Goal: Task Accomplishment & Management: Manage account settings

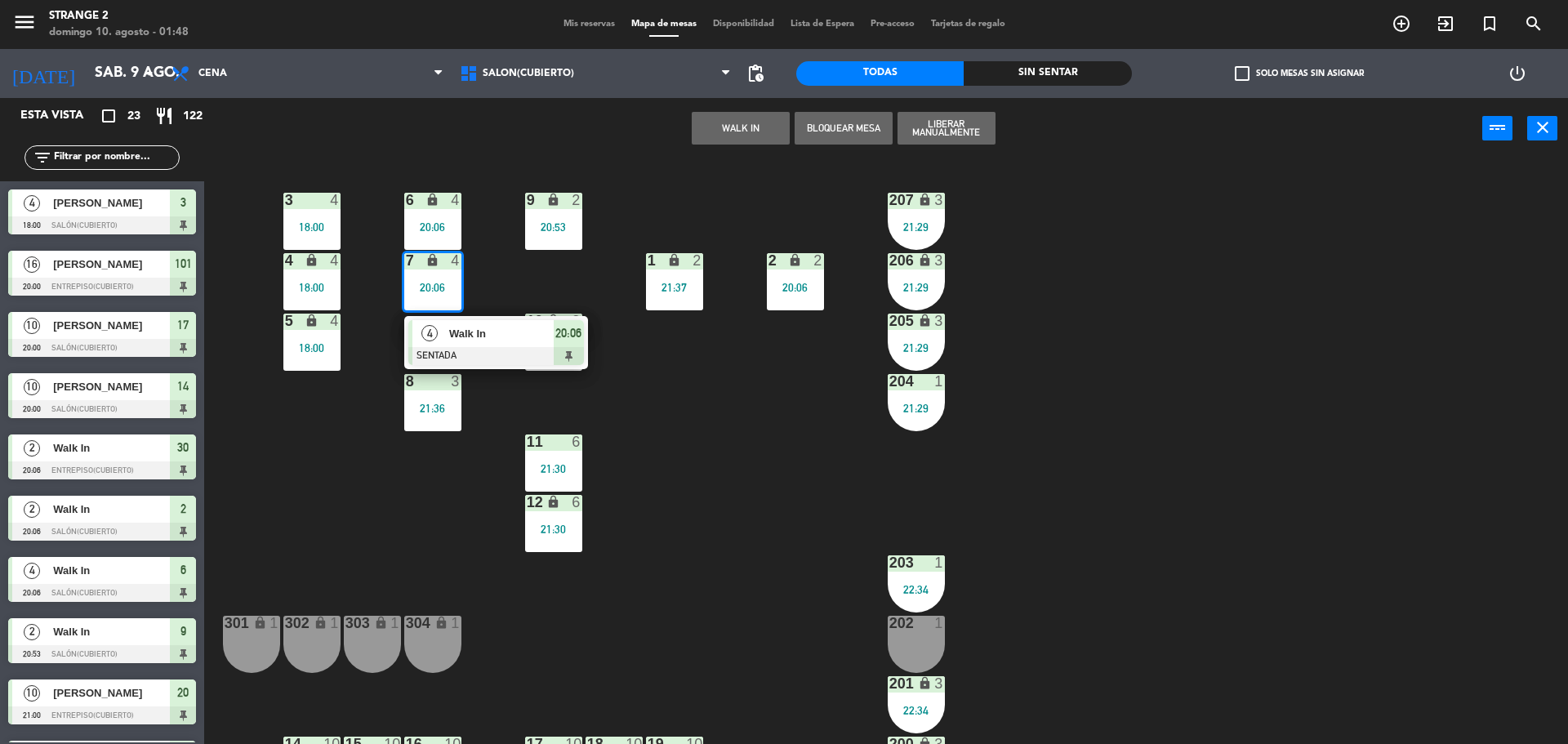
scroll to position [46, 0]
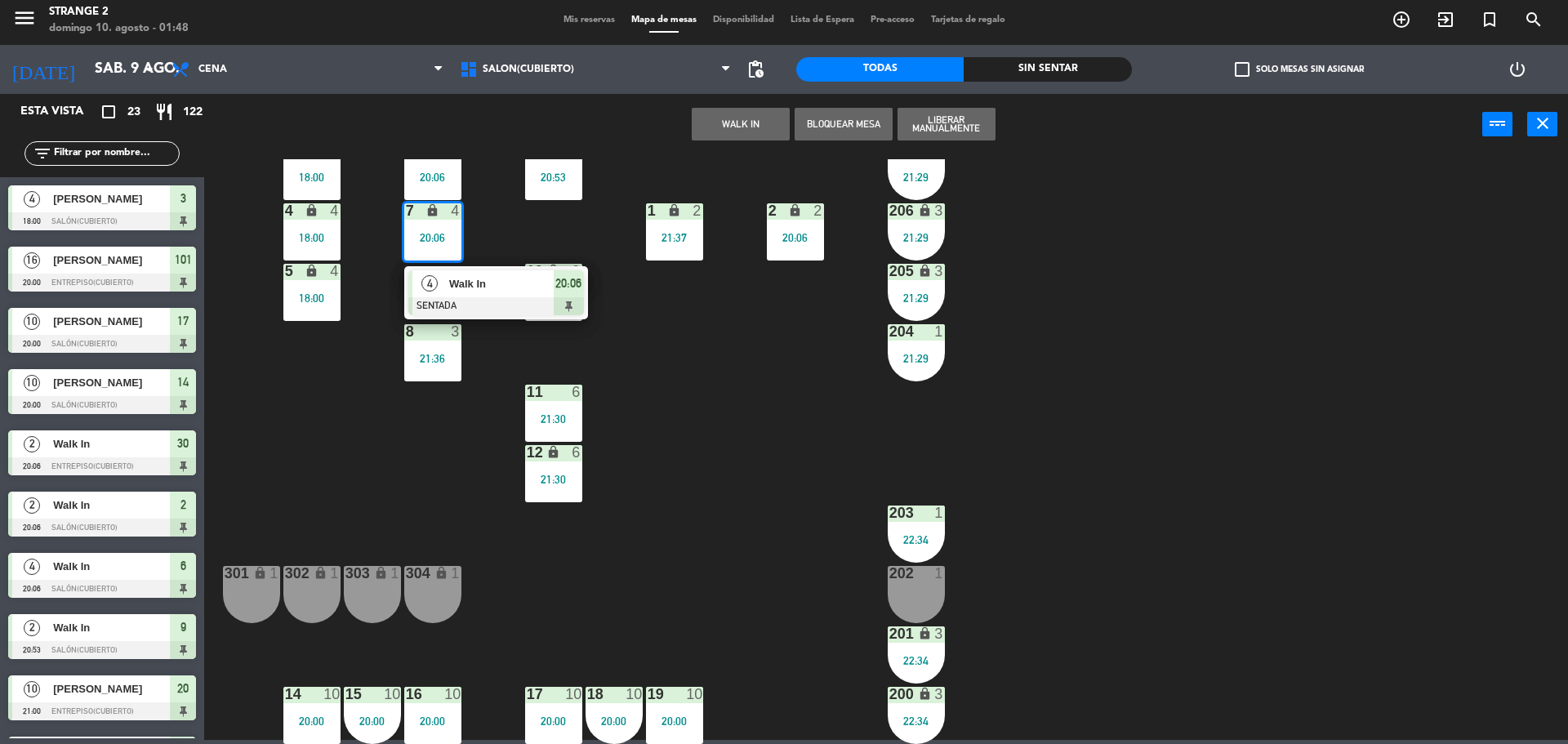
click at [502, 299] on div at bounding box center [496, 306] width 175 height 18
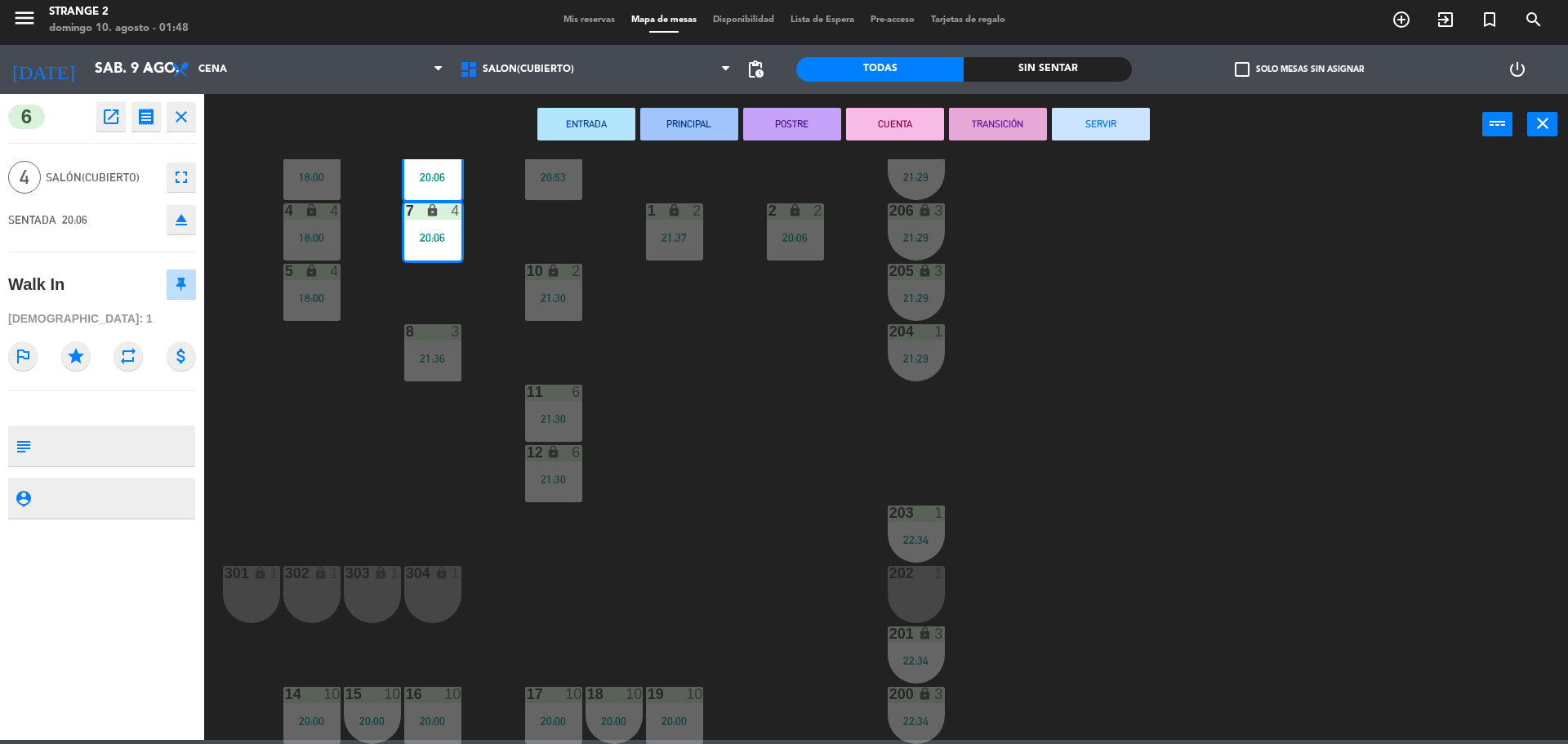
click at [1078, 135] on button "SERVIR" at bounding box center [1100, 124] width 98 height 33
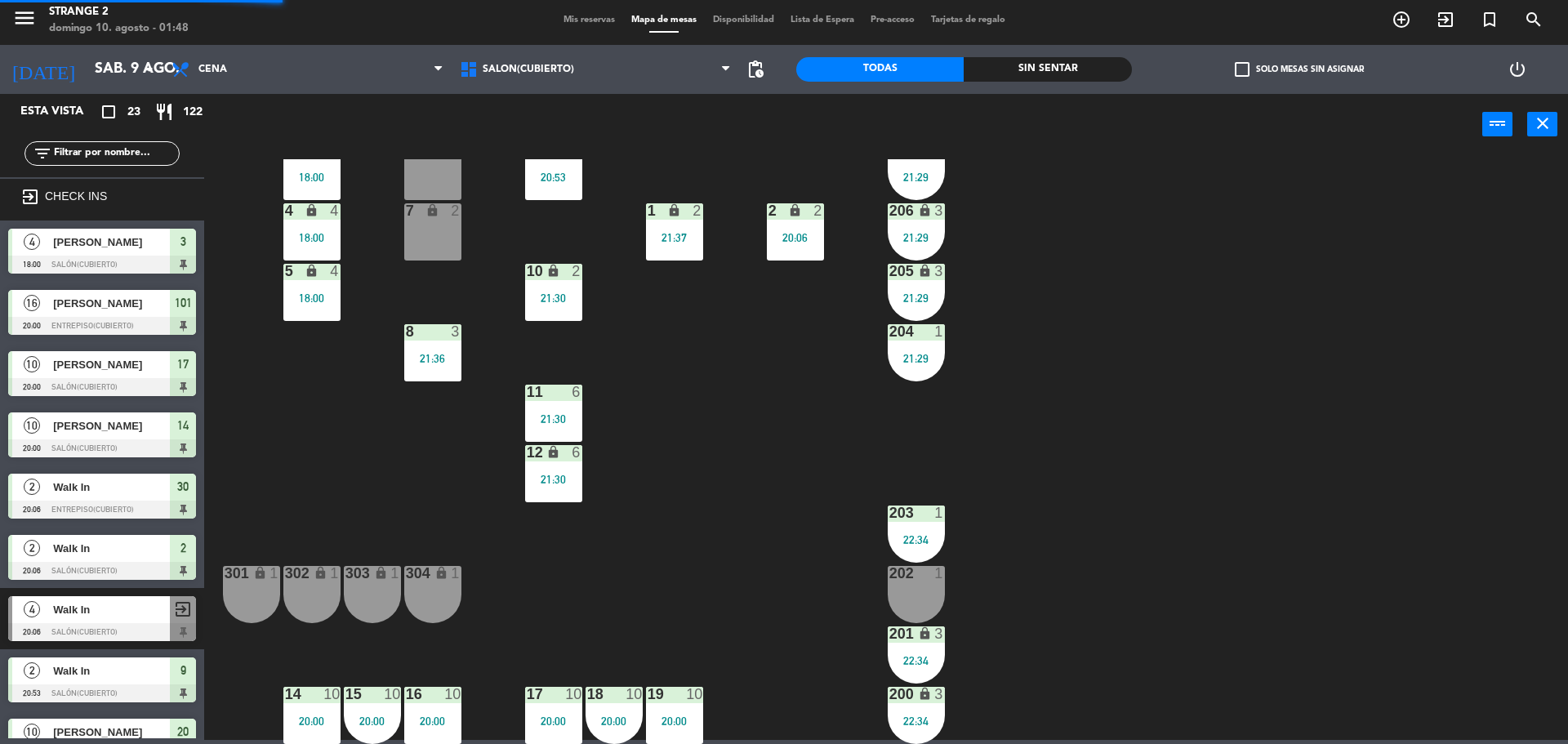
click at [424, 353] on div "21:36" at bounding box center [433, 359] width 57 height 11
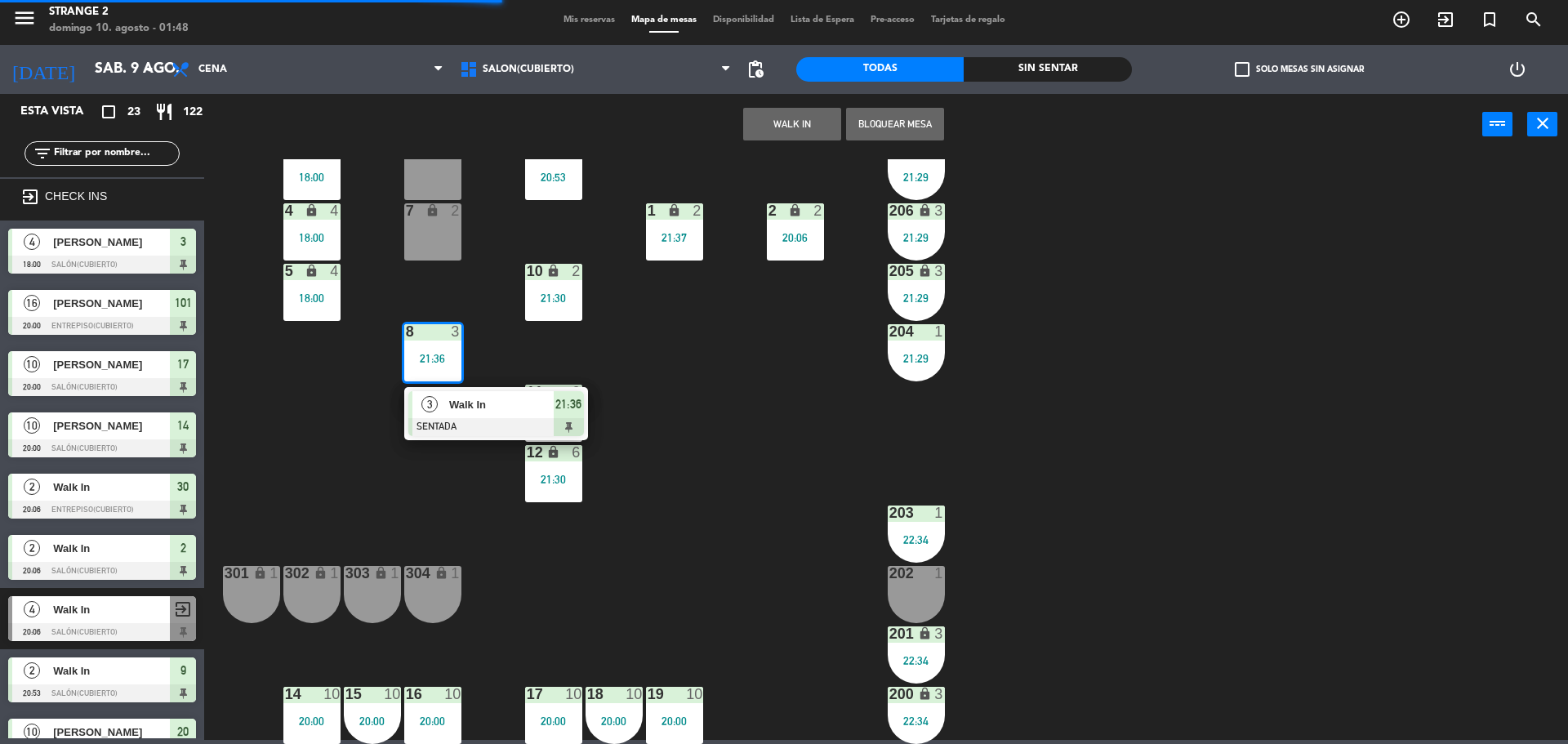
click at [569, 407] on span "21:36" at bounding box center [568, 405] width 26 height 20
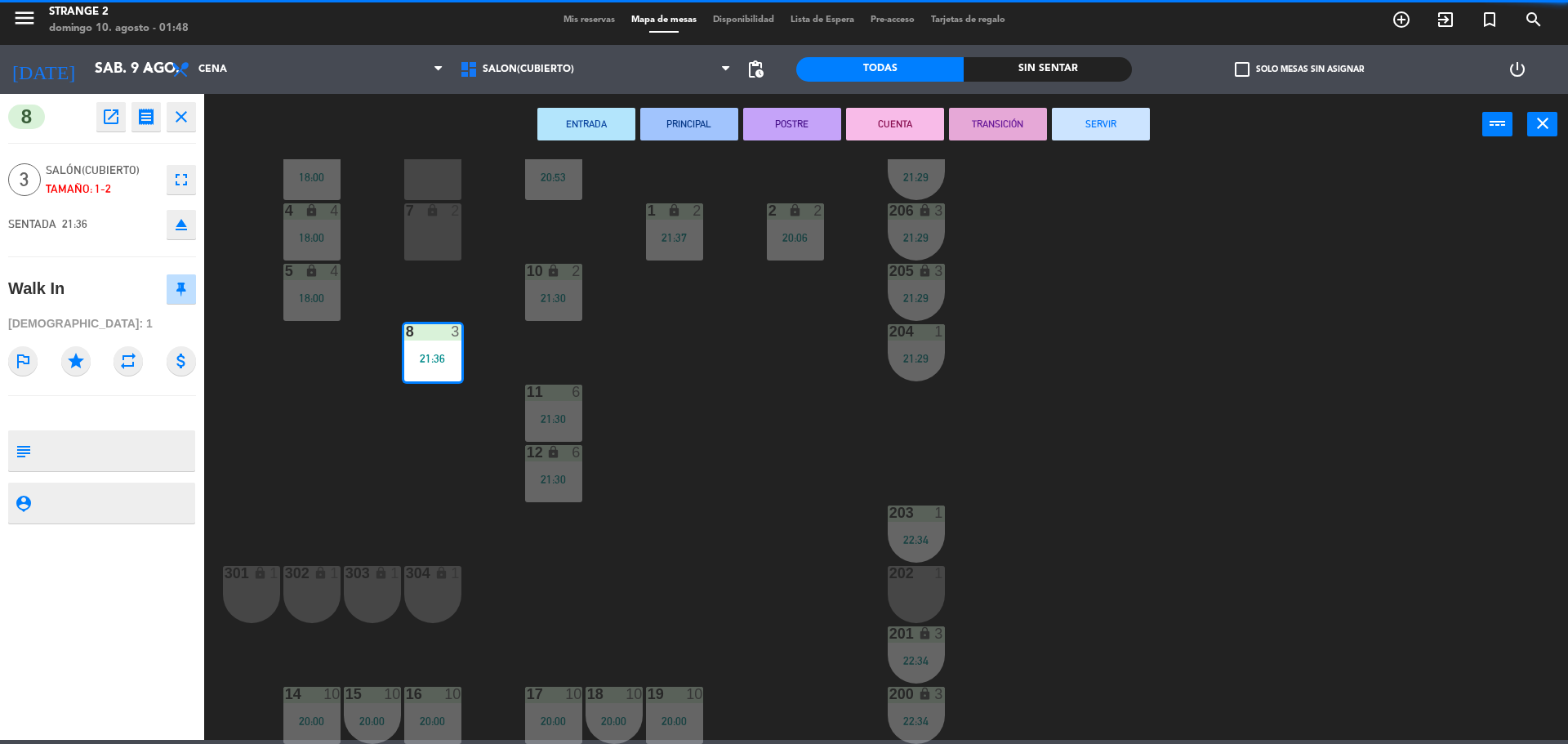
click at [1125, 138] on button "SERVIR" at bounding box center [1100, 124] width 98 height 33
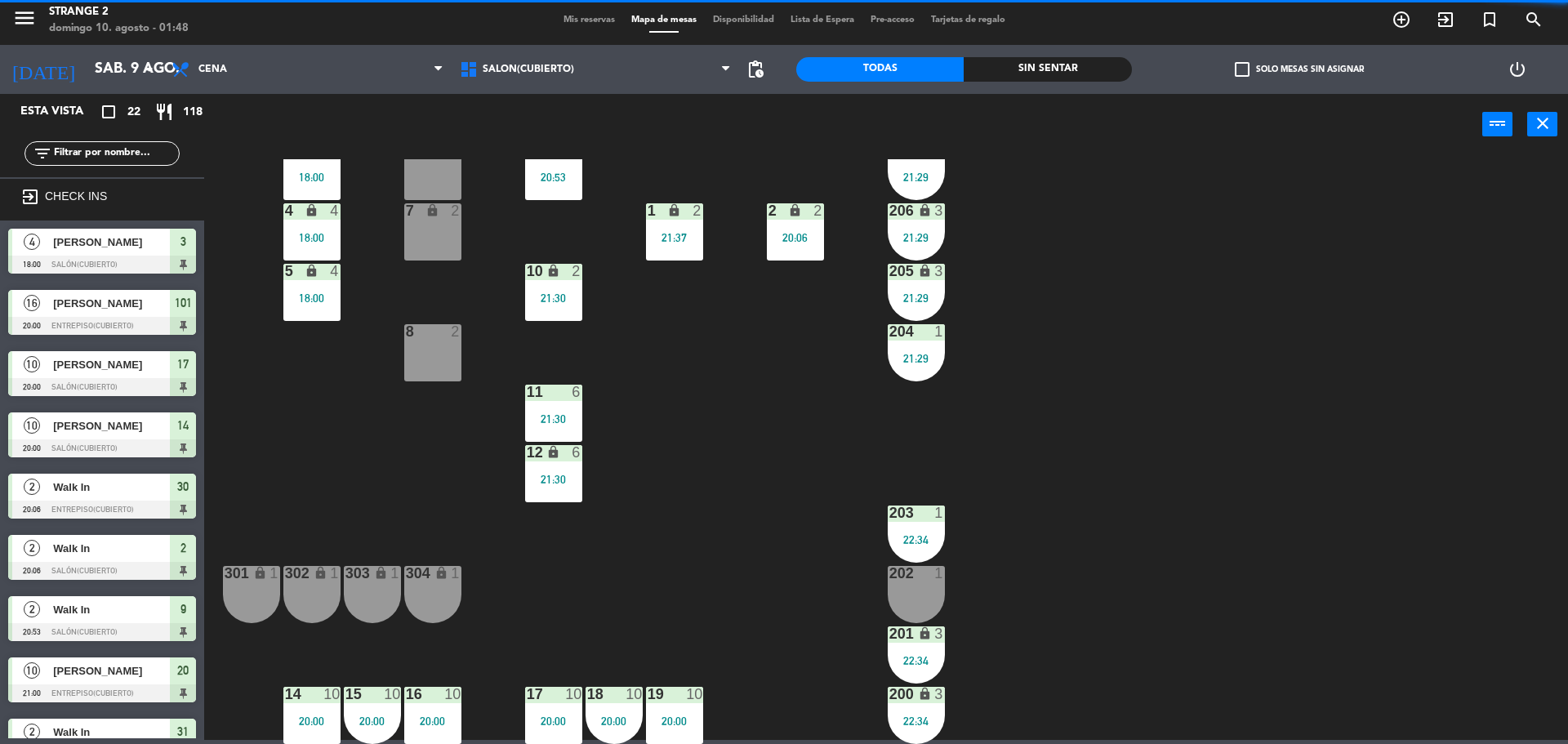
scroll to position [4, 0]
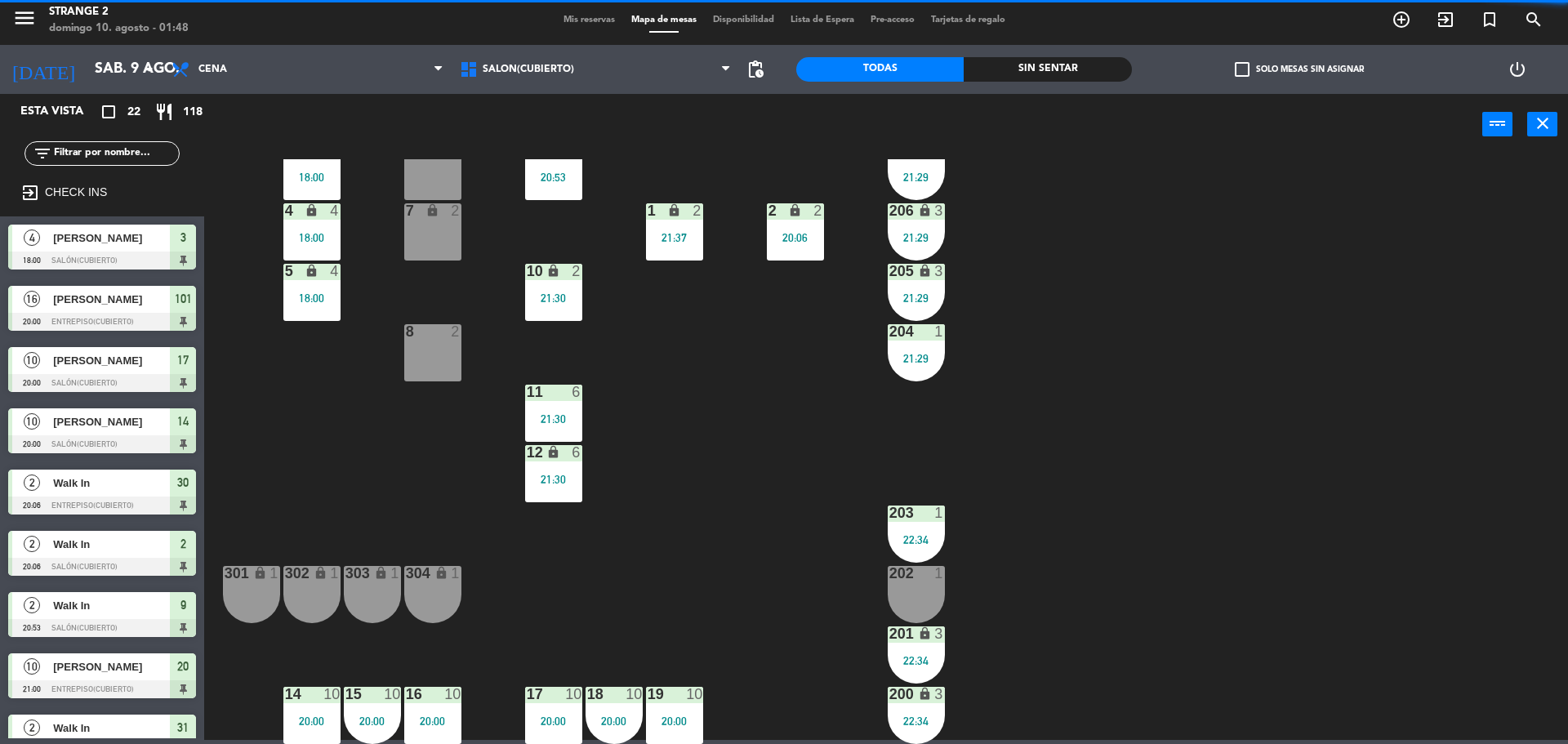
click at [561, 285] on div "10 lock 2 21:30" at bounding box center [554, 293] width 57 height 57
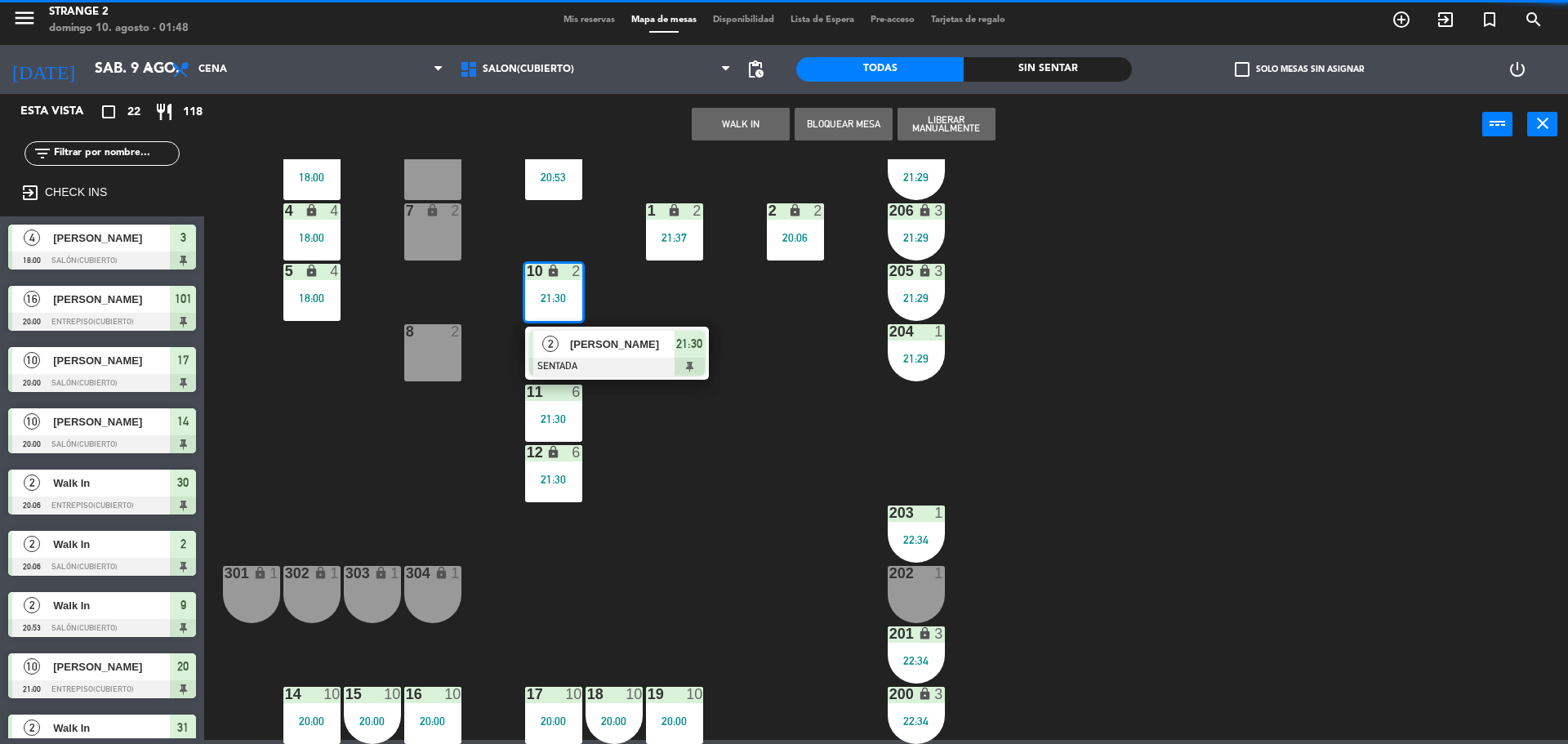
click at [647, 346] on span "[PERSON_NAME]" at bounding box center [622, 345] width 104 height 17
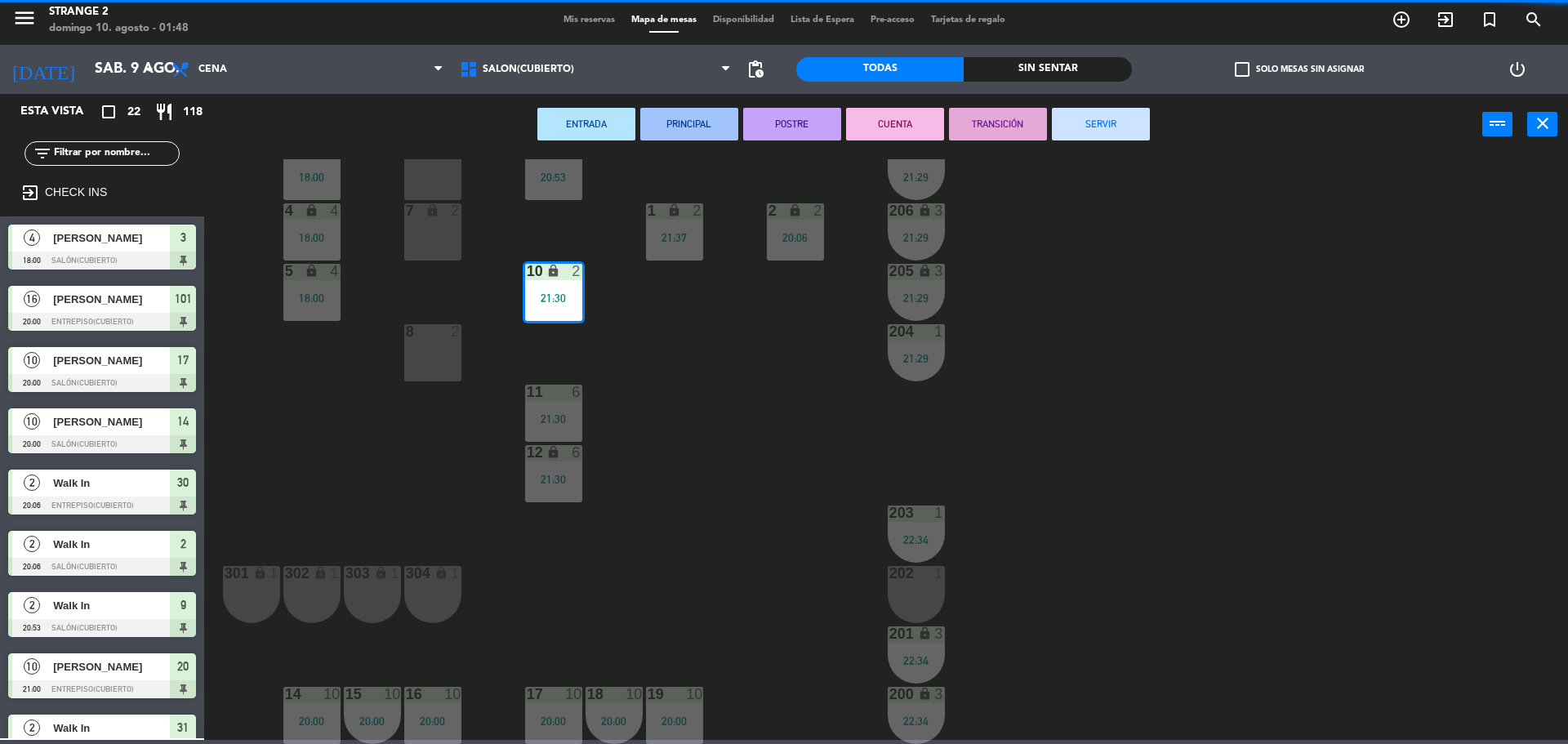
click at [1119, 135] on button "SERVIR" at bounding box center [1100, 124] width 98 height 33
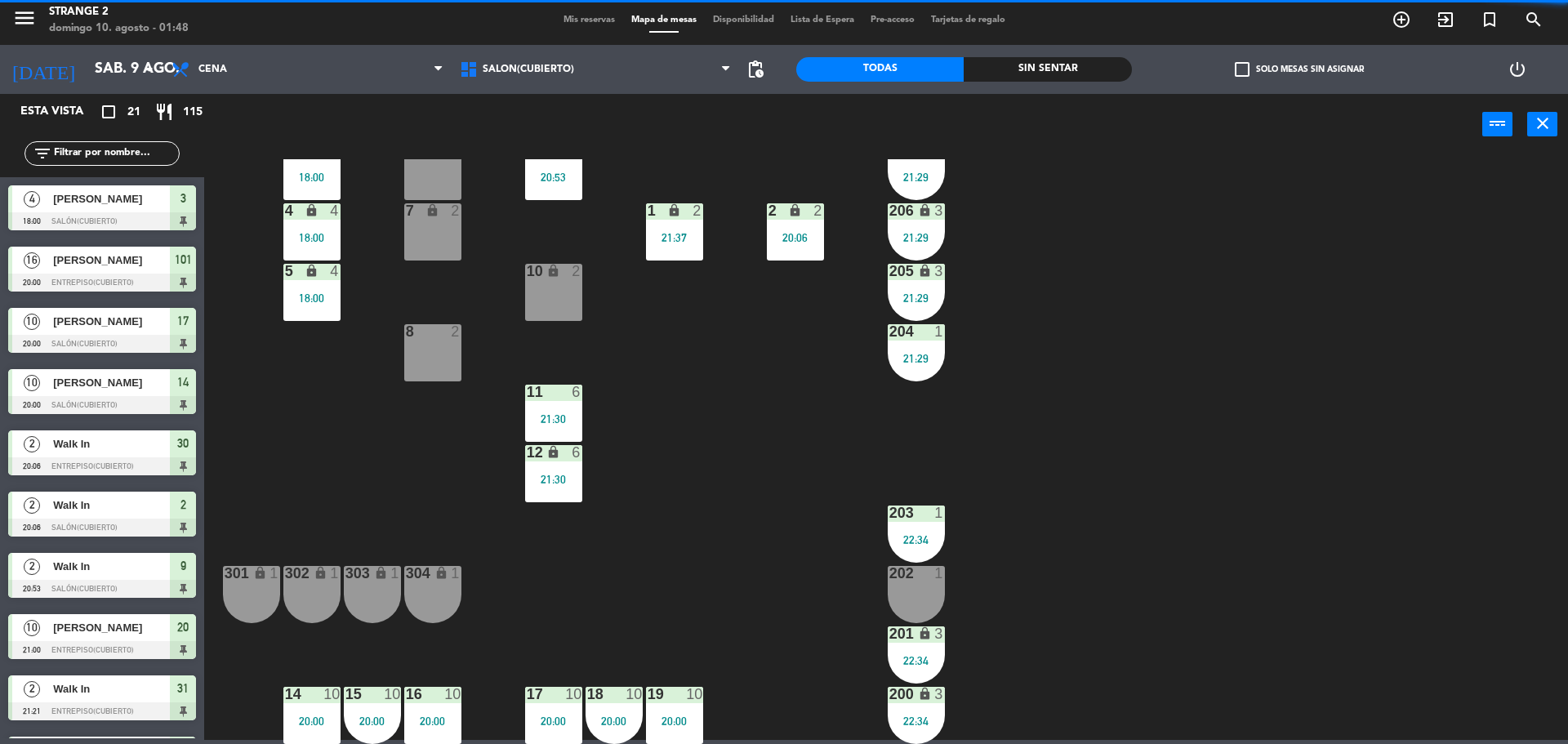
click at [565, 177] on div "20:53" at bounding box center [554, 177] width 57 height 11
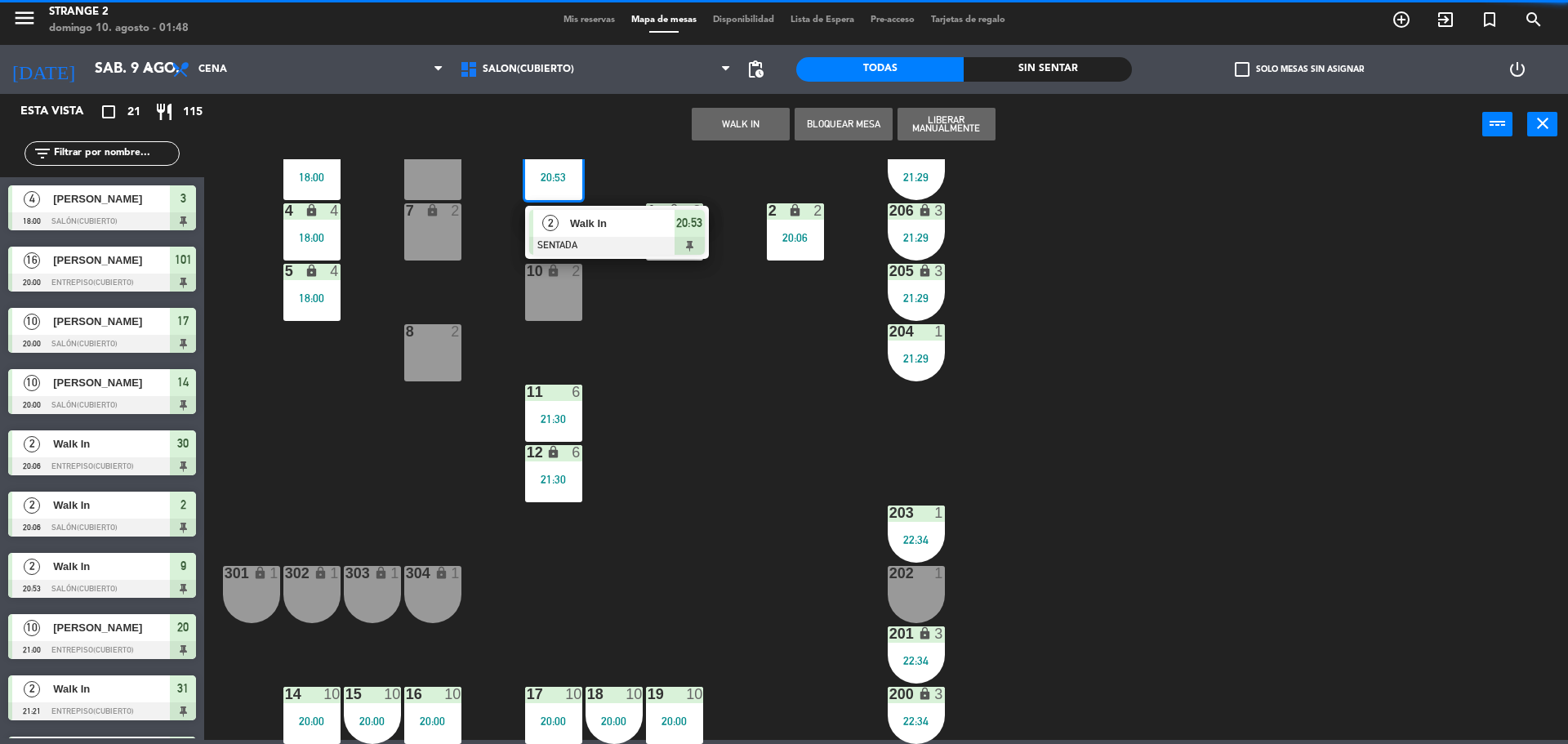
click at [630, 249] on div at bounding box center [617, 246] width 175 height 18
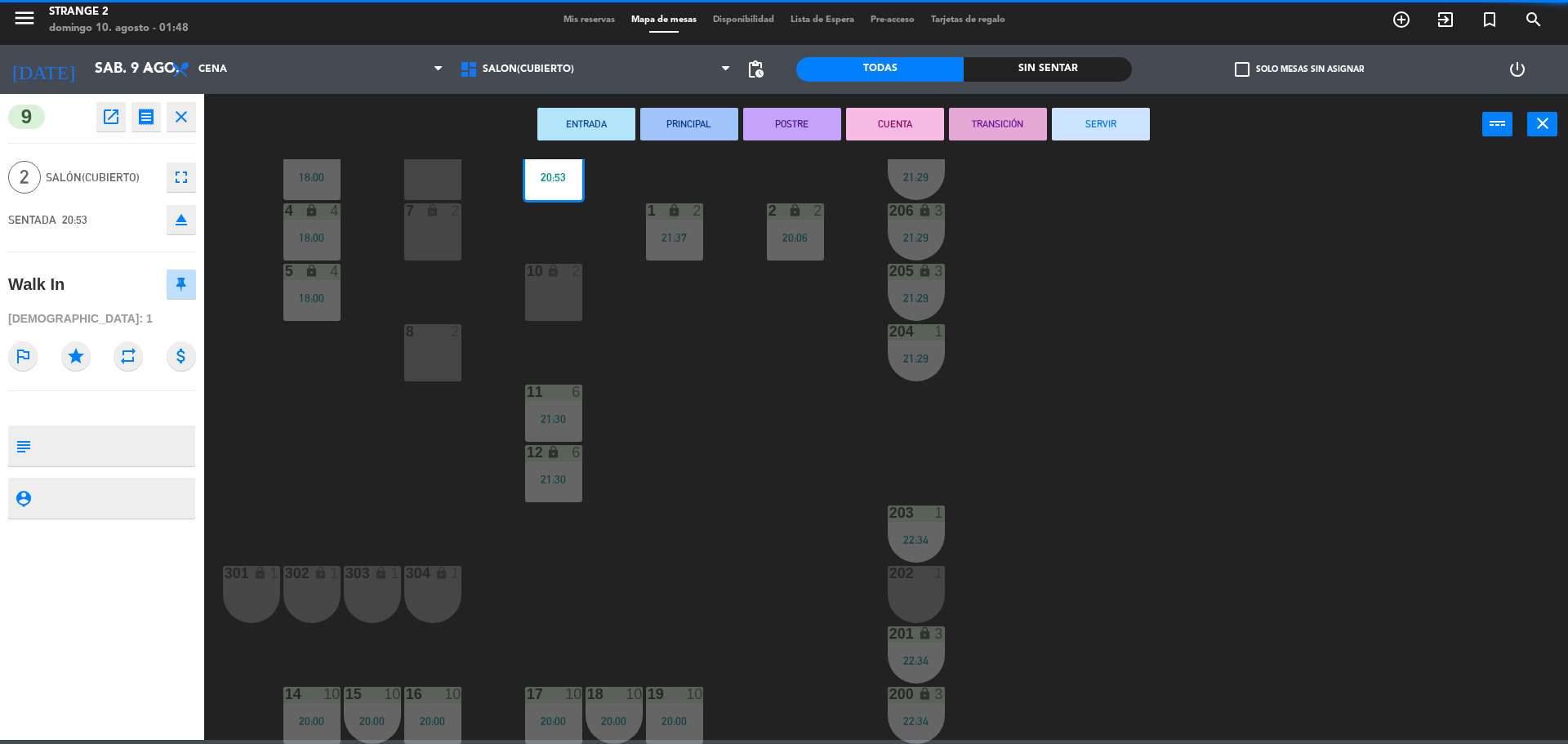
click at [1129, 115] on button "SERVIR" at bounding box center [1100, 124] width 98 height 33
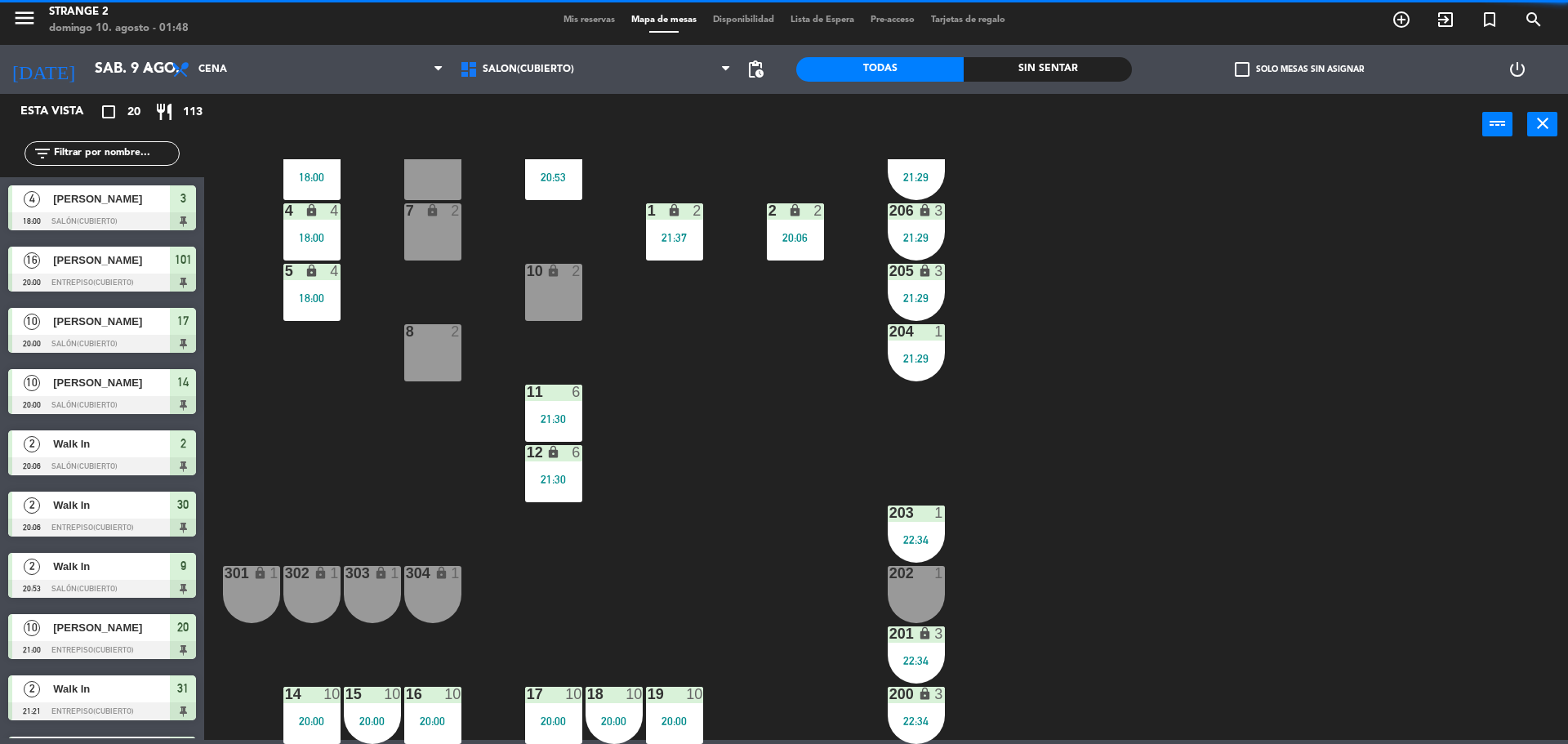
click at [674, 227] on div "1 lock 2 21:37" at bounding box center [674, 232] width 57 height 57
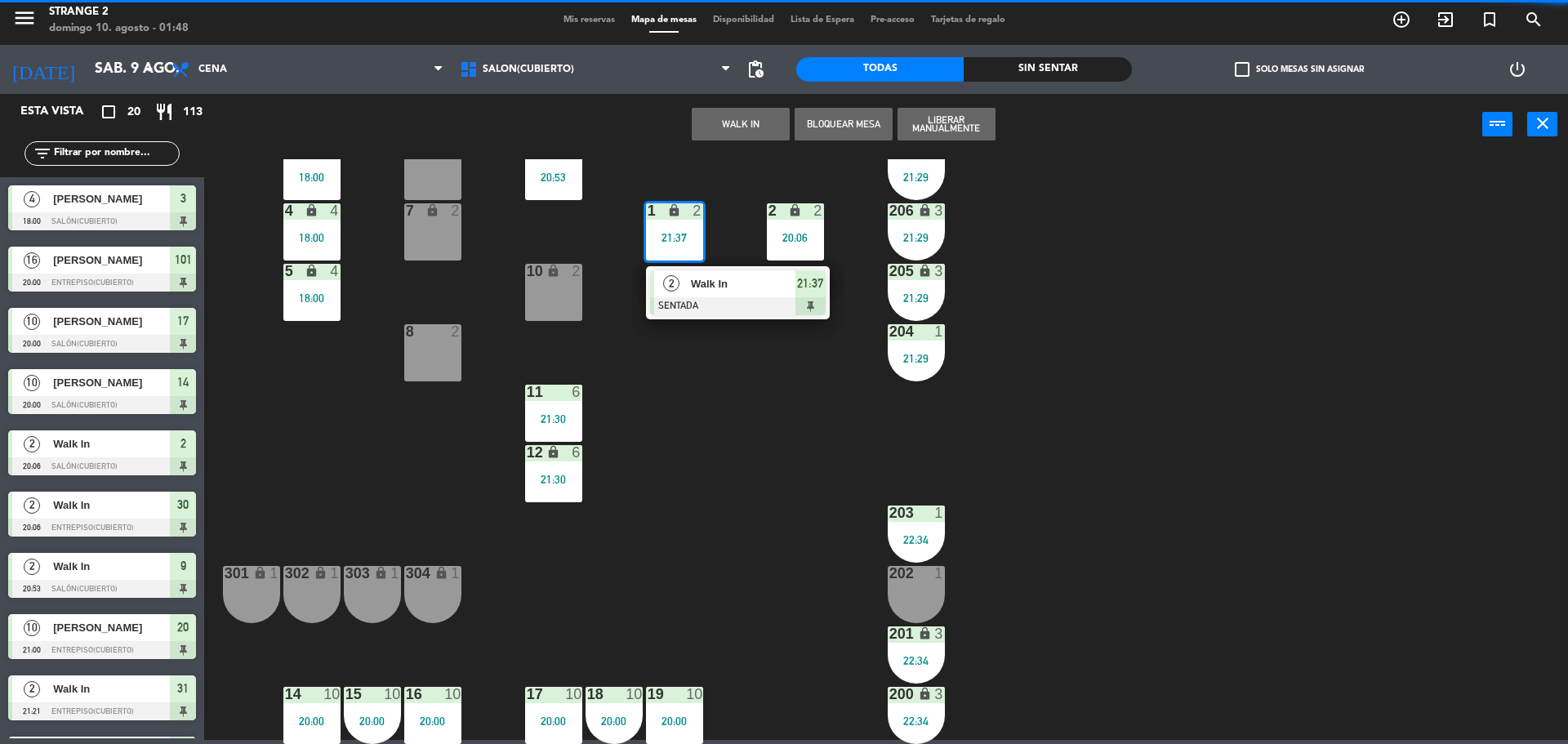
click at [750, 294] on div "Walk In" at bounding box center [742, 283] width 106 height 27
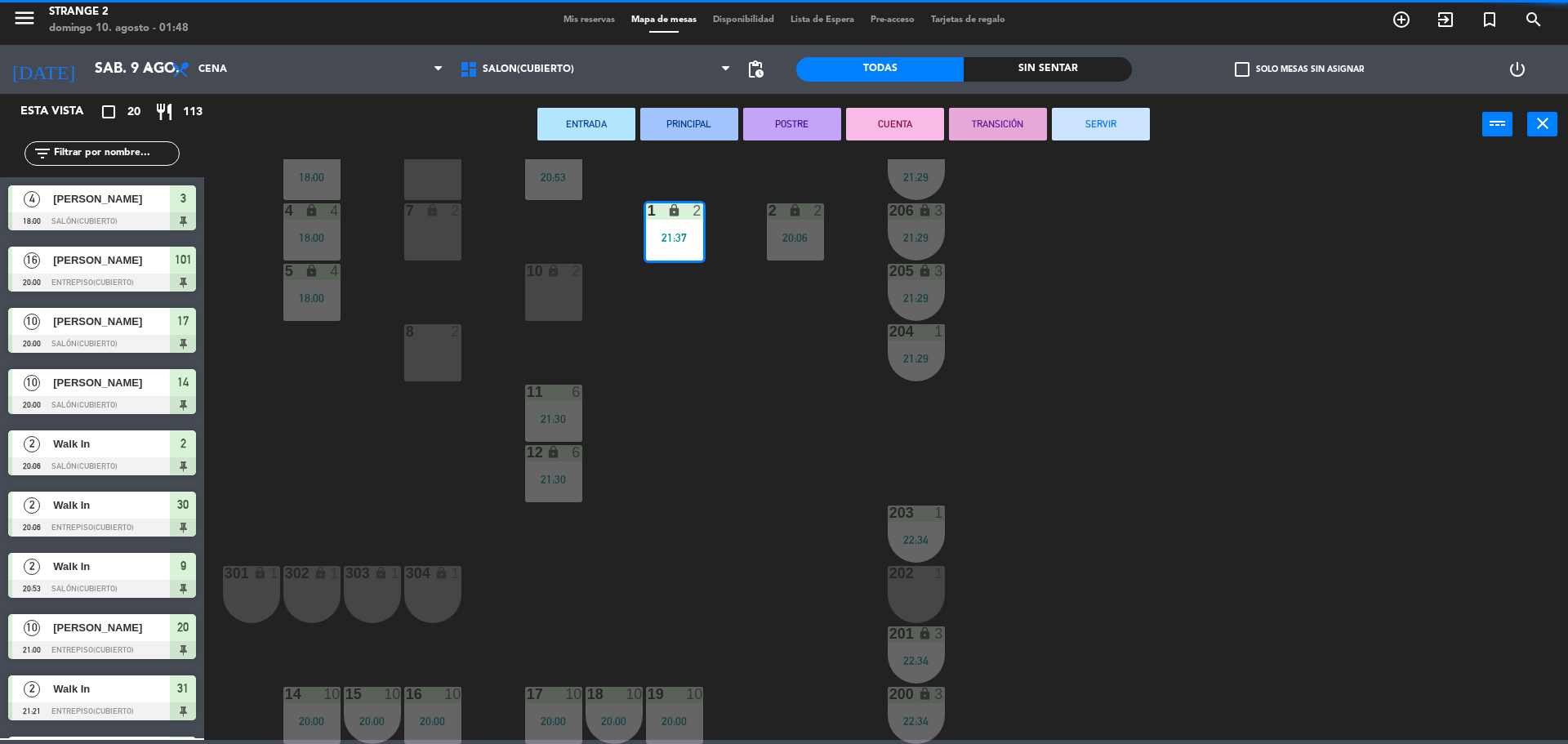
click at [1101, 119] on button "SERVIR" at bounding box center [1100, 124] width 98 height 33
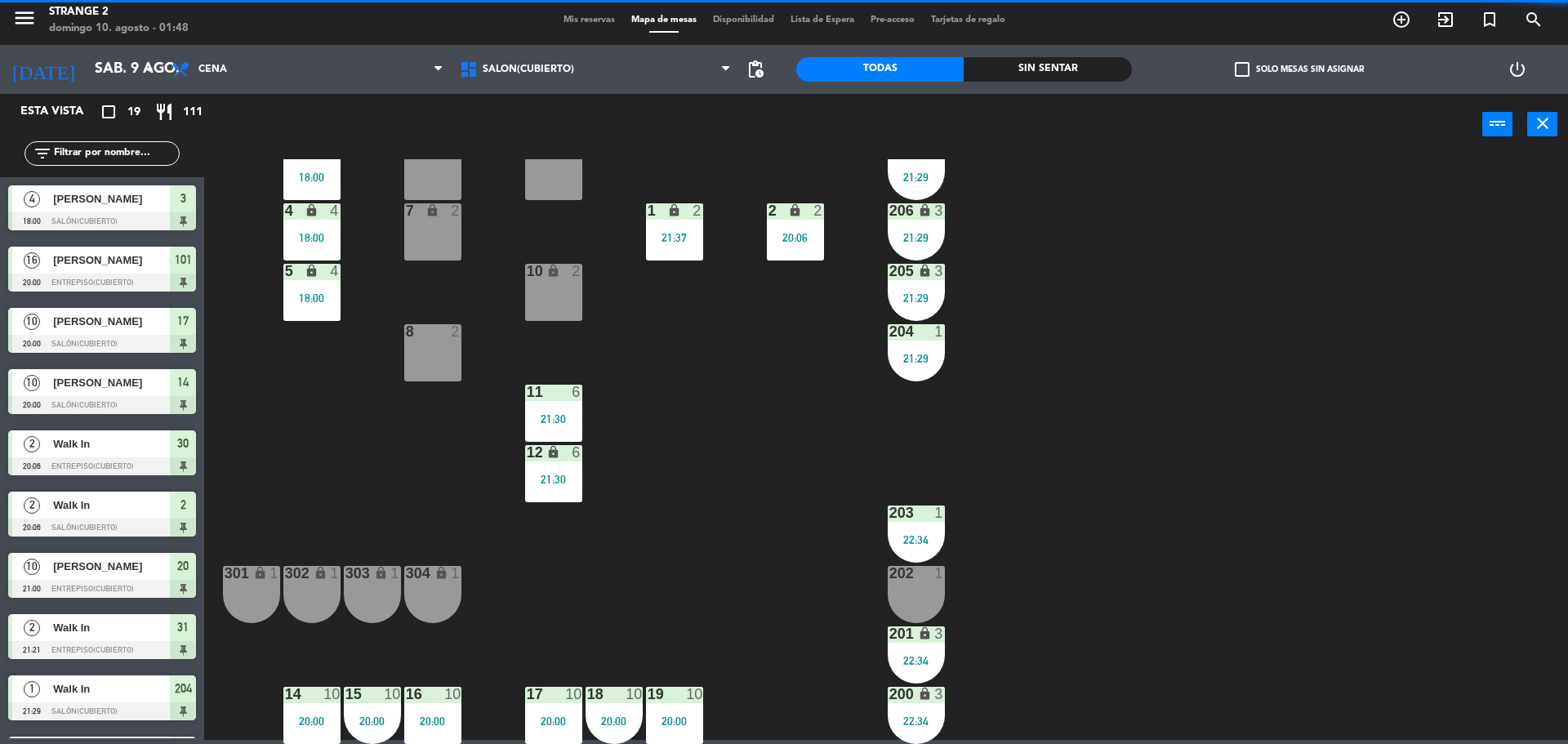
click at [781, 240] on div "20:06" at bounding box center [796, 237] width 57 height 11
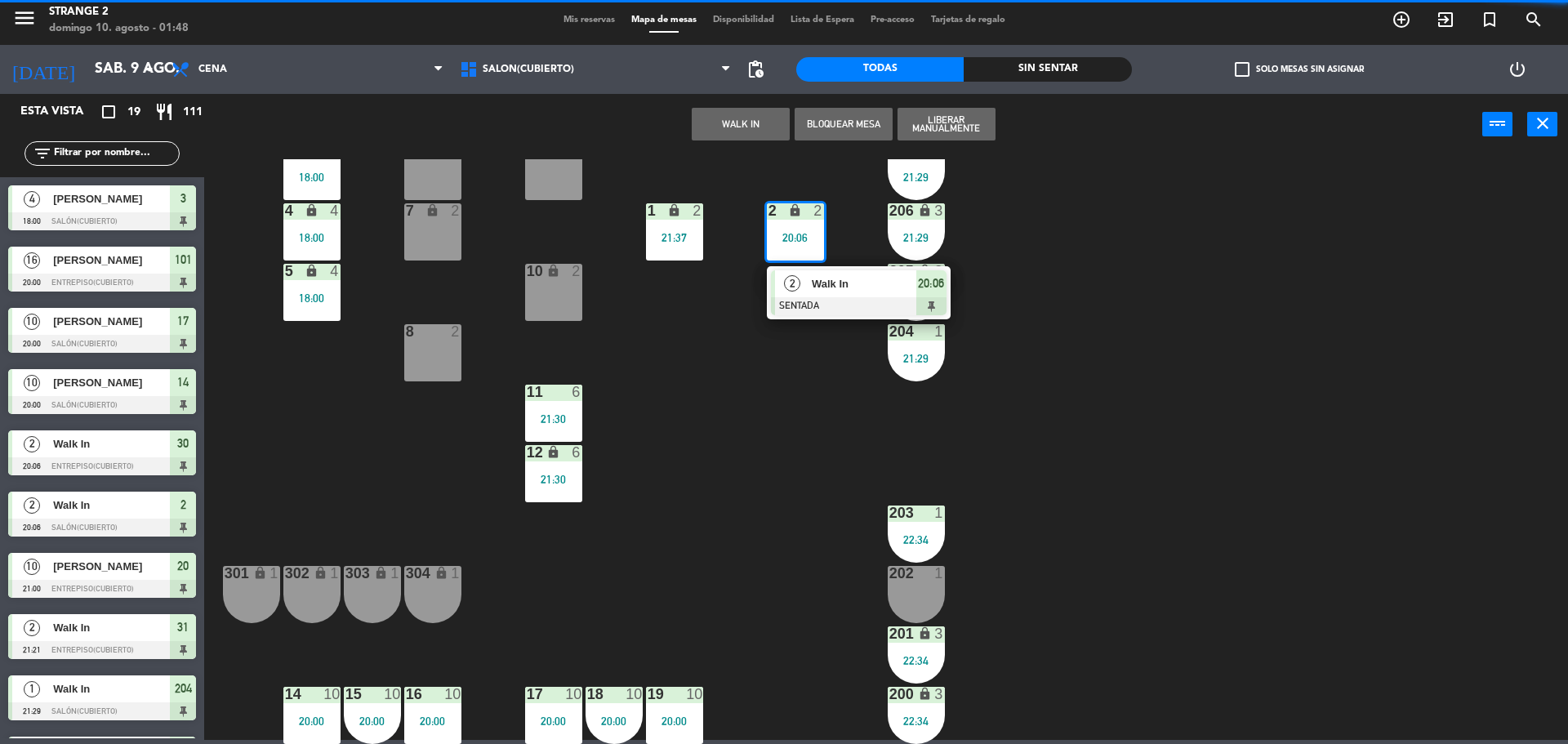
click at [836, 305] on div at bounding box center [858, 306] width 175 height 18
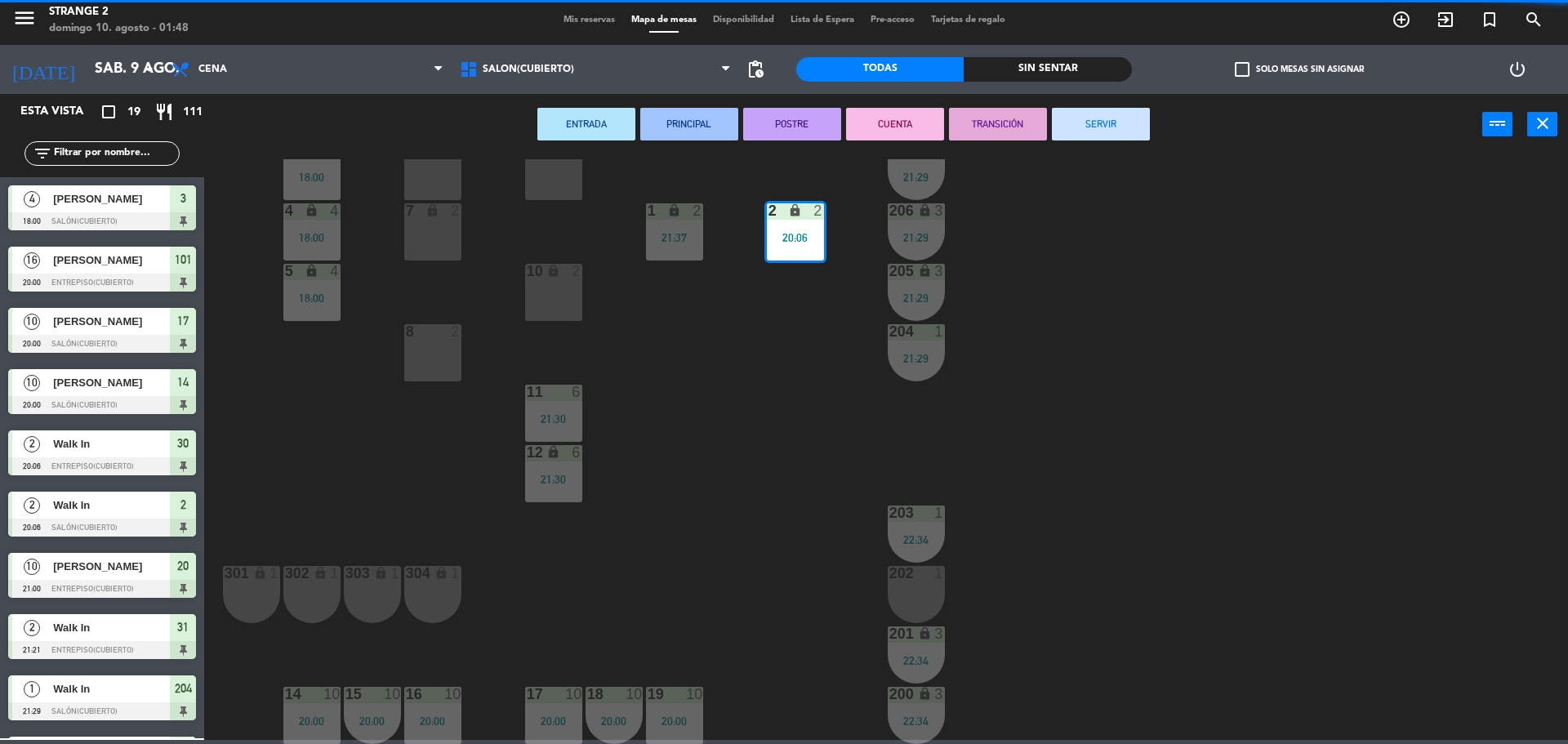
click at [1144, 129] on button "SERVIR" at bounding box center [1100, 124] width 98 height 33
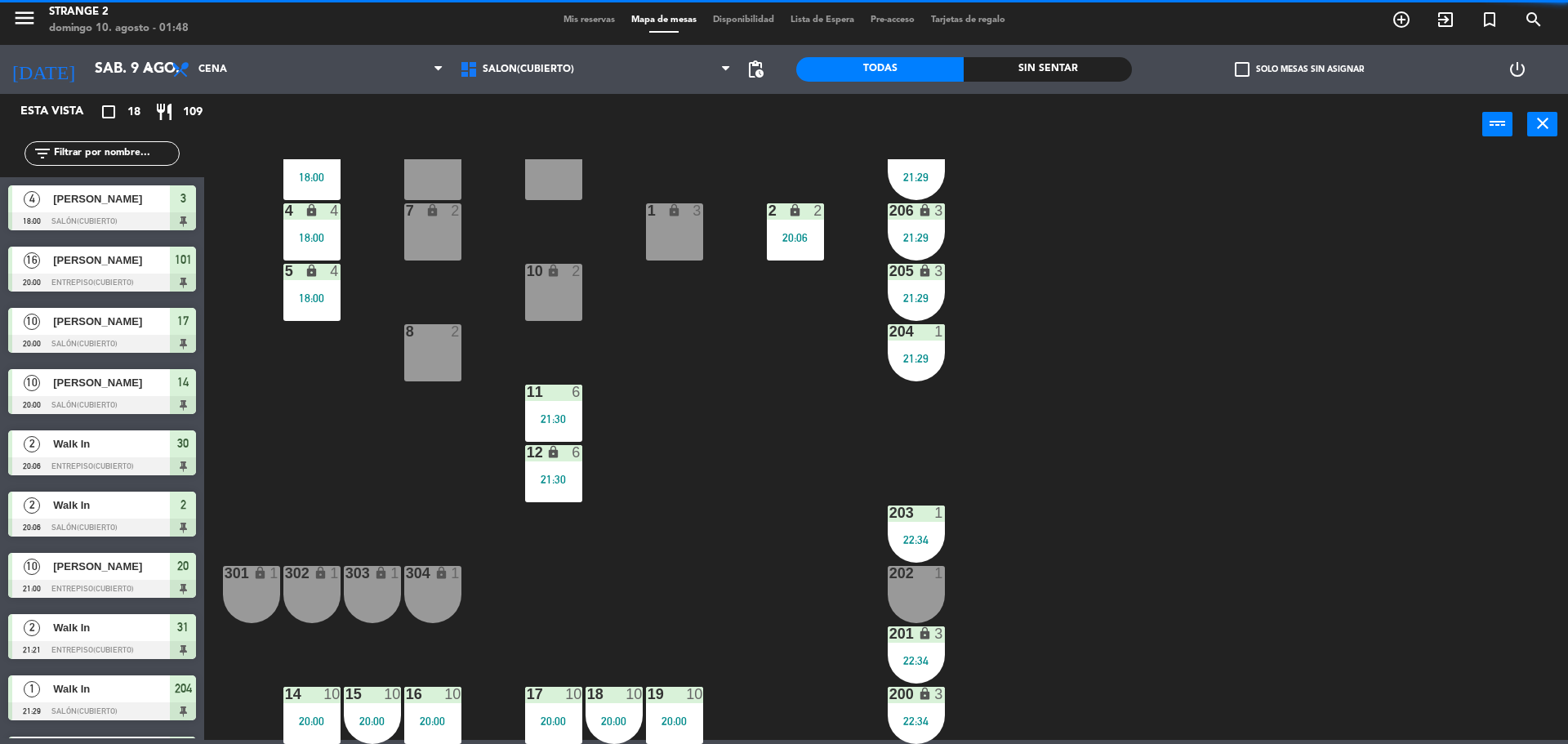
click at [928, 243] on div "21:29" at bounding box center [916, 237] width 57 height 11
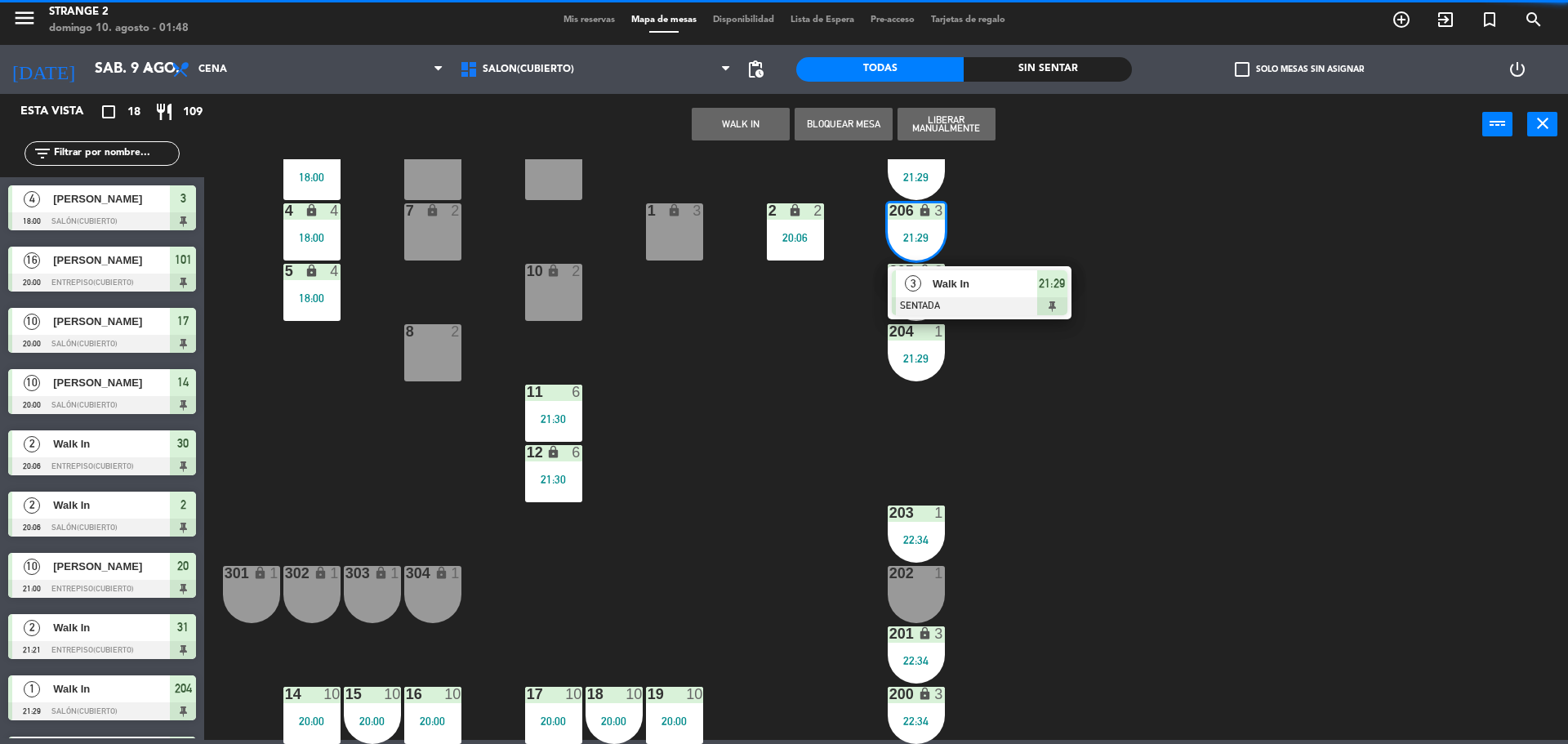
click at [994, 318] on div "3 Walk In SENTADA 21:29" at bounding box center [980, 293] width 184 height 53
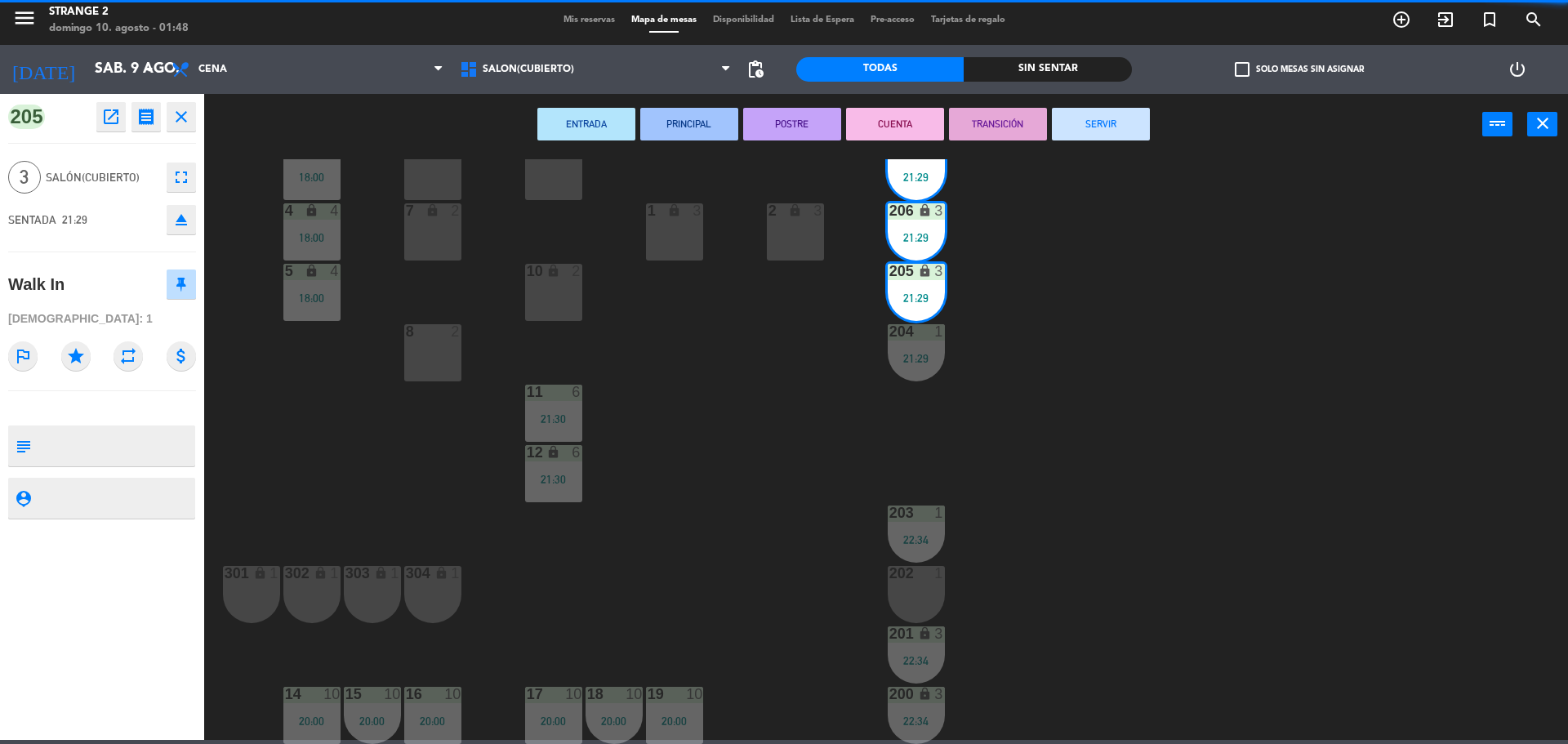
click at [1128, 117] on button "SERVIR" at bounding box center [1100, 124] width 98 height 33
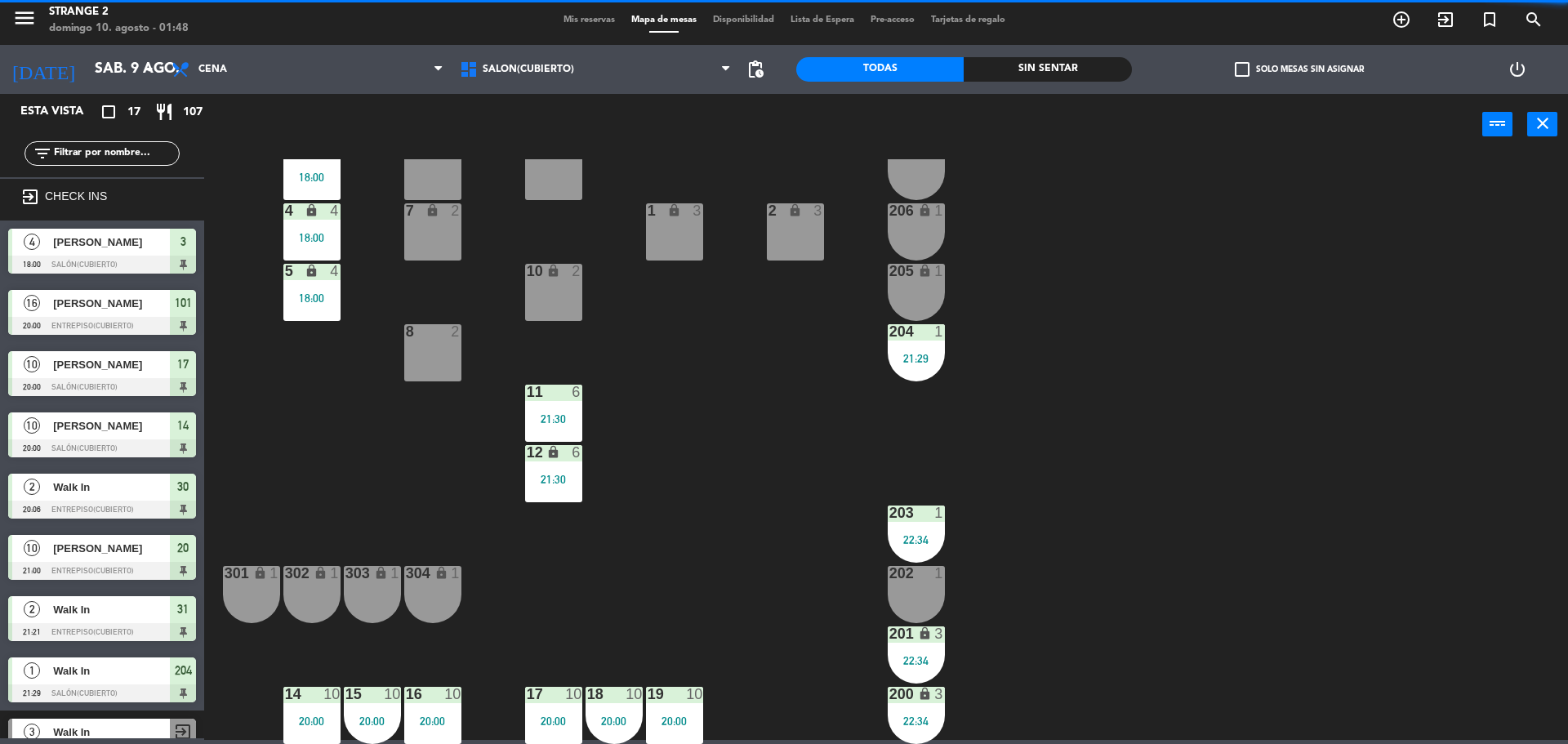
click at [919, 342] on div "204 1 21:29" at bounding box center [916, 353] width 57 height 57
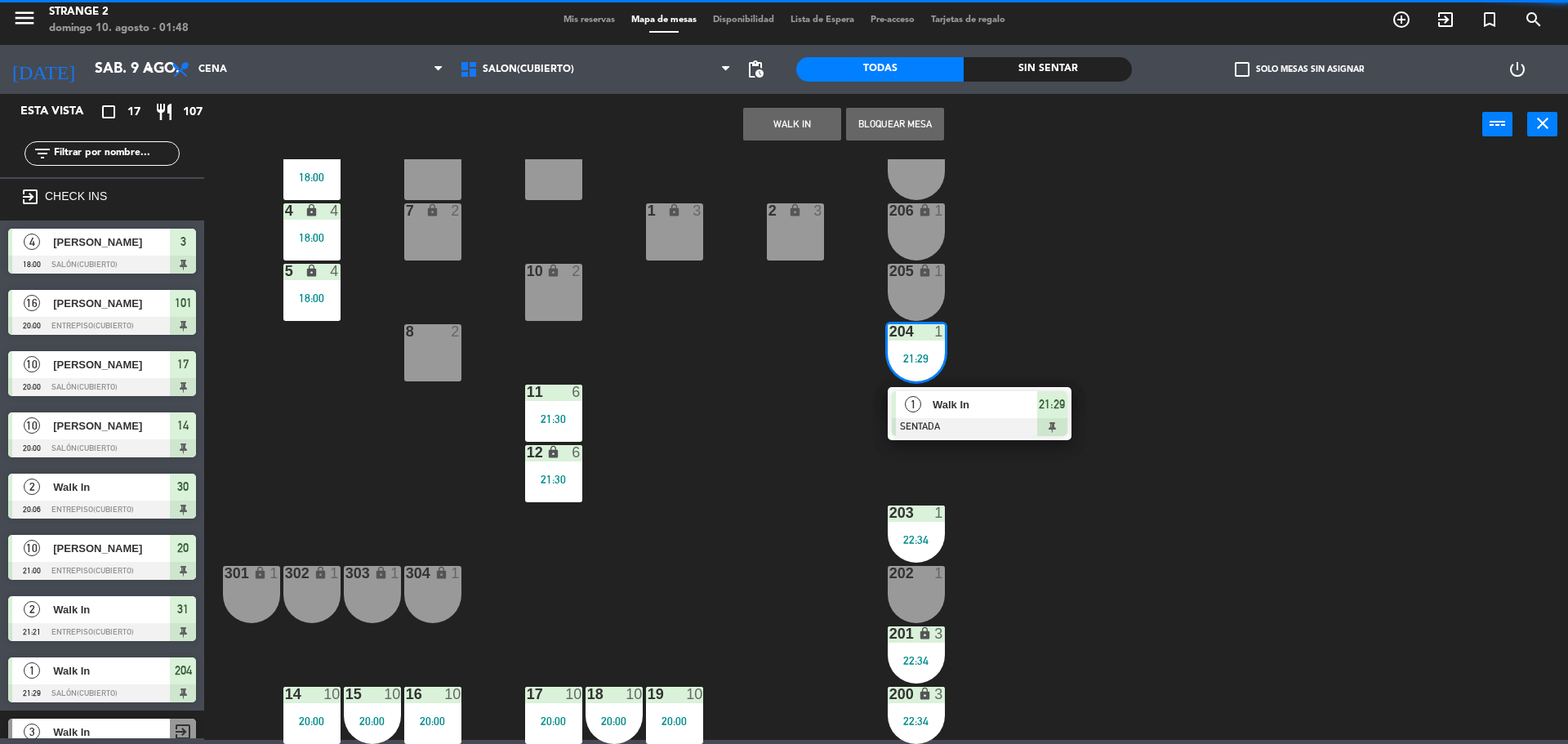
click at [988, 399] on span "Walk In" at bounding box center [985, 405] width 104 height 17
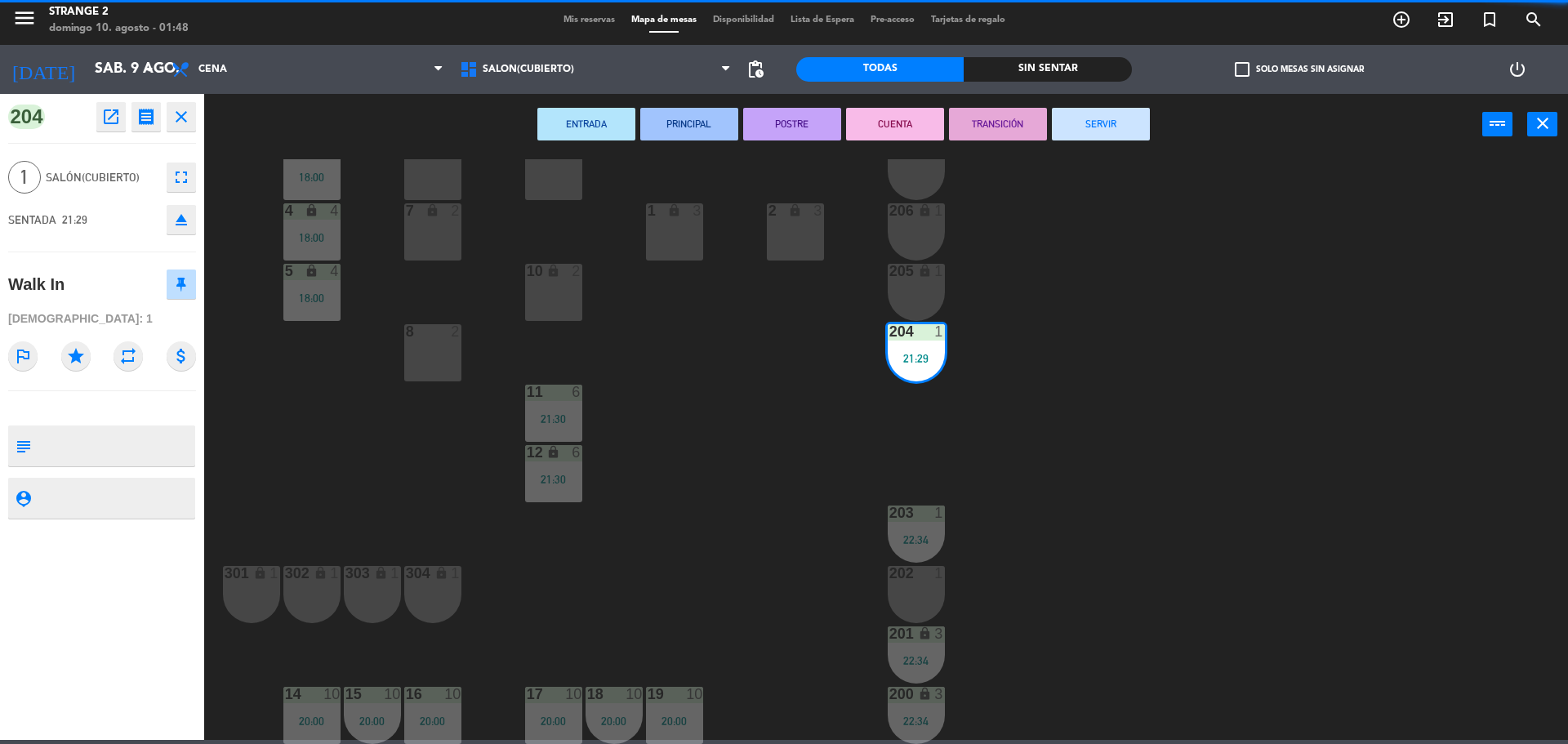
click at [1123, 134] on button "SERVIR" at bounding box center [1100, 124] width 98 height 33
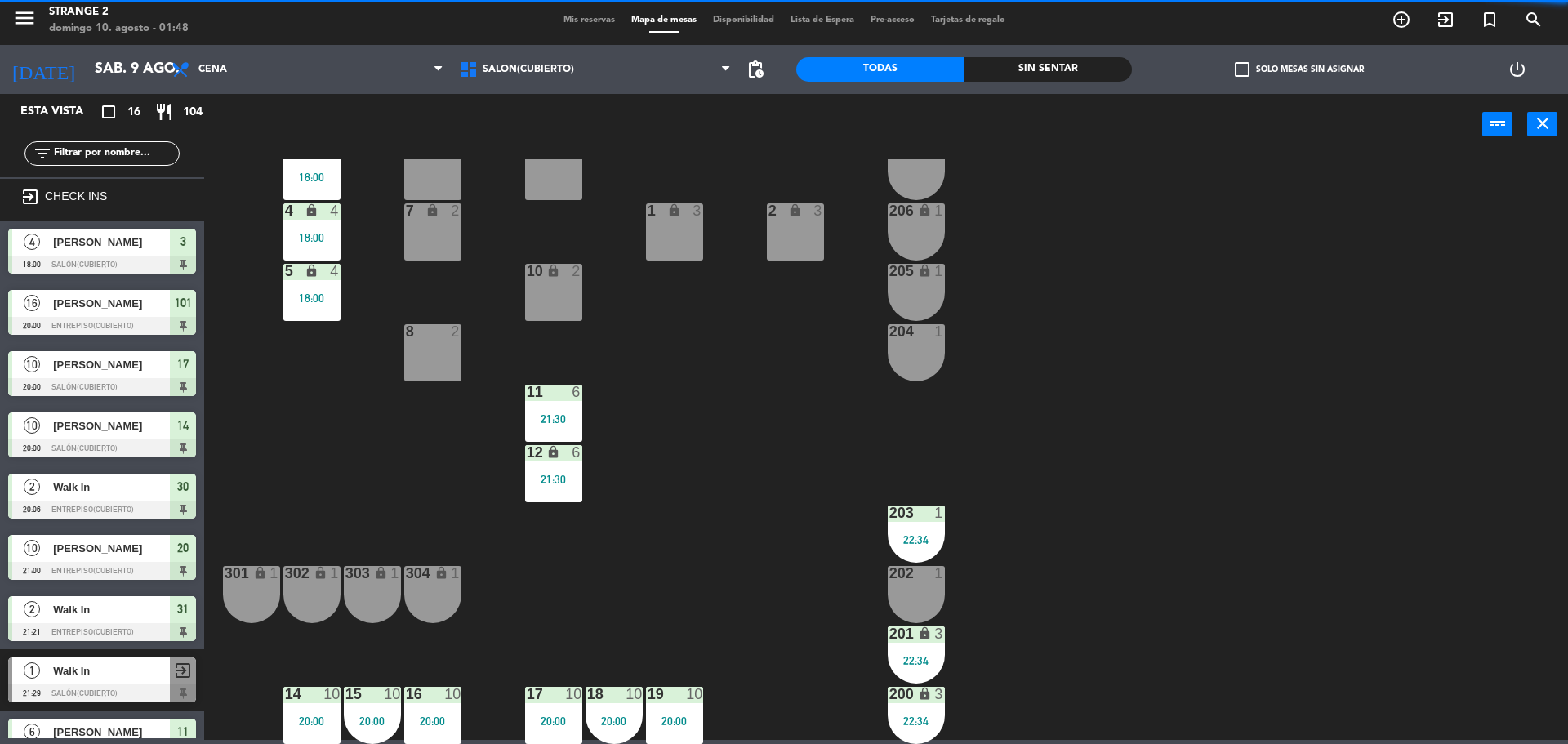
click at [549, 409] on div "11 6 21:30" at bounding box center [554, 413] width 57 height 57
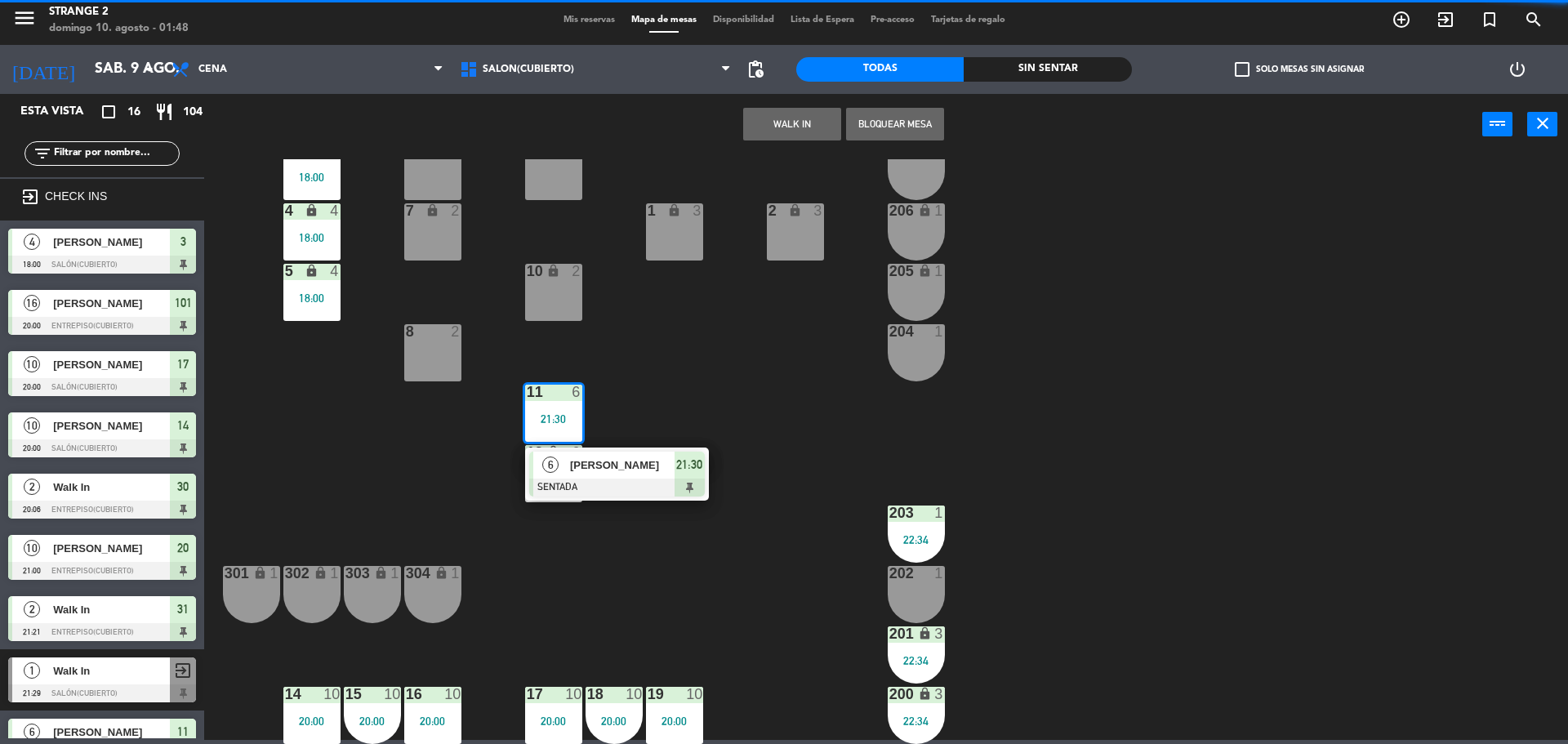
click at [447, 493] on div "3 4 18:00 6 lock 4 9 lock 2 207 lock 1 4 lock 4 18:00 7 lock 2 206 lock 1 1 loc…" at bounding box center [894, 452] width 1348 height 585
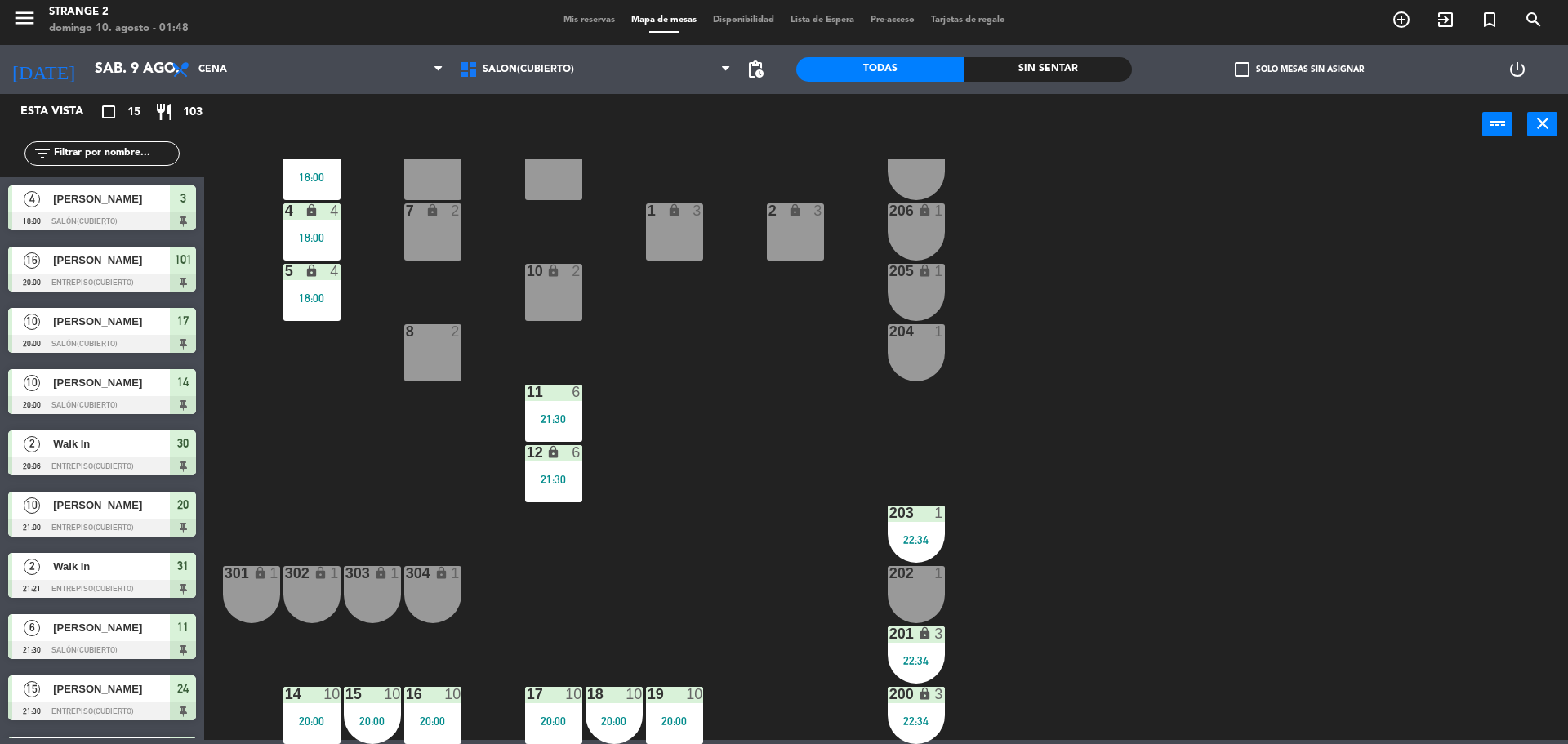
click at [587, 20] on span "Mis reservas" at bounding box center [589, 20] width 68 height 9
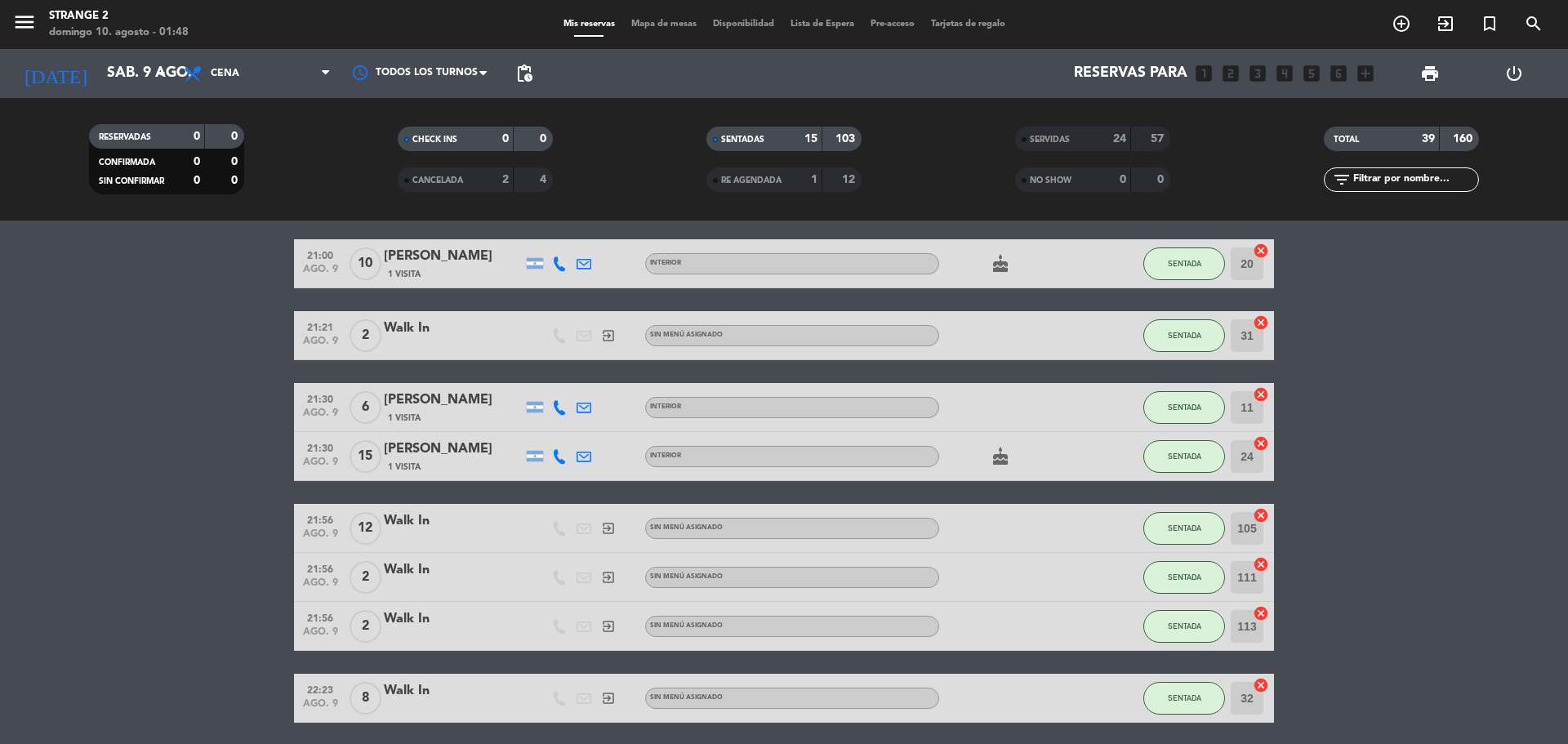
scroll to position [372, 0]
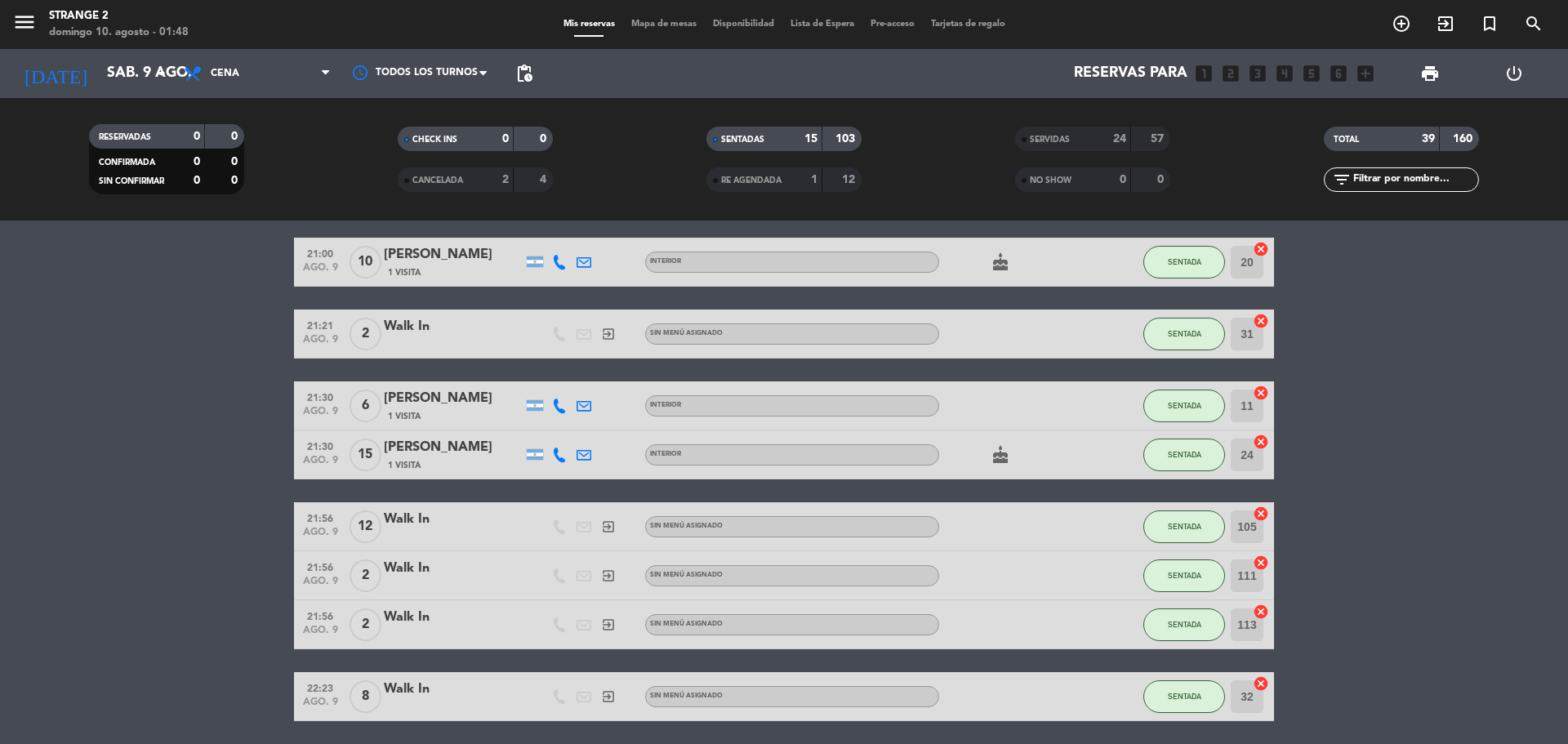
click at [449, 405] on div "[PERSON_NAME]" at bounding box center [453, 398] width 139 height 21
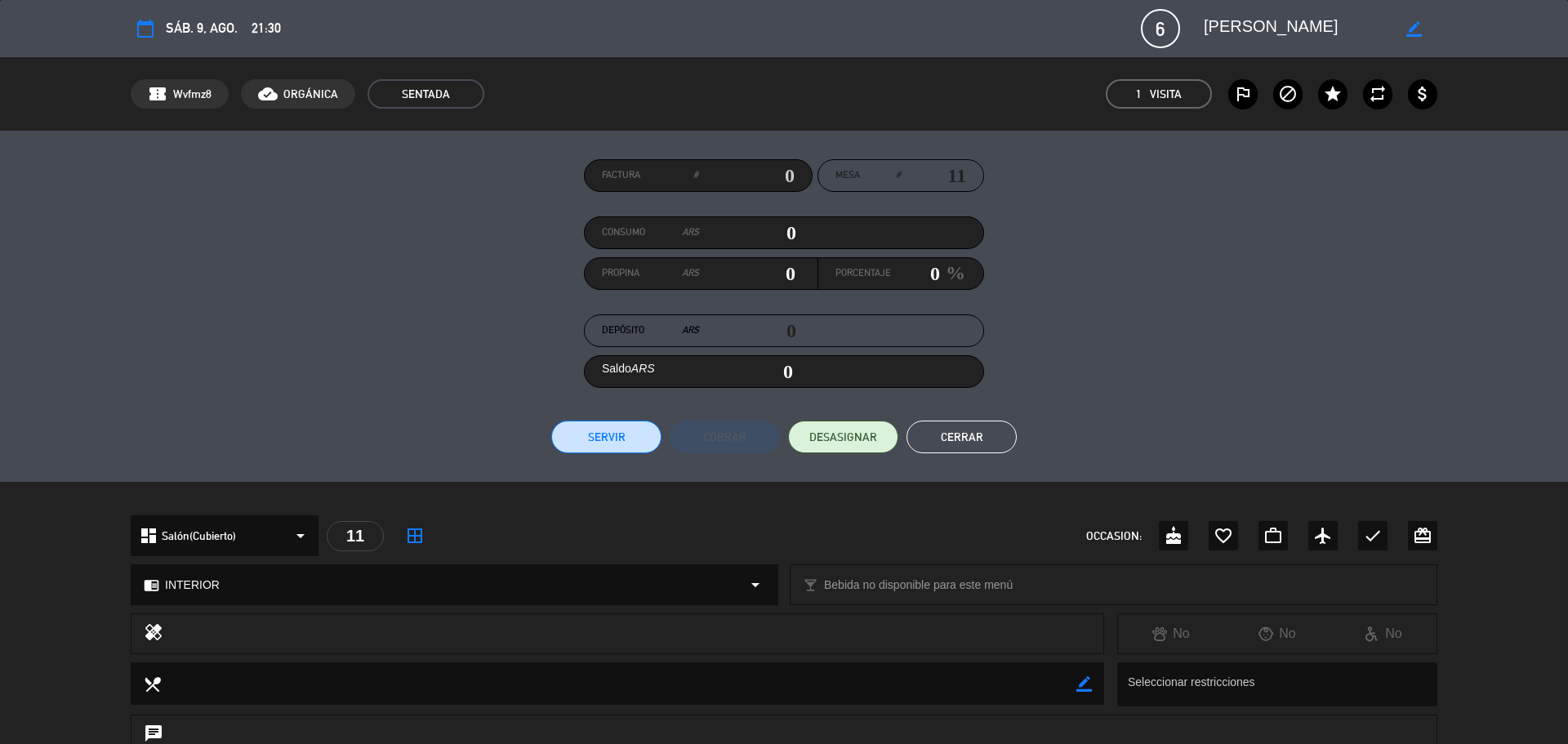
click at [1285, 91] on icon "block" at bounding box center [1288, 94] width 20 height 20
click at [1239, 90] on icon "outlined_flag" at bounding box center [1243, 94] width 20 height 20
click at [1239, 95] on icon "outlined_flag" at bounding box center [1243, 94] width 20 height 20
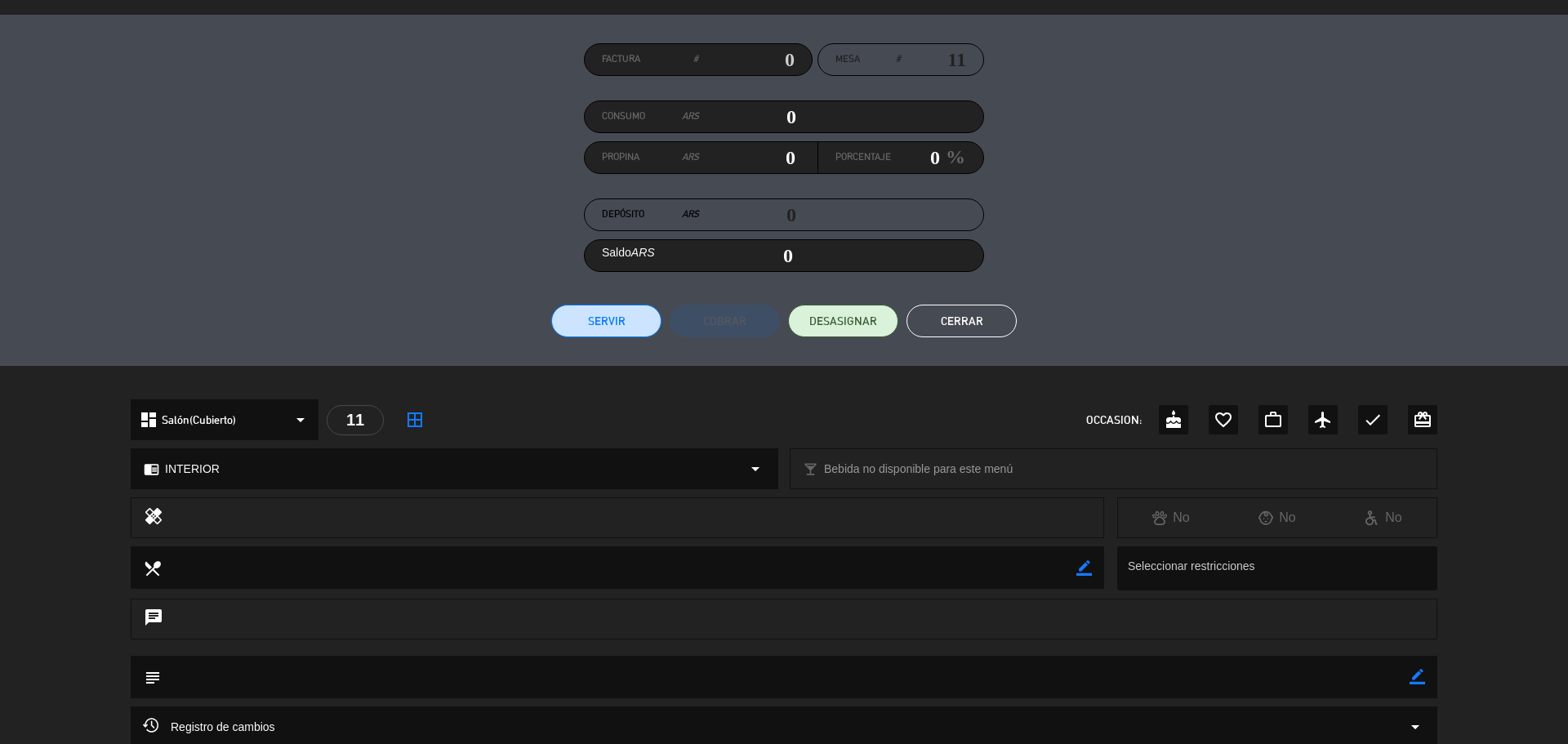
scroll to position [0, 0]
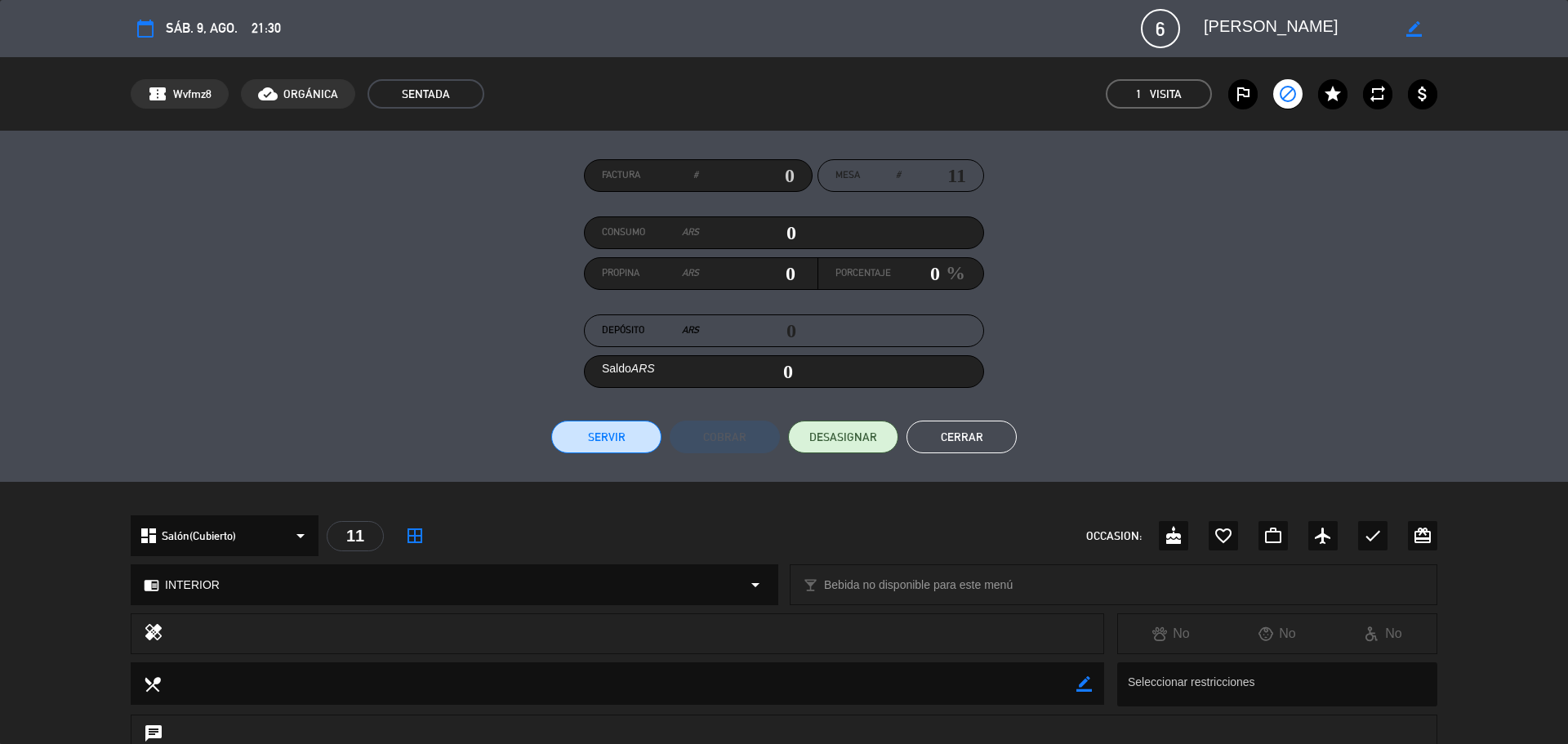
click at [977, 445] on button "Cerrar" at bounding box center [961, 438] width 110 height 33
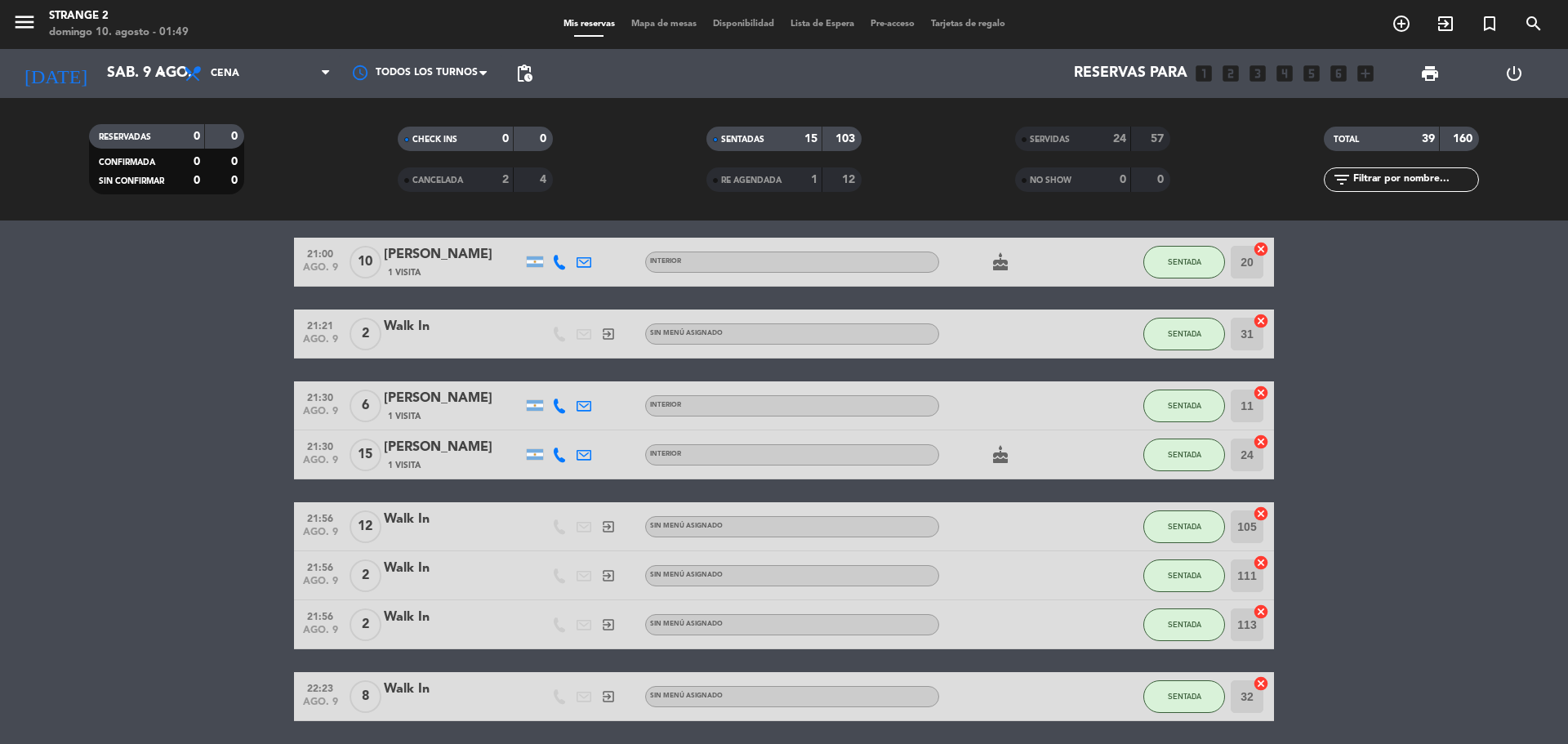
click at [1253, 451] on input "24" at bounding box center [1247, 455] width 33 height 33
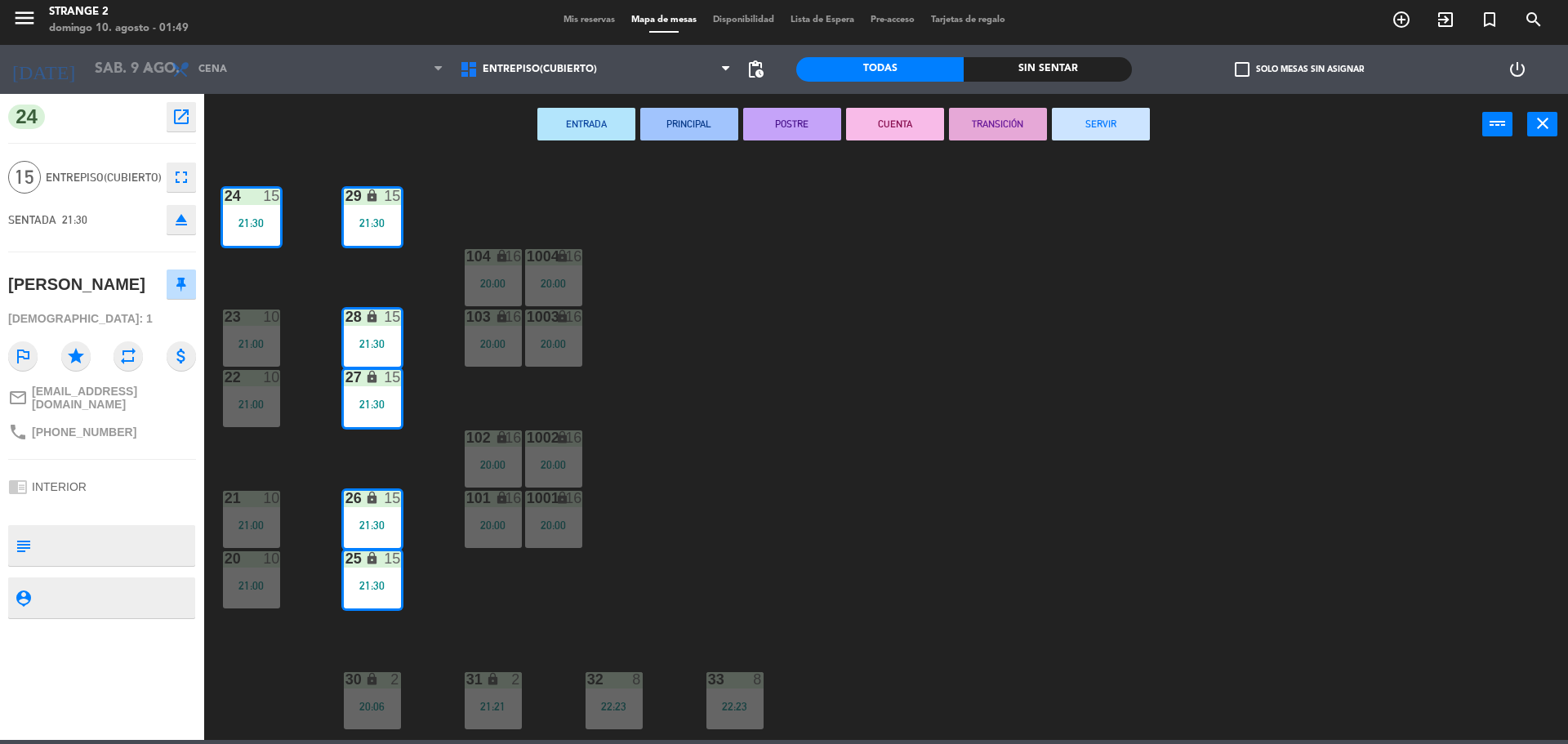
click at [1117, 123] on button "SERVIR" at bounding box center [1100, 124] width 98 height 33
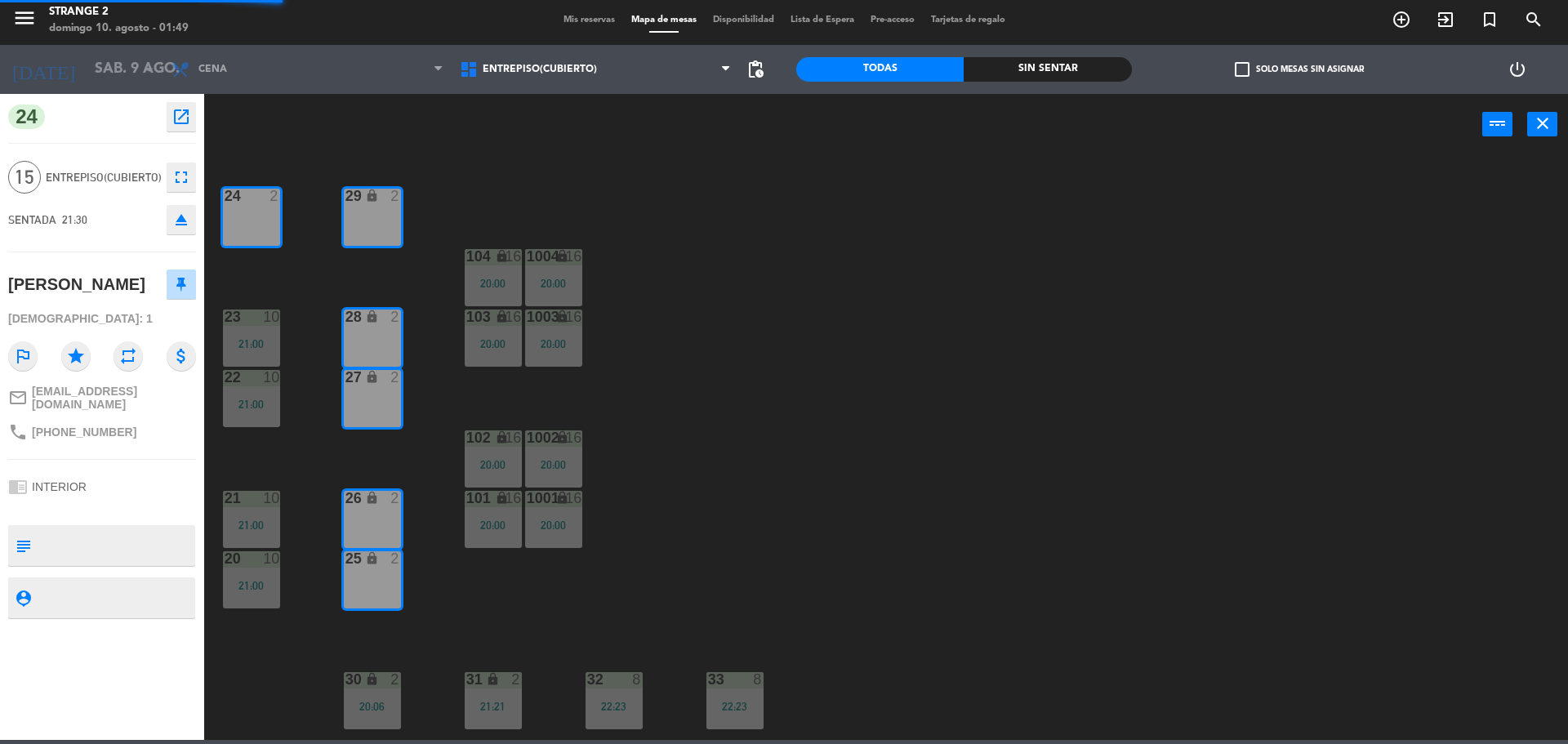
click at [511, 334] on div "menu Strange 2 [PERSON_NAME] 10. [PERSON_NAME] - 01:49 Mis reservas Mapa de mes…" at bounding box center [784, 372] width 1568 height 744
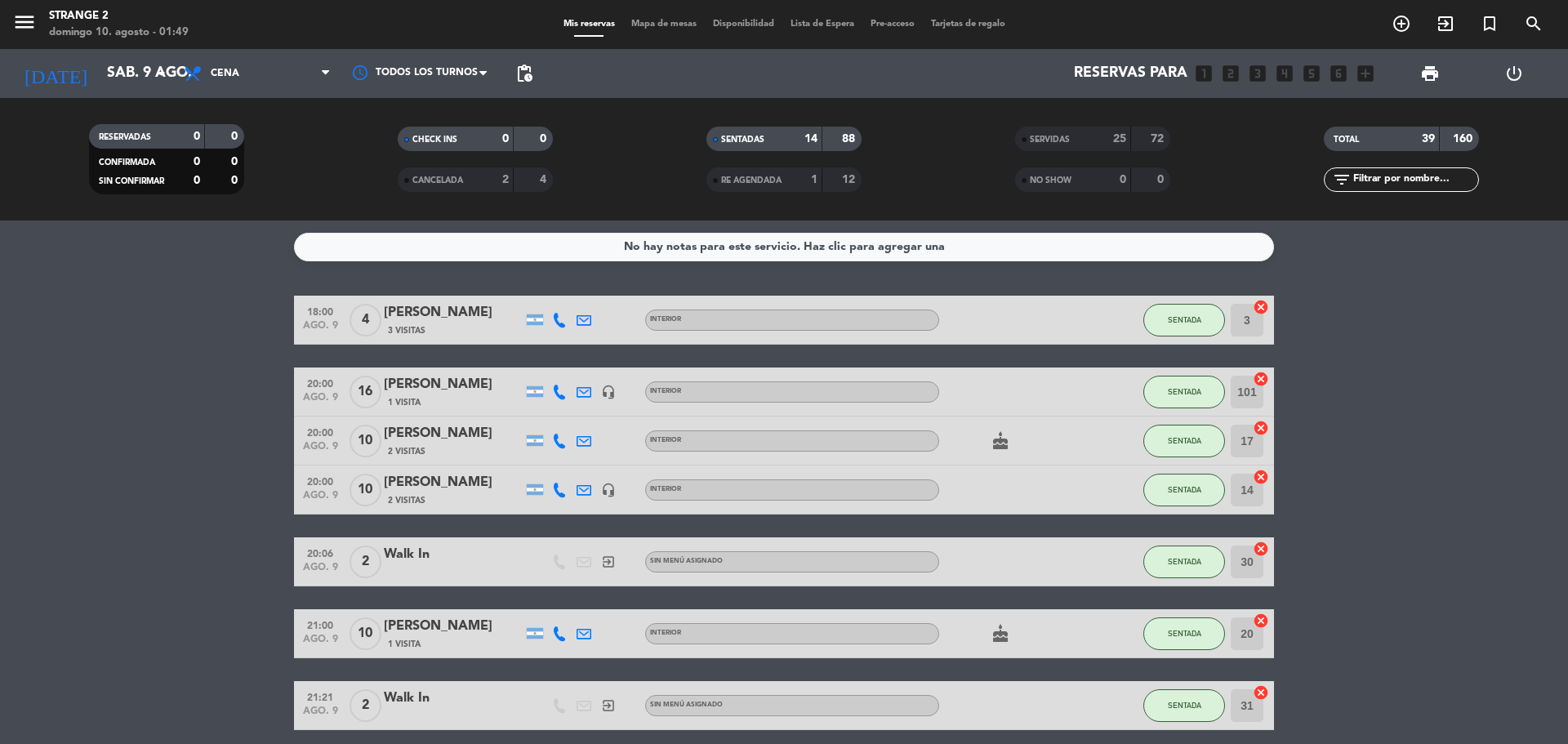
click at [1251, 309] on input "3" at bounding box center [1247, 320] width 33 height 33
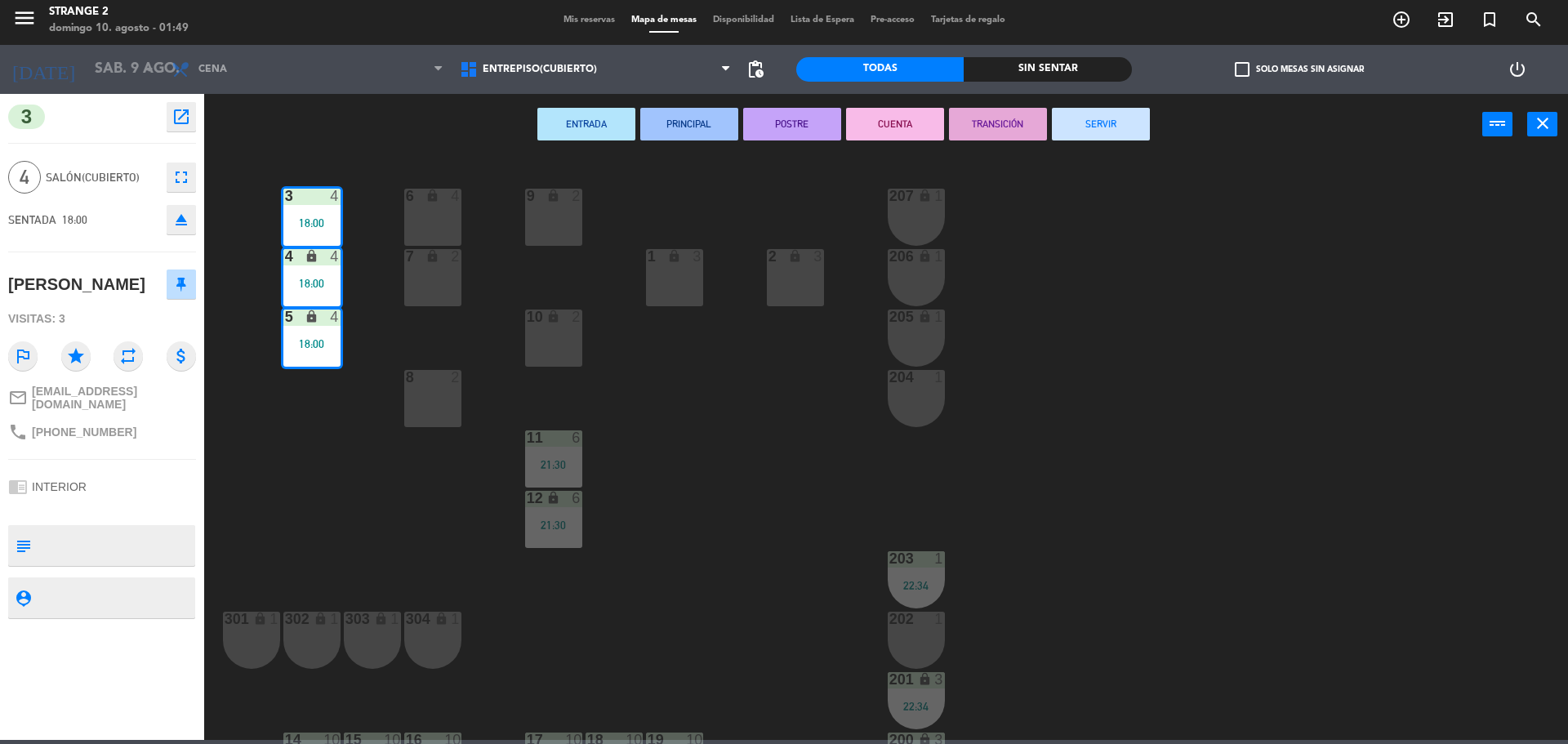
click at [1117, 122] on button "SERVIR" at bounding box center [1100, 124] width 98 height 33
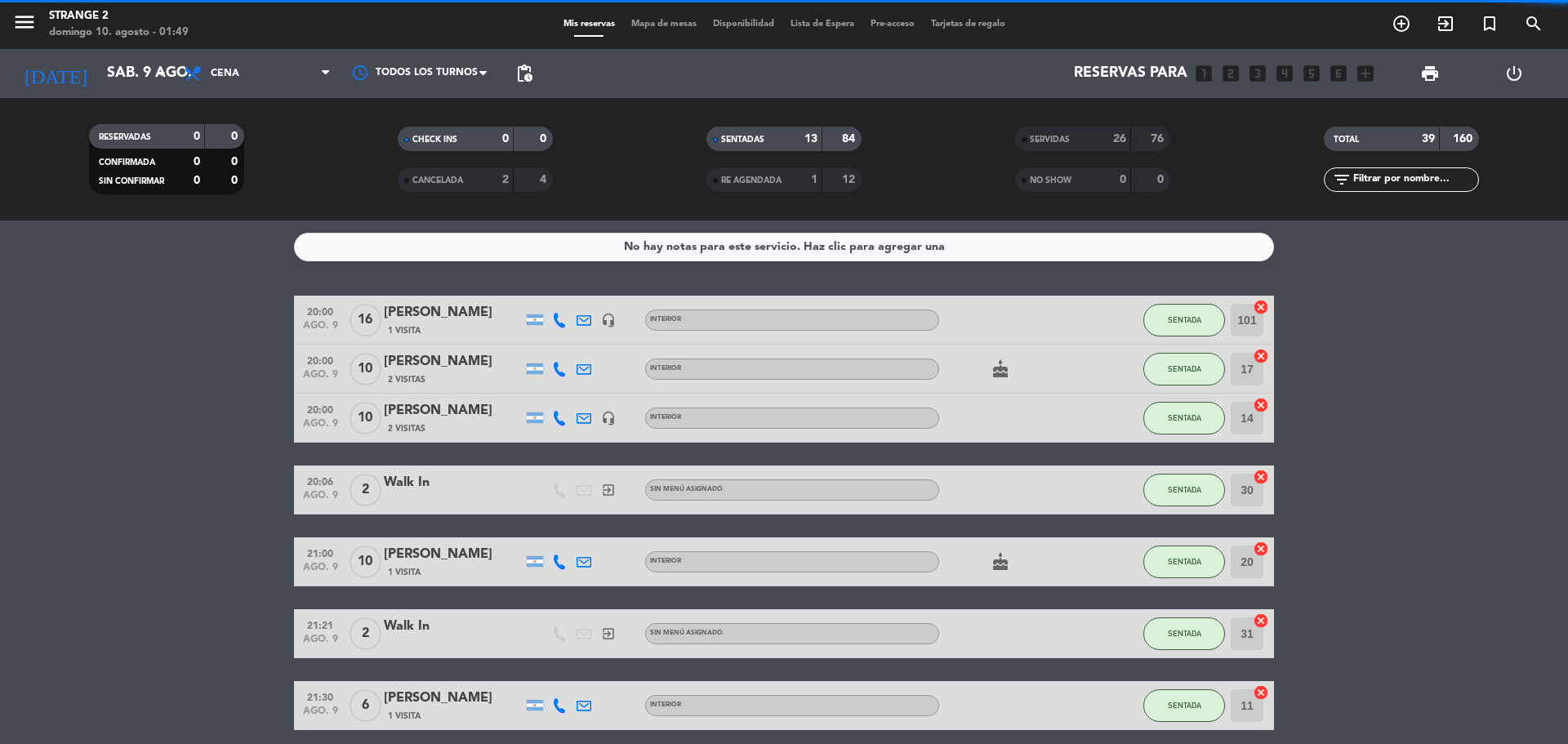
click at [665, 27] on span "Mapa de mesas" at bounding box center [664, 24] width 82 height 9
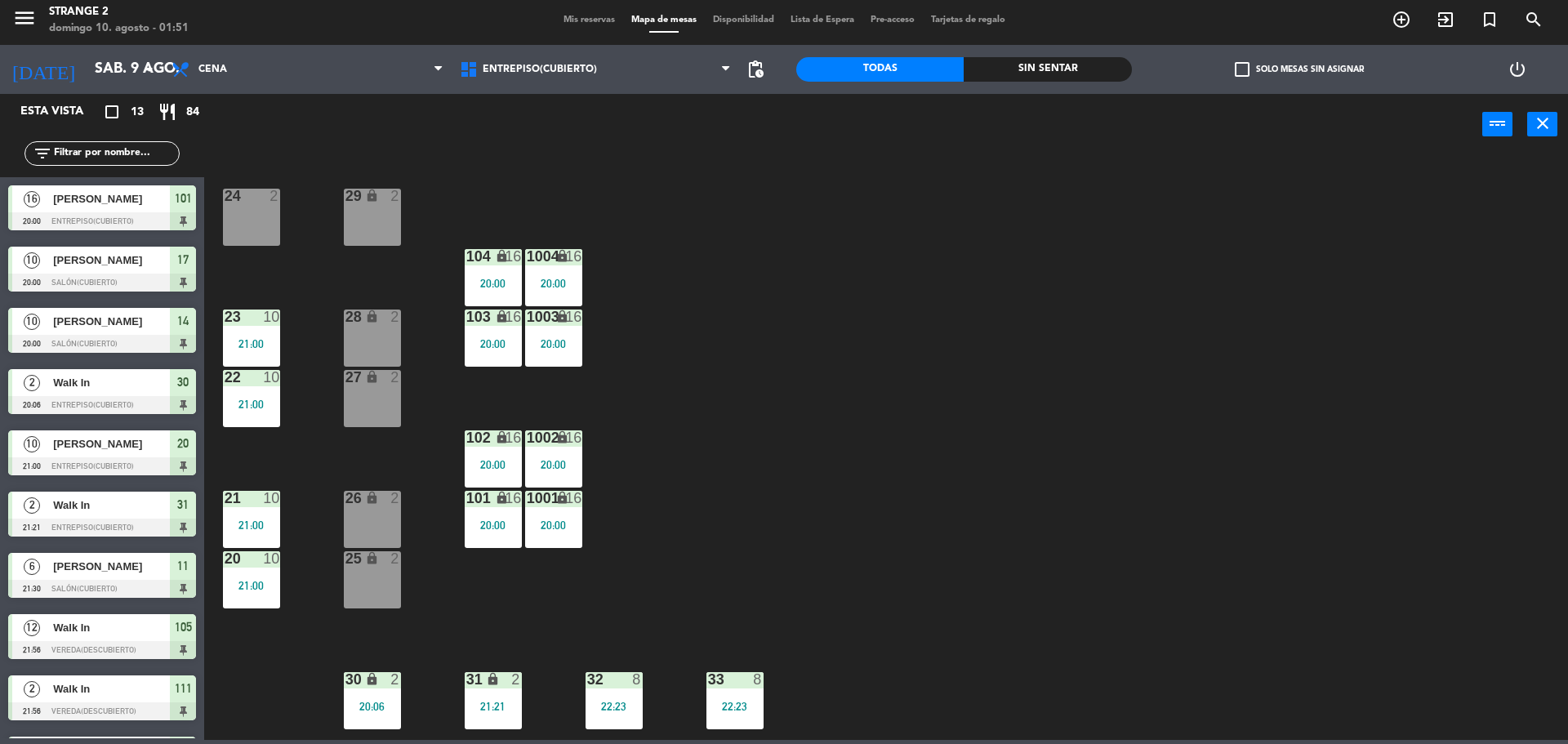
click at [728, 695] on div "33 8 22:23" at bounding box center [735, 701] width 57 height 57
click at [793, 741] on div "Walk In" at bounding box center [803, 753] width 106 height 27
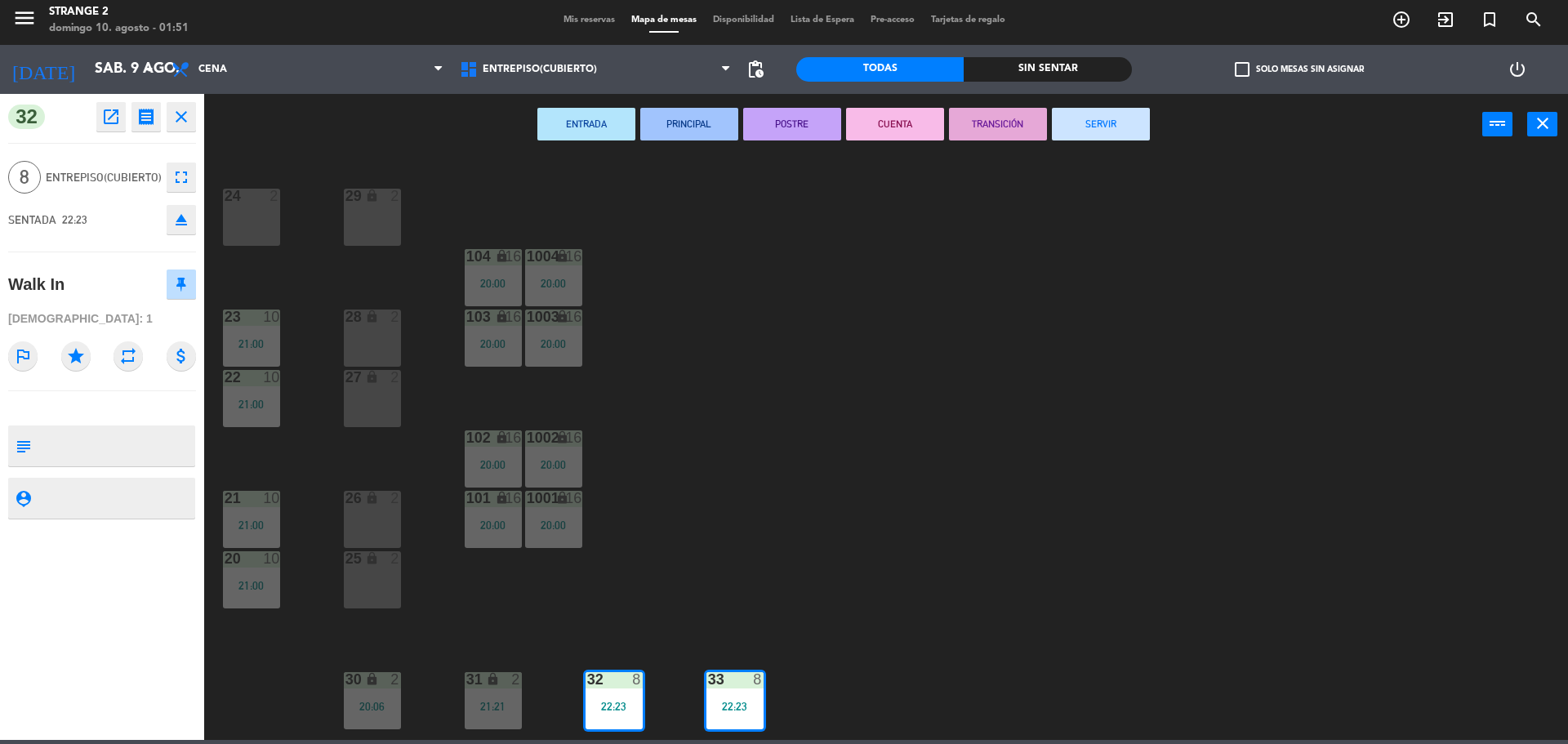
click at [1111, 117] on button "SERVIR" at bounding box center [1100, 124] width 98 height 33
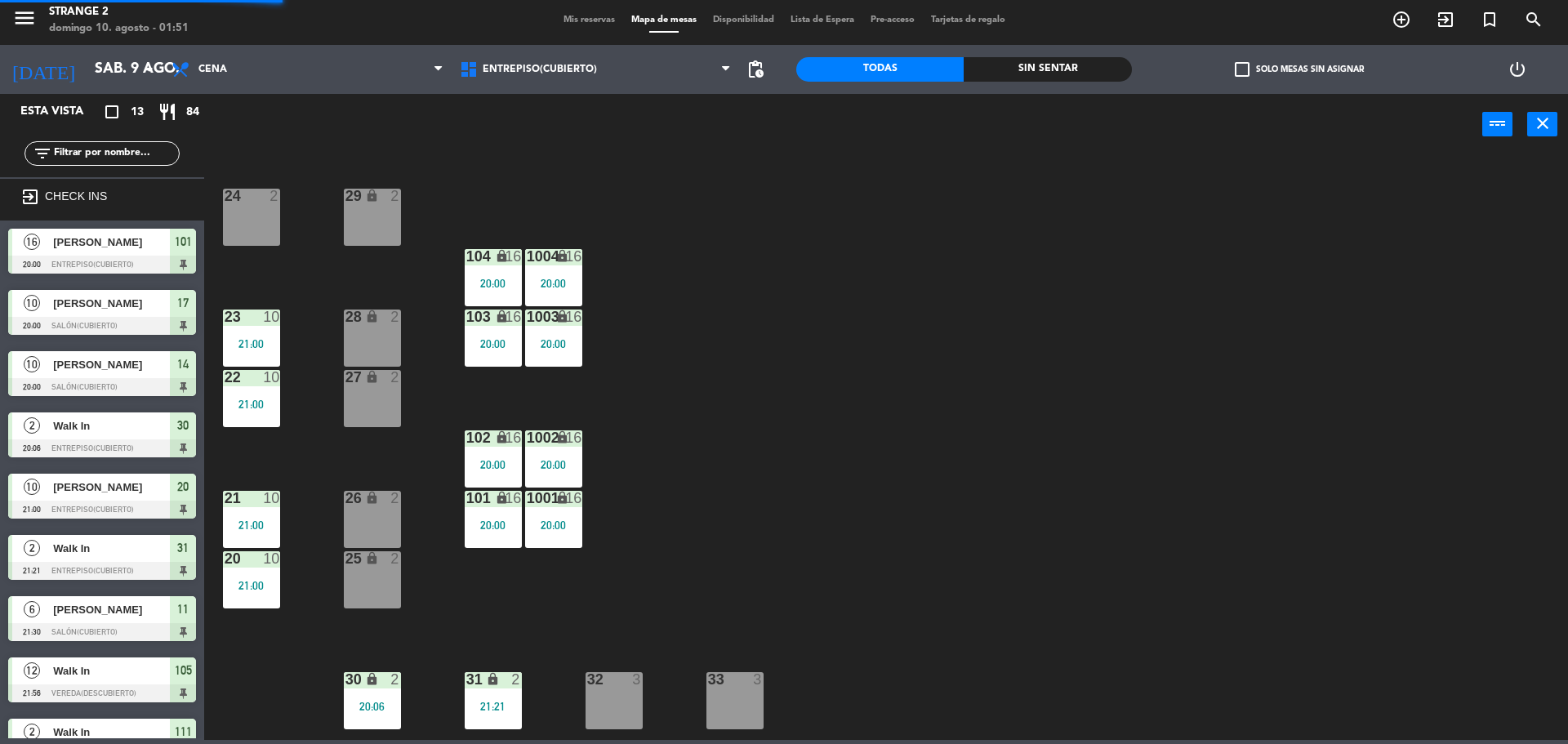
scroll to position [117, 0]
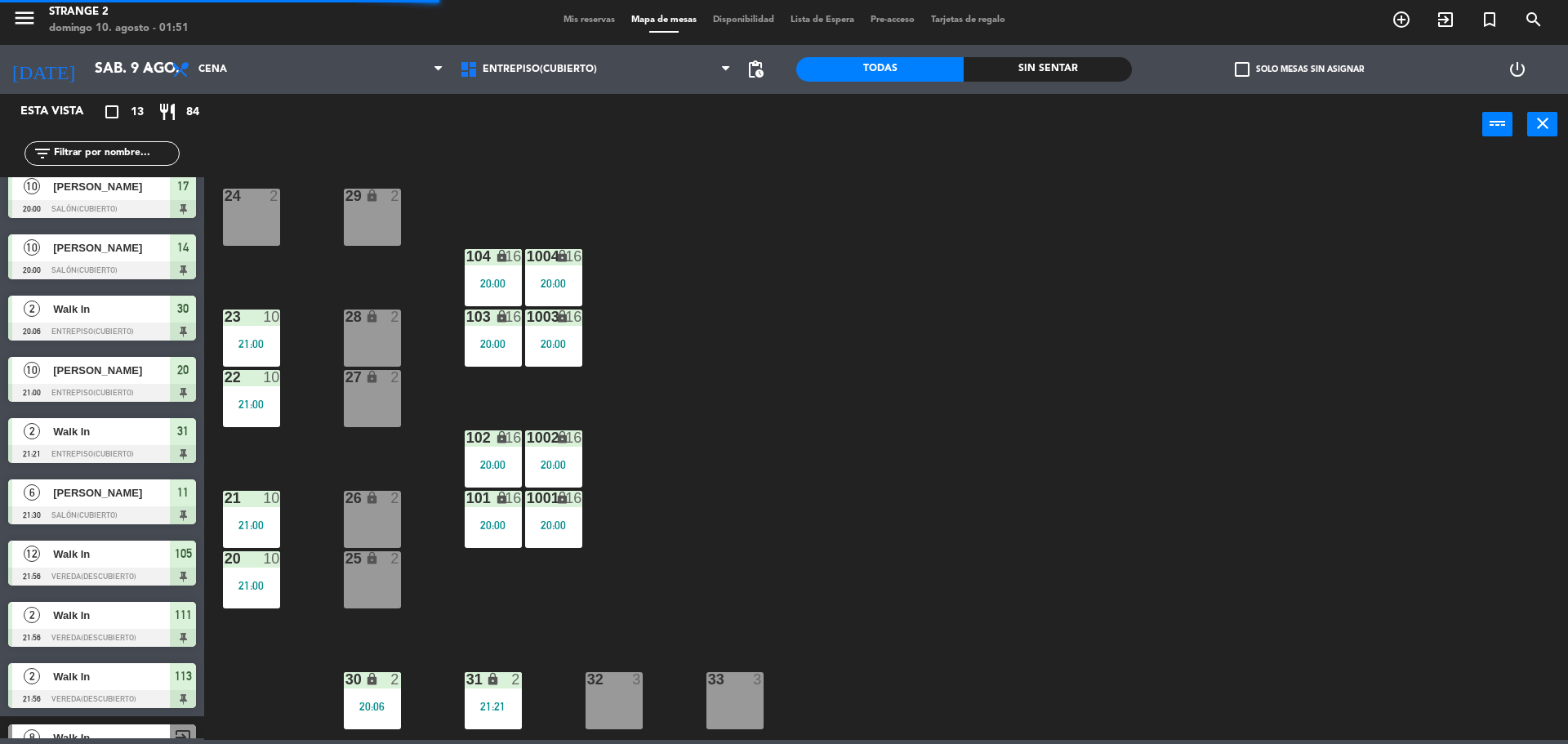
click at [627, 699] on div "32 3" at bounding box center [614, 701] width 57 height 57
click at [718, 576] on div "24 2 29 lock 2 104 lock 16 20:00 1004 lock 16 20:00 23 10 21:00 28 lock 2 103 l…" at bounding box center [894, 452] width 1348 height 585
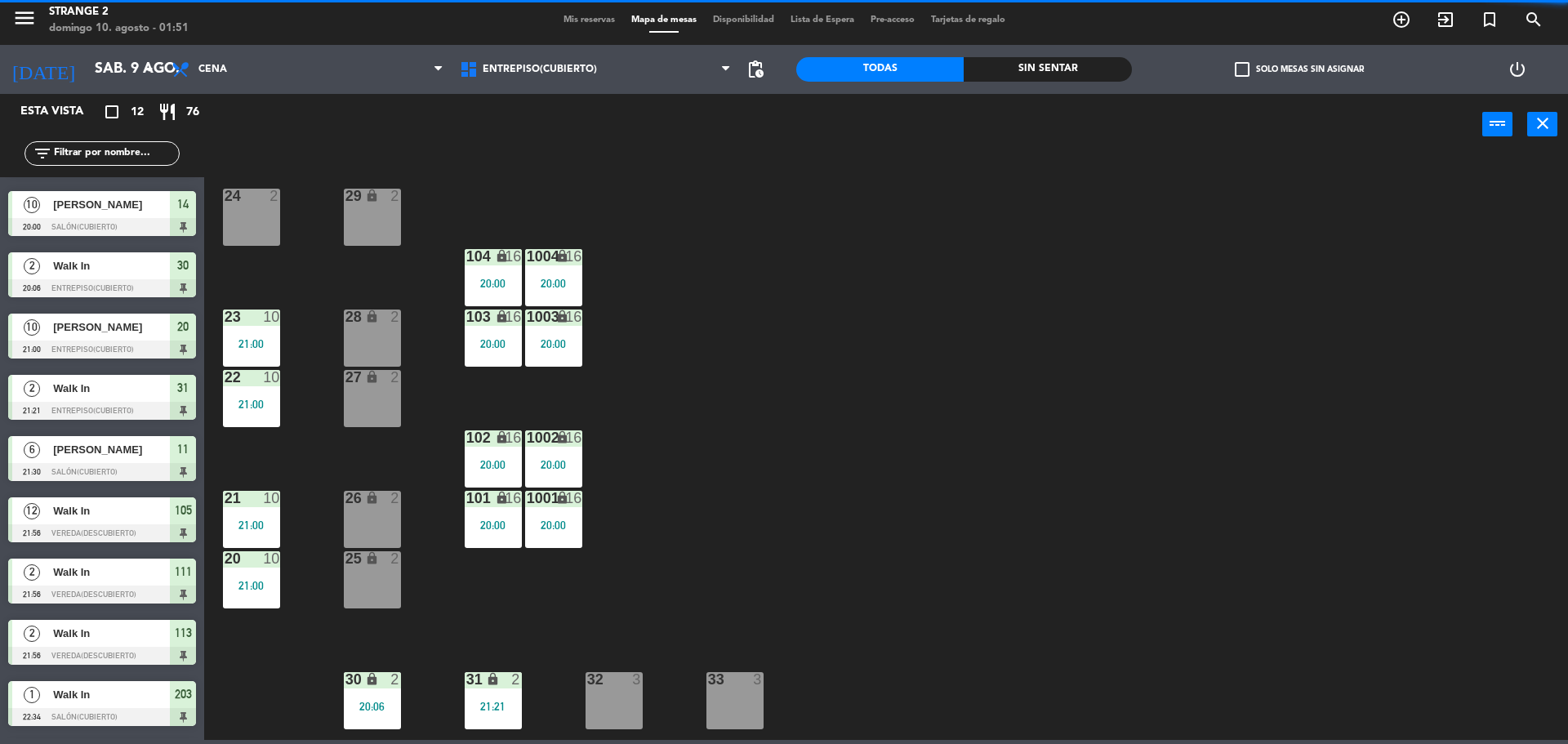
click at [495, 703] on div "21:21" at bounding box center [493, 706] width 57 height 11
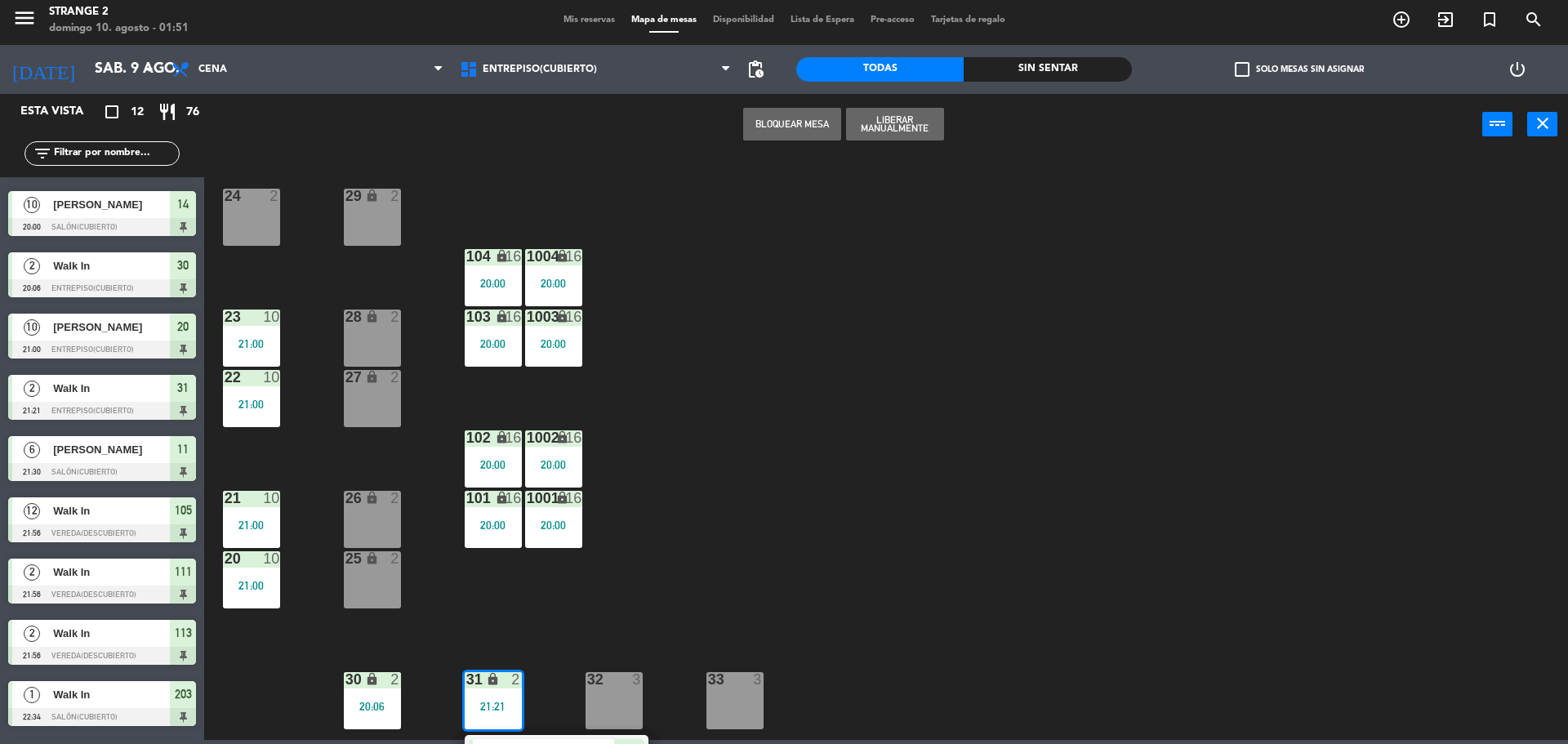
click at [567, 741] on div "Walk In" at bounding box center [561, 753] width 106 height 27
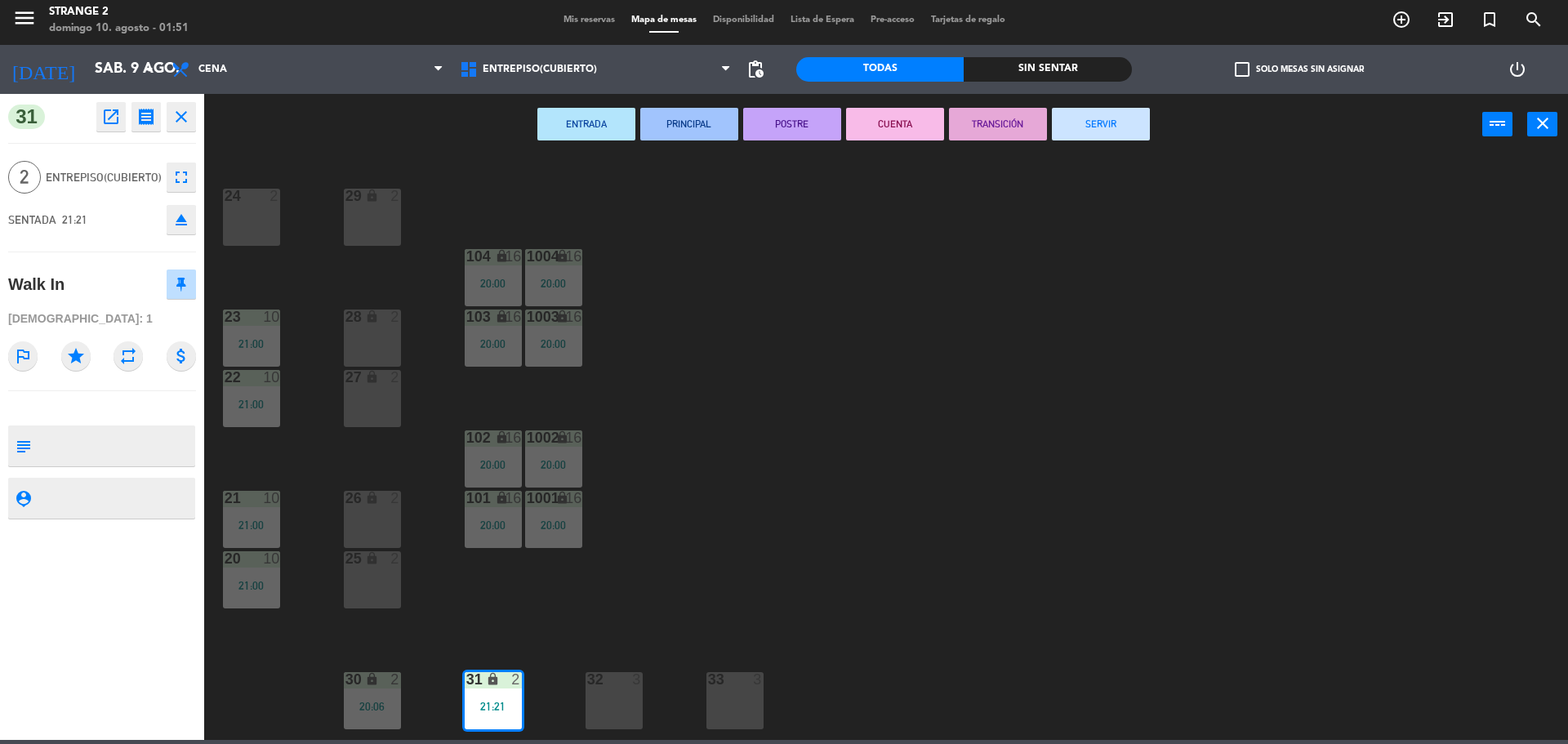
click at [1108, 128] on button "SERVIR" at bounding box center [1100, 124] width 98 height 33
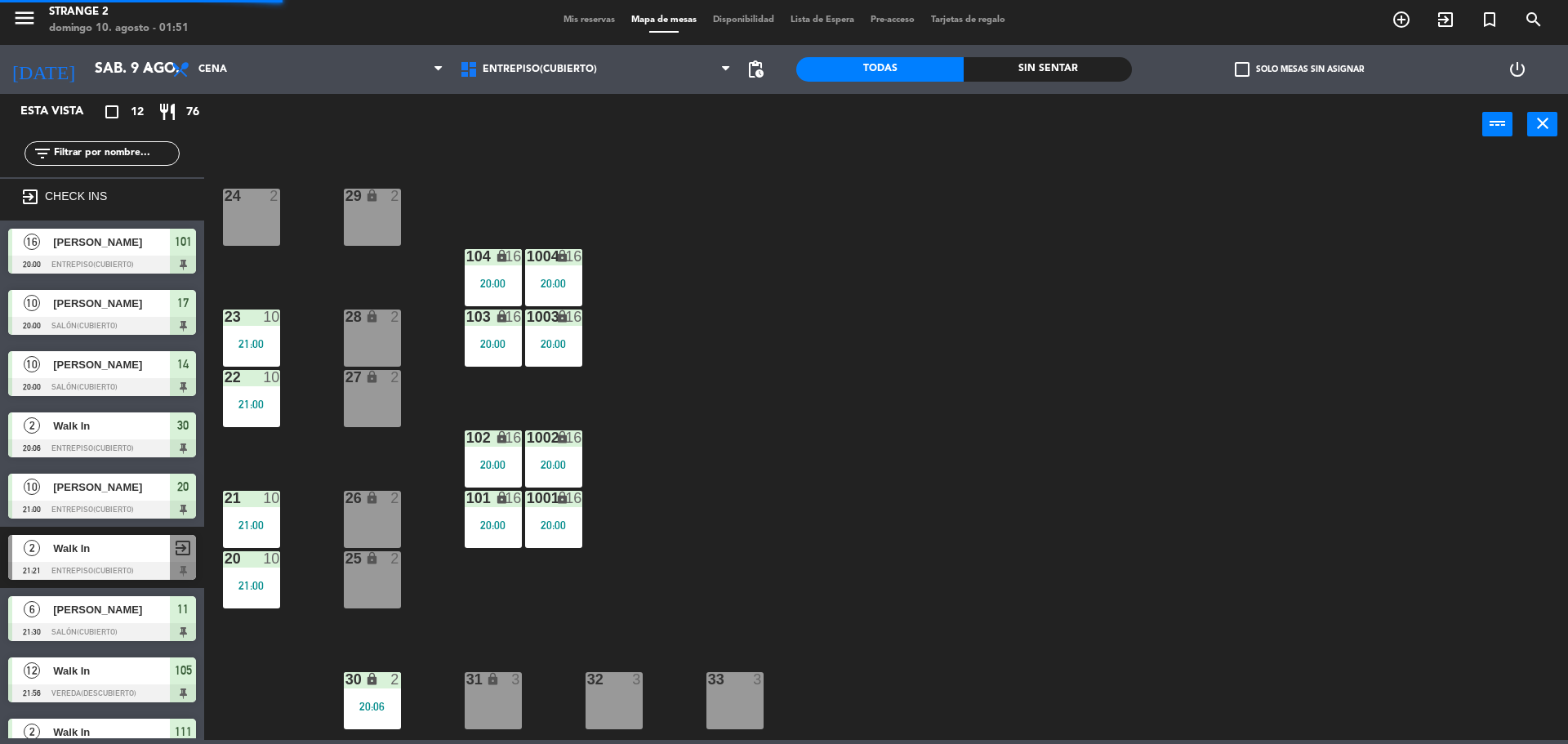
click at [514, 493] on div "1001" at bounding box center [526, 499] width 27 height 16
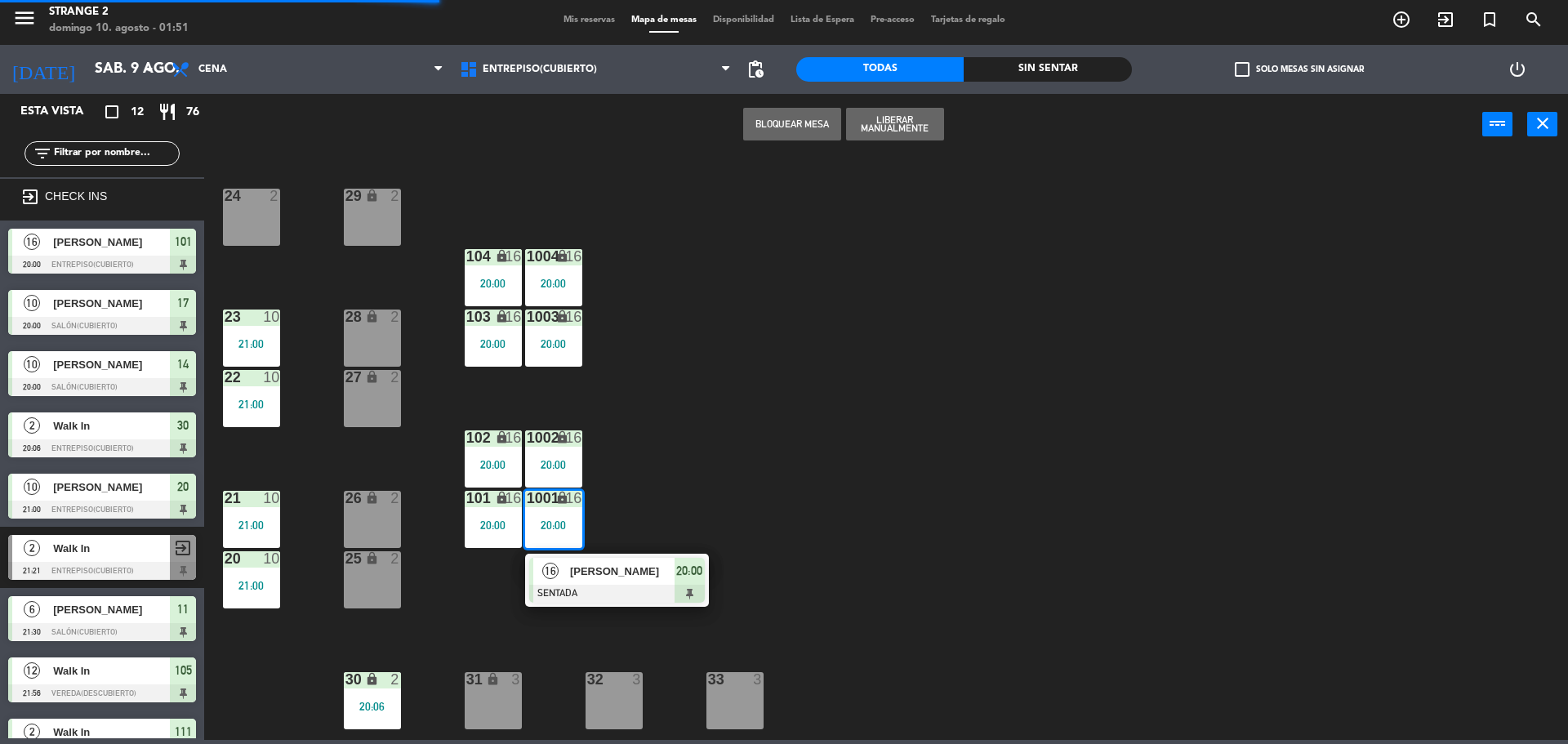
click at [641, 574] on span "[PERSON_NAME]" at bounding box center [622, 571] width 104 height 17
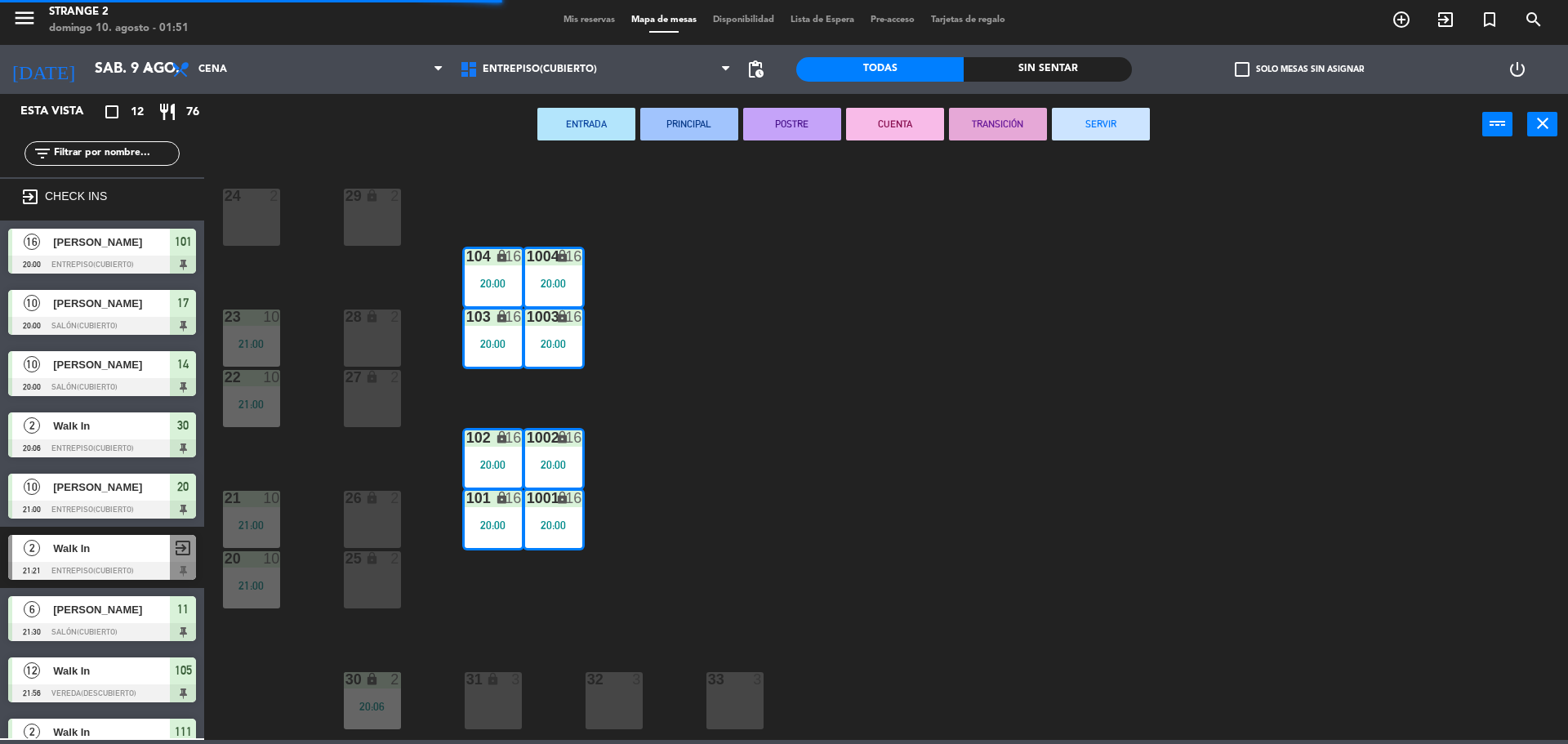
click at [1081, 137] on button "SERVIR" at bounding box center [1100, 124] width 98 height 33
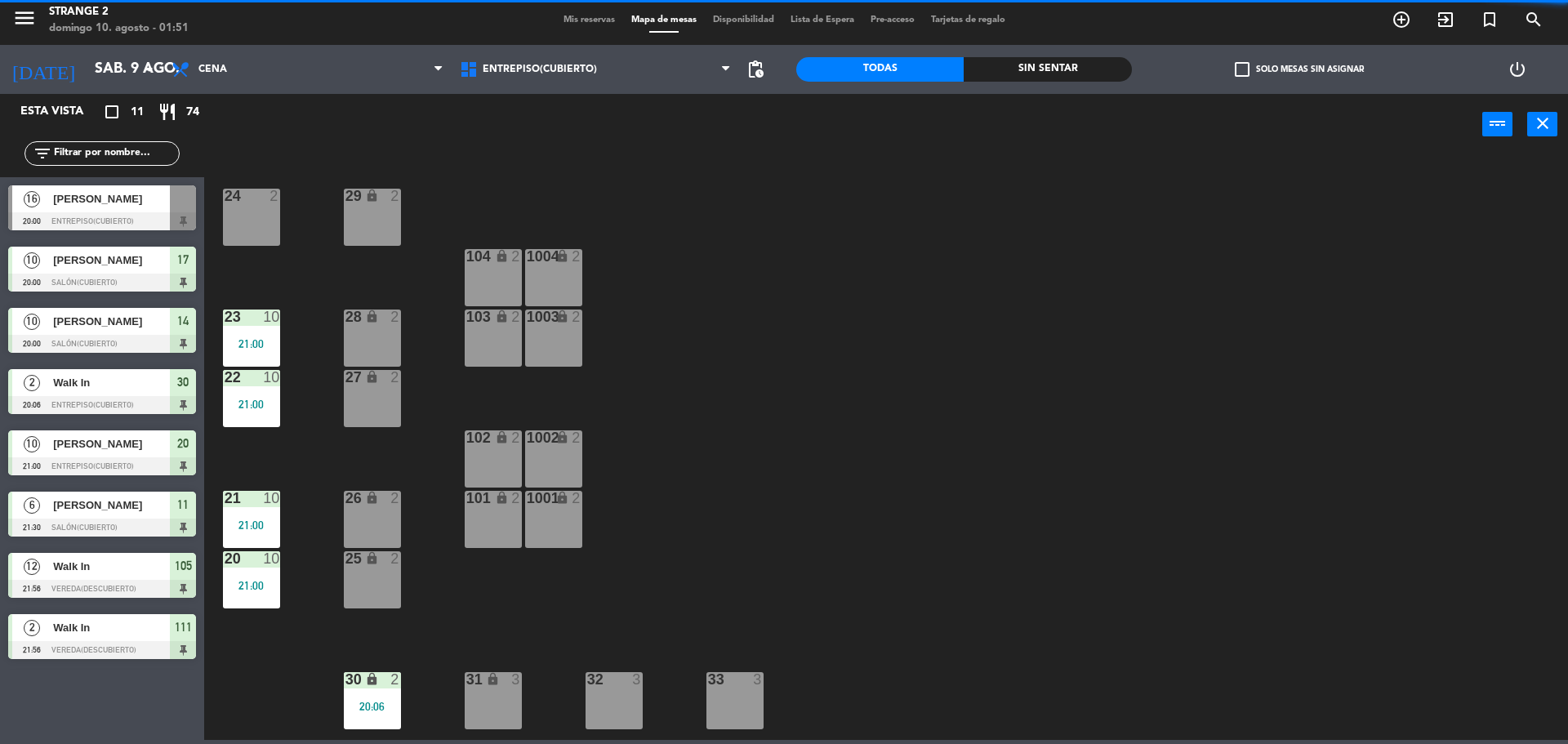
click at [266, 528] on div "21:00" at bounding box center [252, 525] width 57 height 11
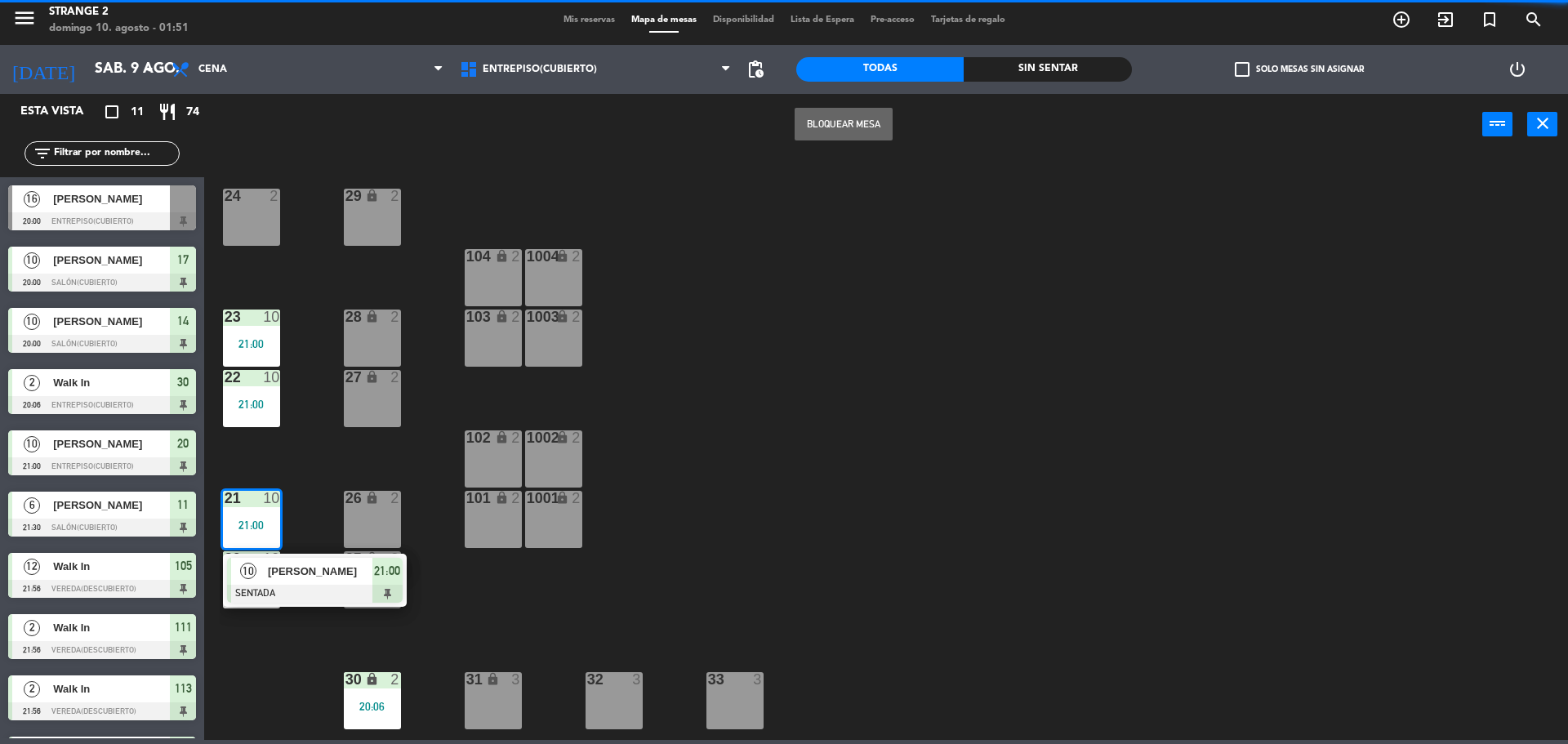
click at [349, 585] on div at bounding box center [315, 594] width 175 height 18
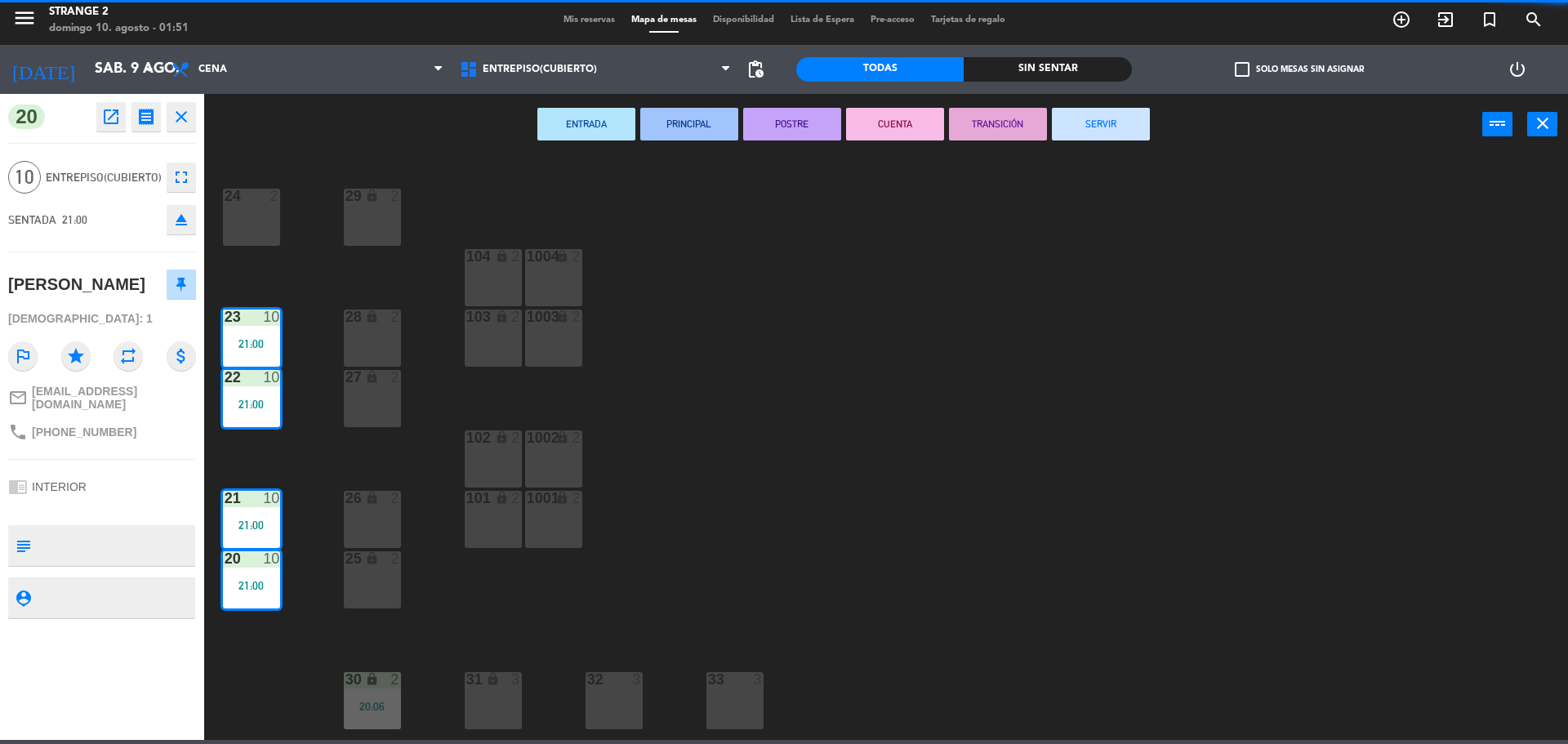
click at [1088, 119] on button "SERVIR" at bounding box center [1100, 124] width 98 height 33
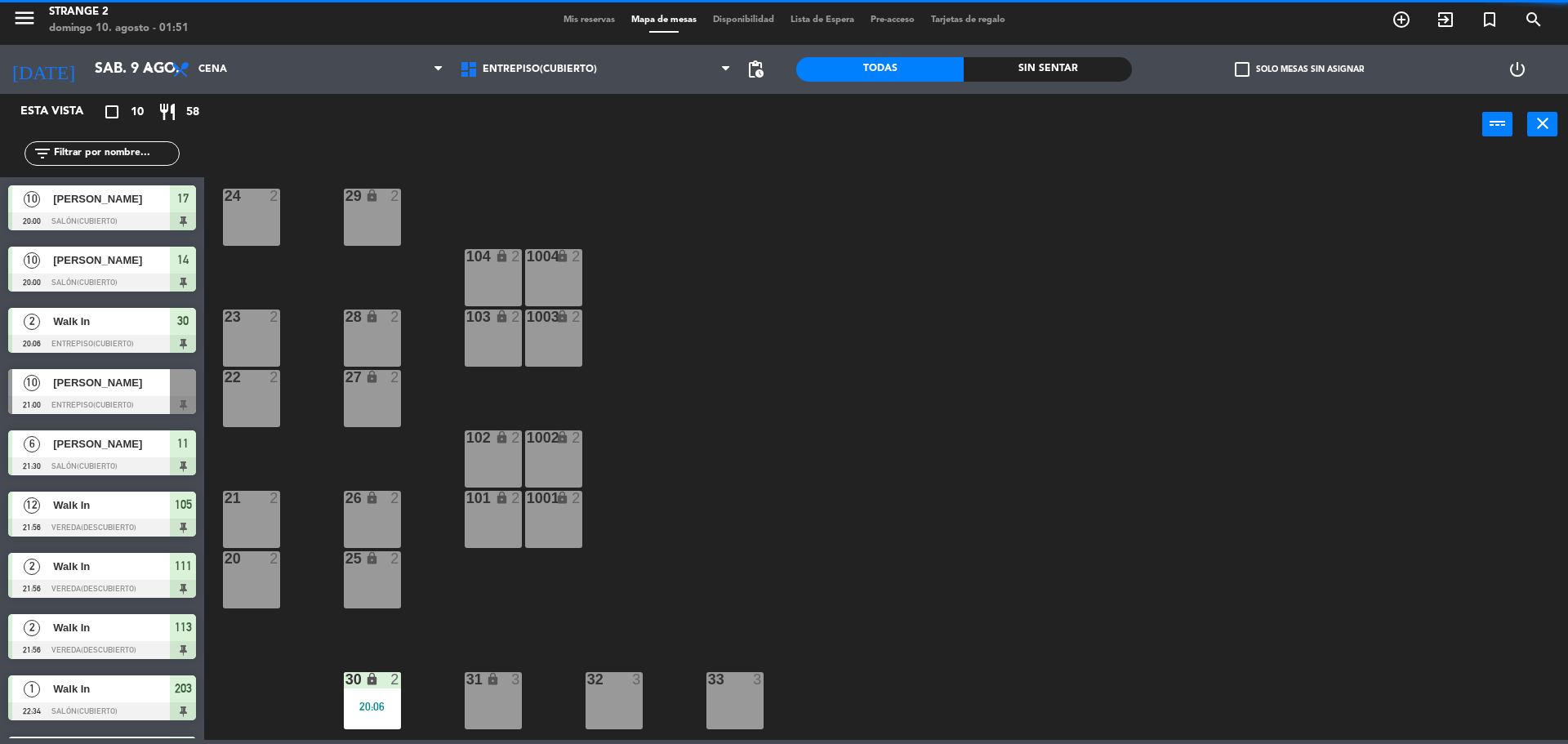
click at [368, 722] on div "30 lock 2 20:06" at bounding box center [372, 701] width 57 height 57
click at [425, 740] on div "Walk In" at bounding box center [440, 753] width 106 height 27
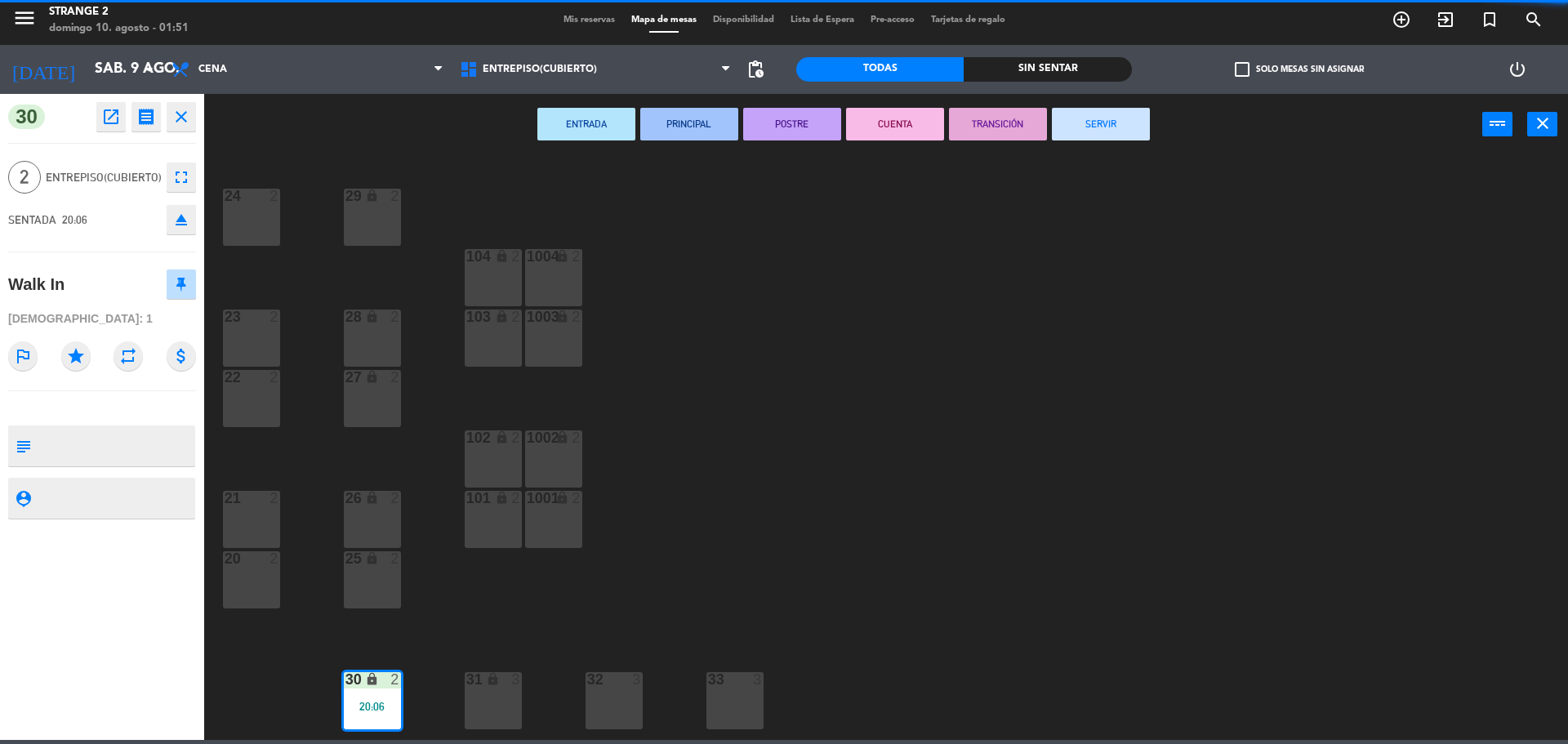
click at [1093, 127] on button "SERVIR" at bounding box center [1100, 124] width 98 height 33
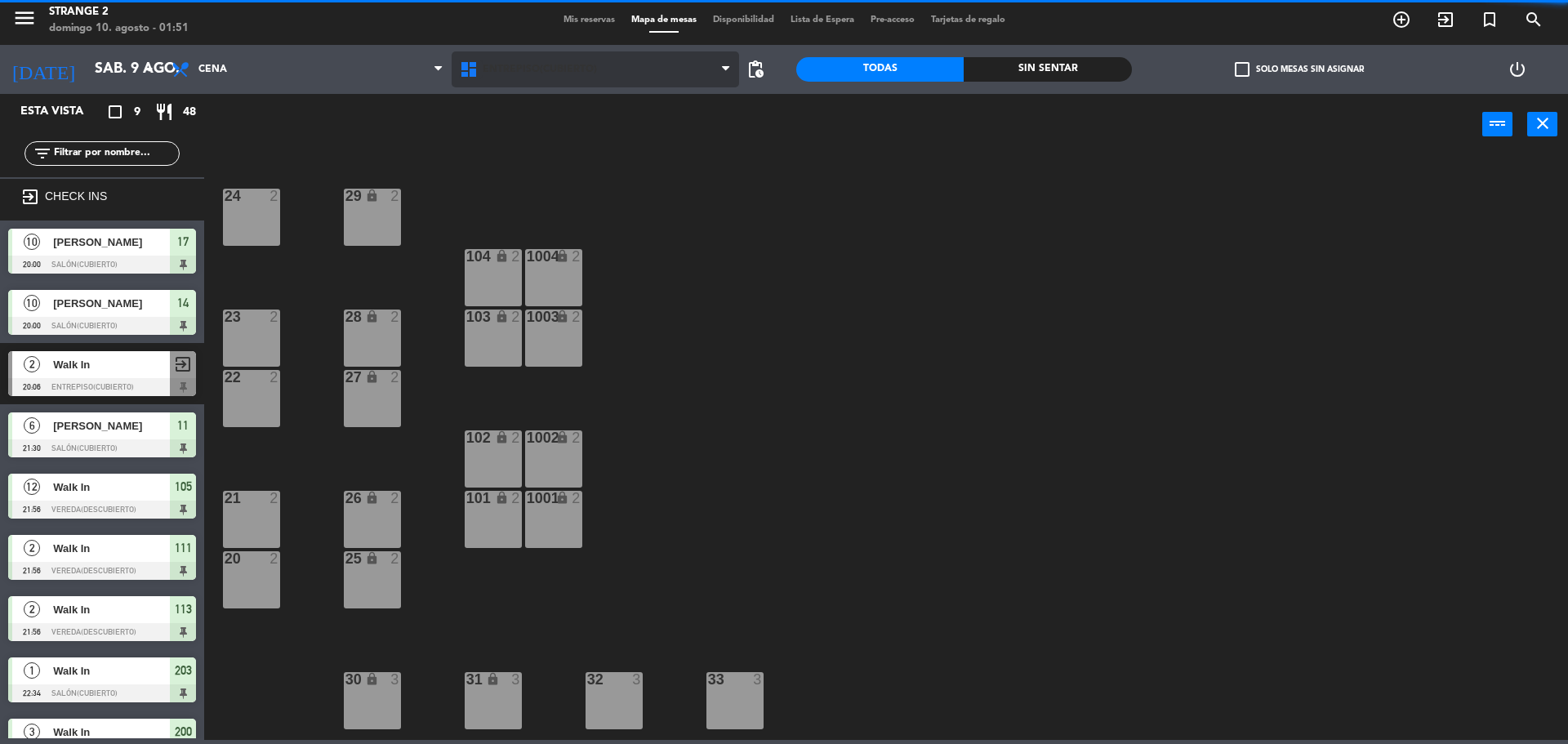
click at [479, 71] on icon at bounding box center [470, 69] width 23 height 20
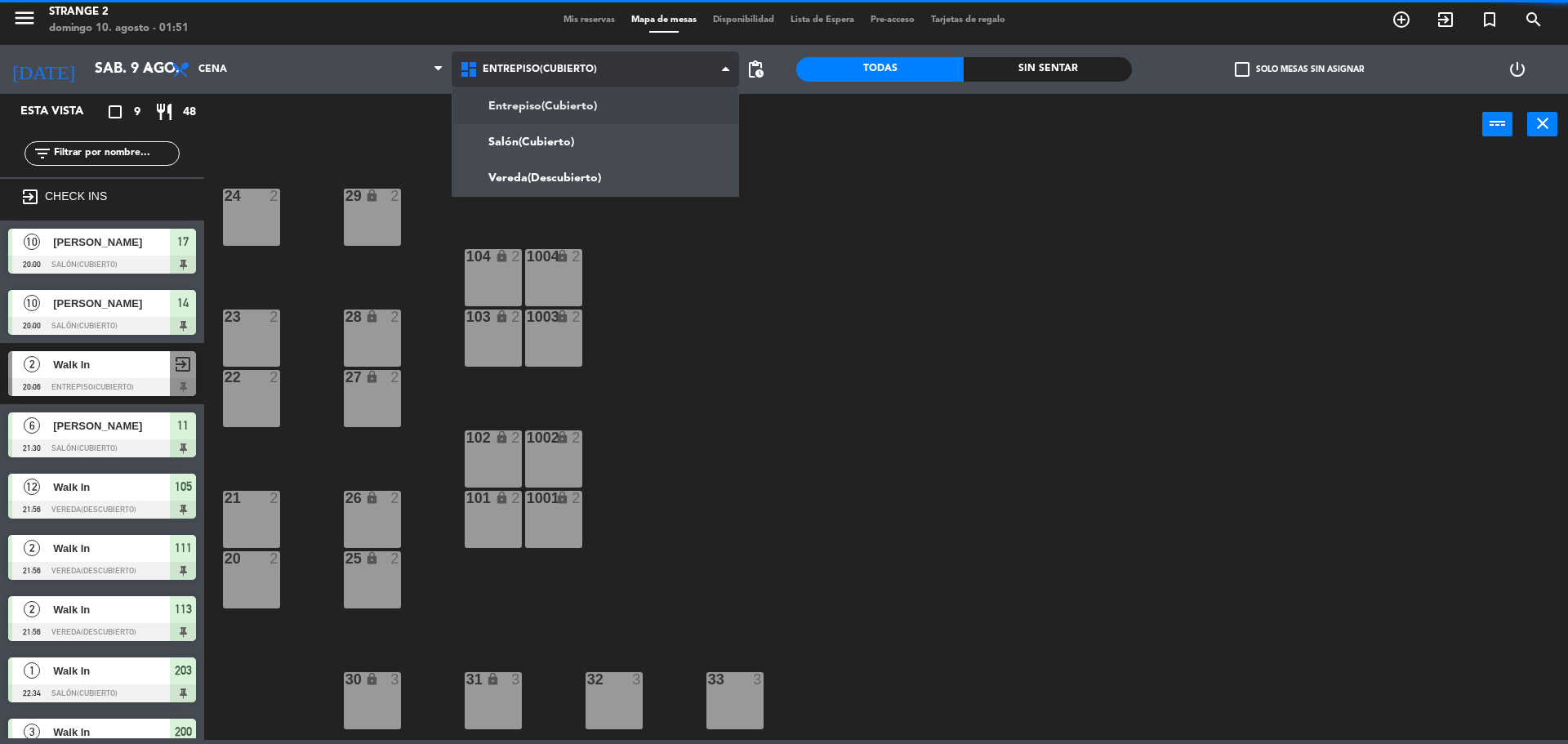
click at [503, 145] on ng-component "menu Strange 2 [PERSON_NAME] 10. [PERSON_NAME] - 01:51 Mis reservas Mapa de mes…" at bounding box center [784, 367] width 1568 height 744
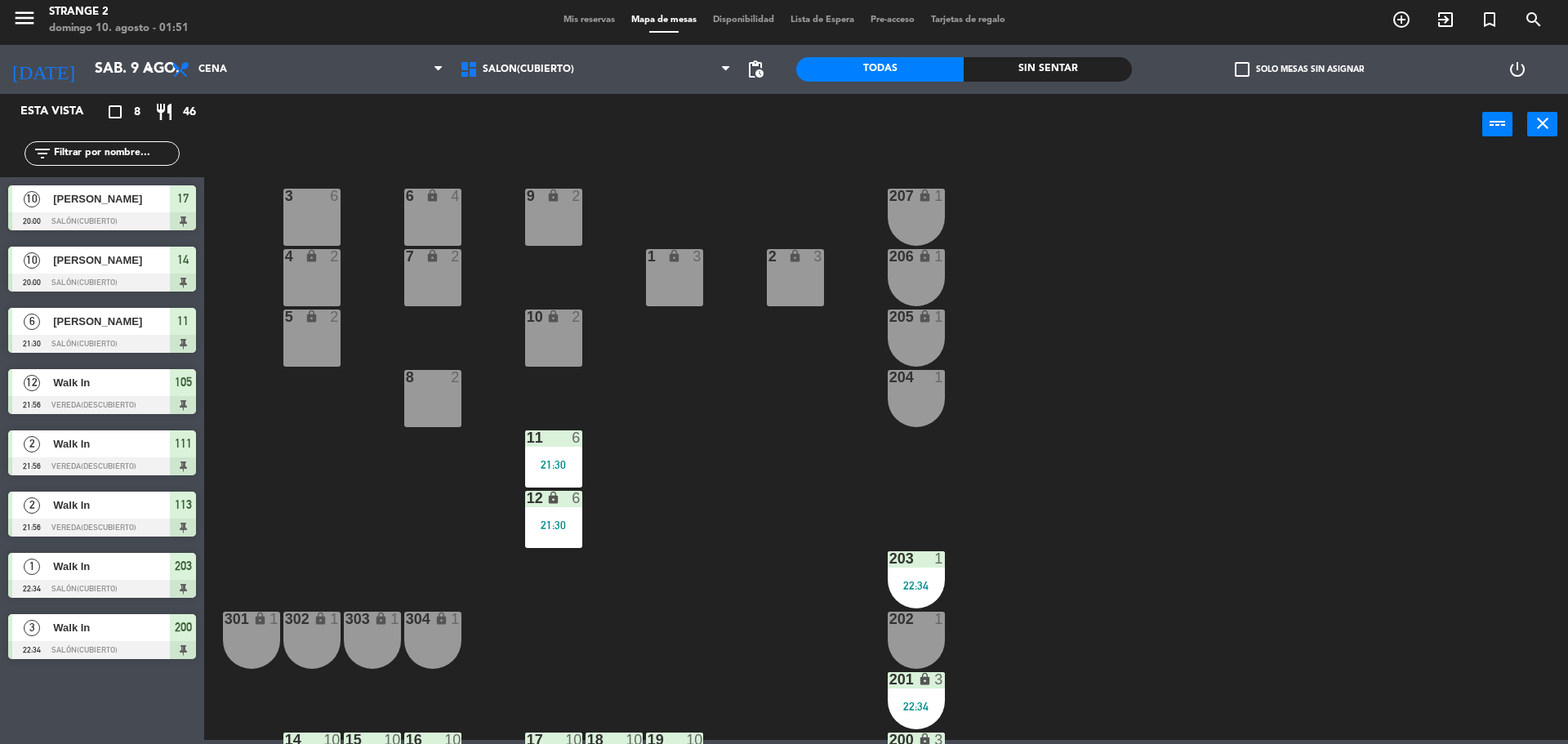
click at [561, 482] on div "11 6 21:30" at bounding box center [554, 459] width 57 height 57
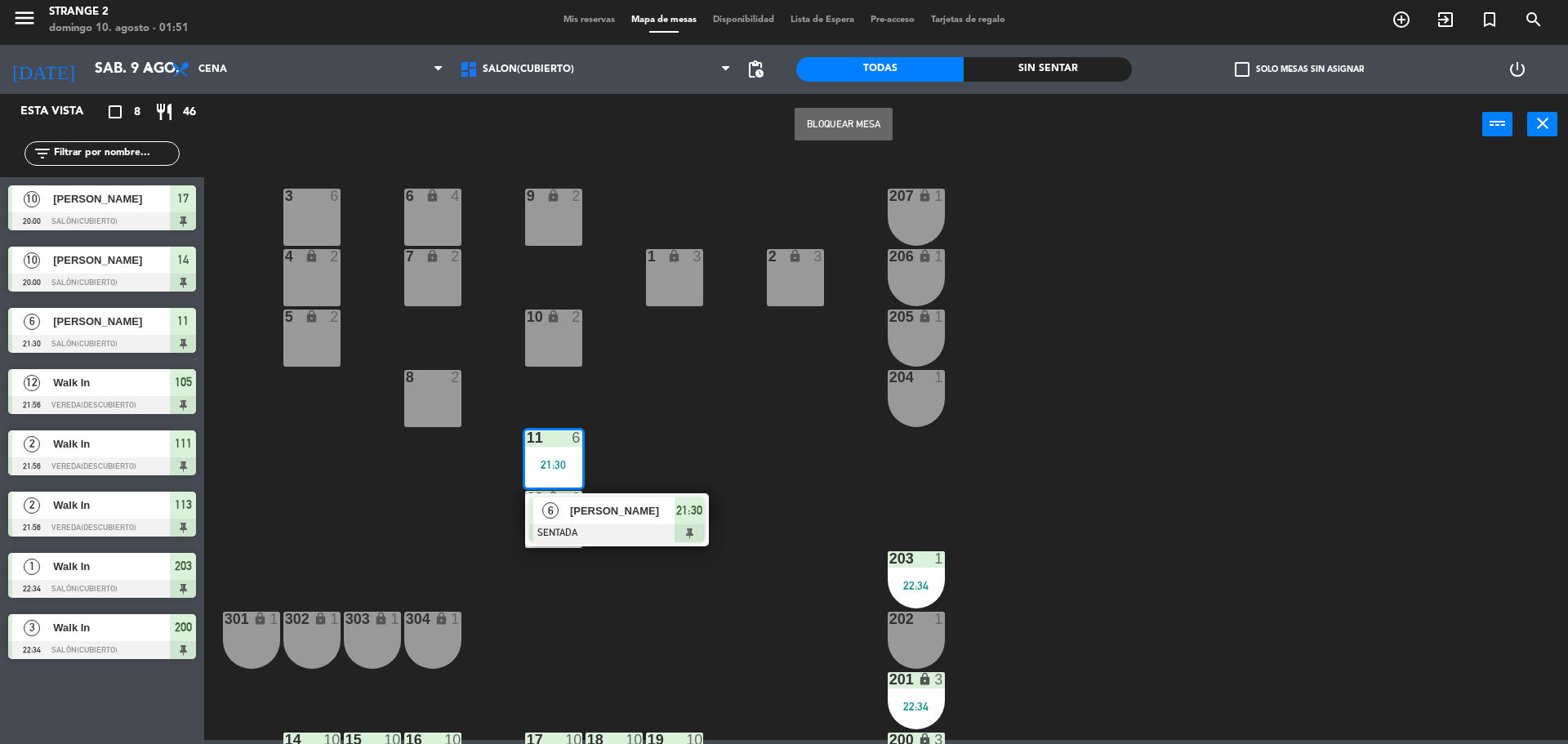
click at [603, 526] on div at bounding box center [617, 533] width 175 height 18
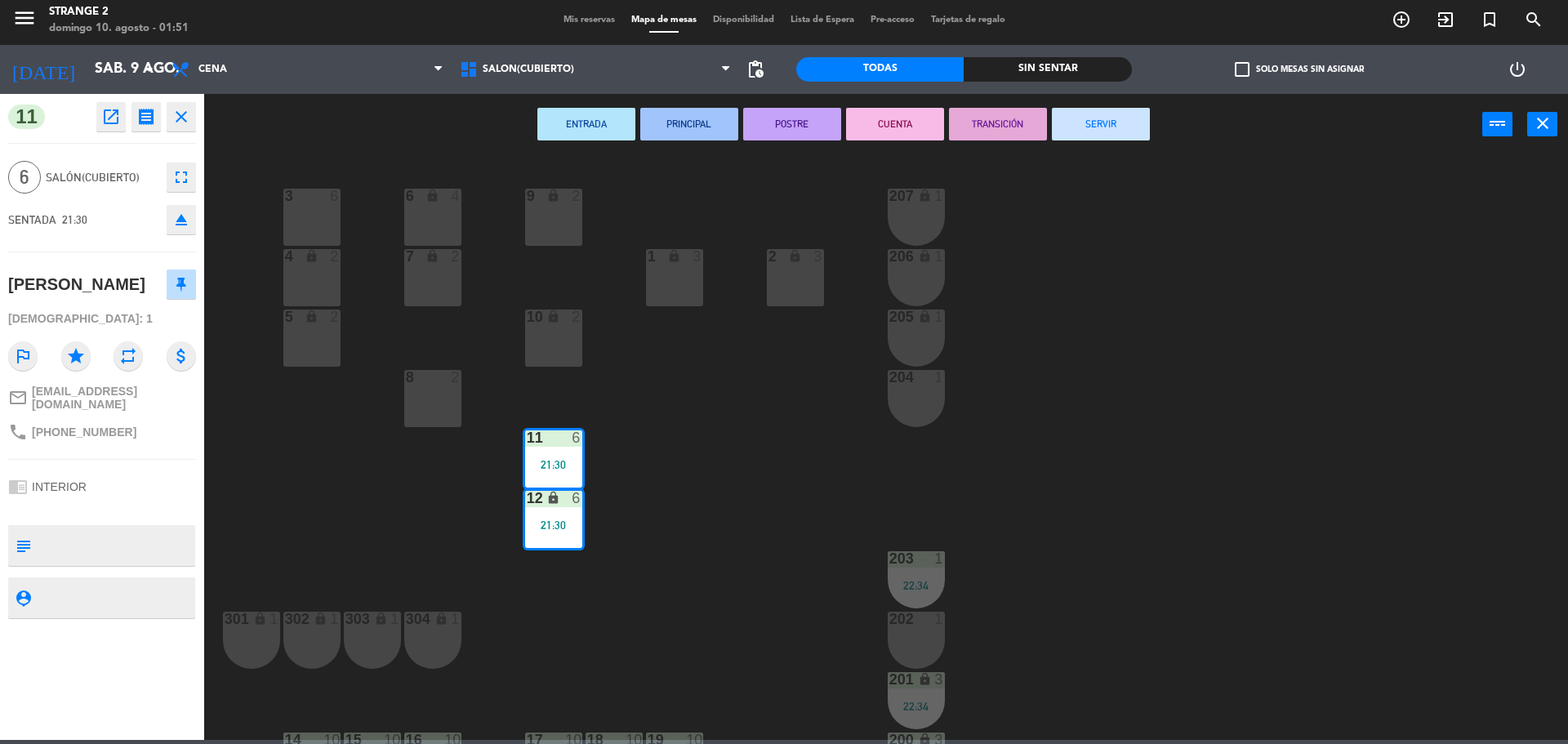
click at [1146, 109] on button "SERVIR" at bounding box center [1100, 124] width 98 height 33
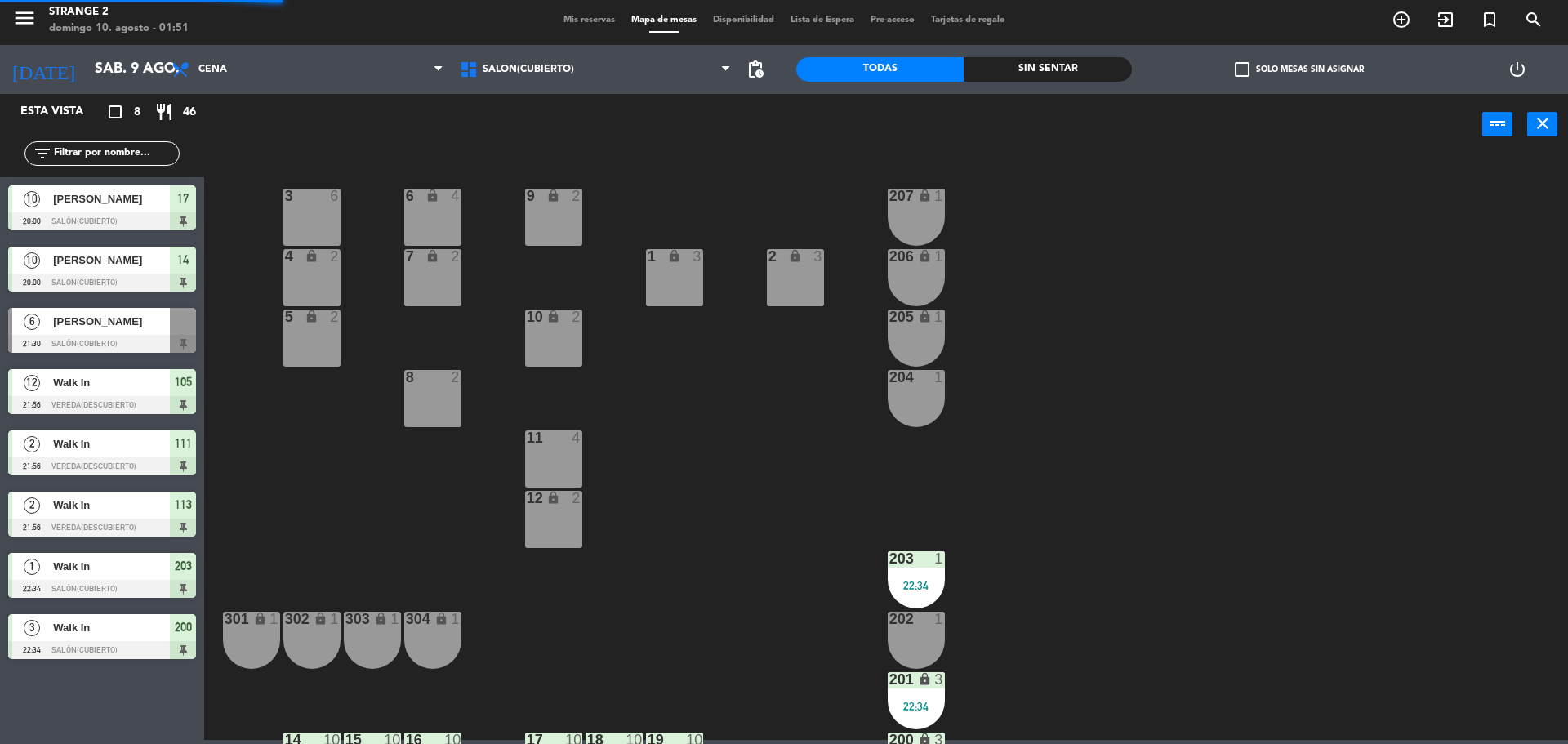
click at [922, 558] on div at bounding box center [915, 558] width 27 height 15
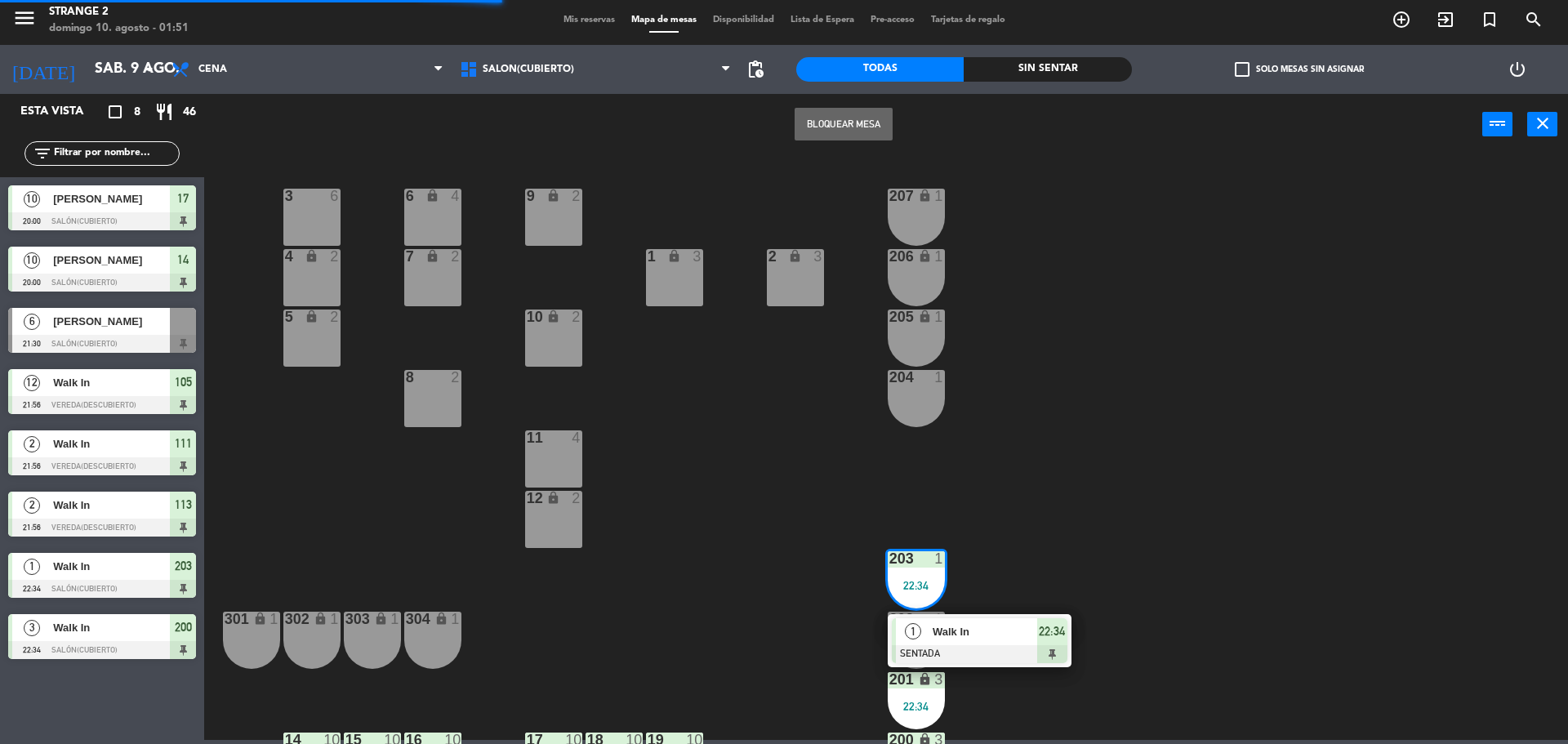
click at [992, 625] on span "Walk In" at bounding box center [985, 632] width 104 height 17
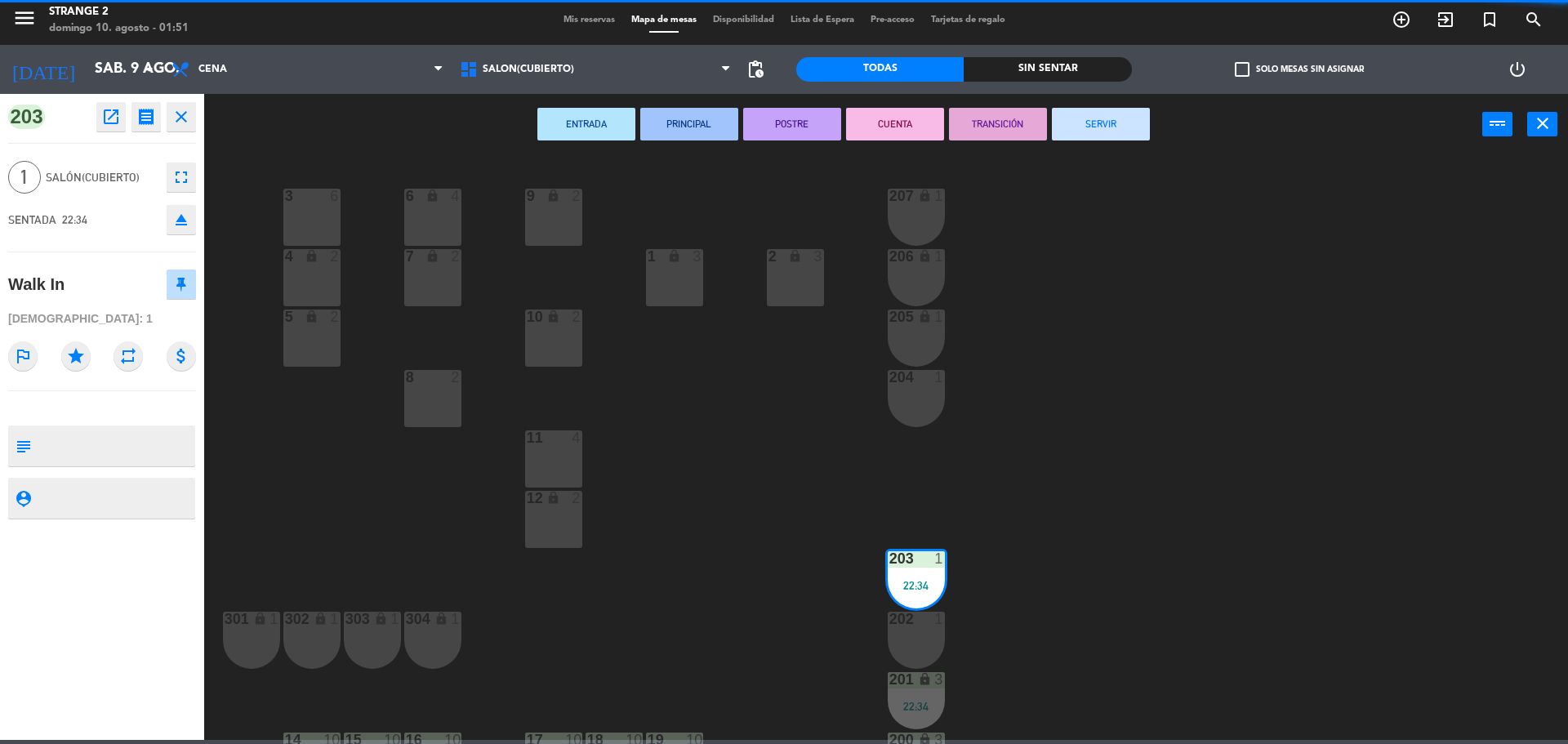
click at [1147, 115] on button "SERVIR" at bounding box center [1100, 124] width 98 height 33
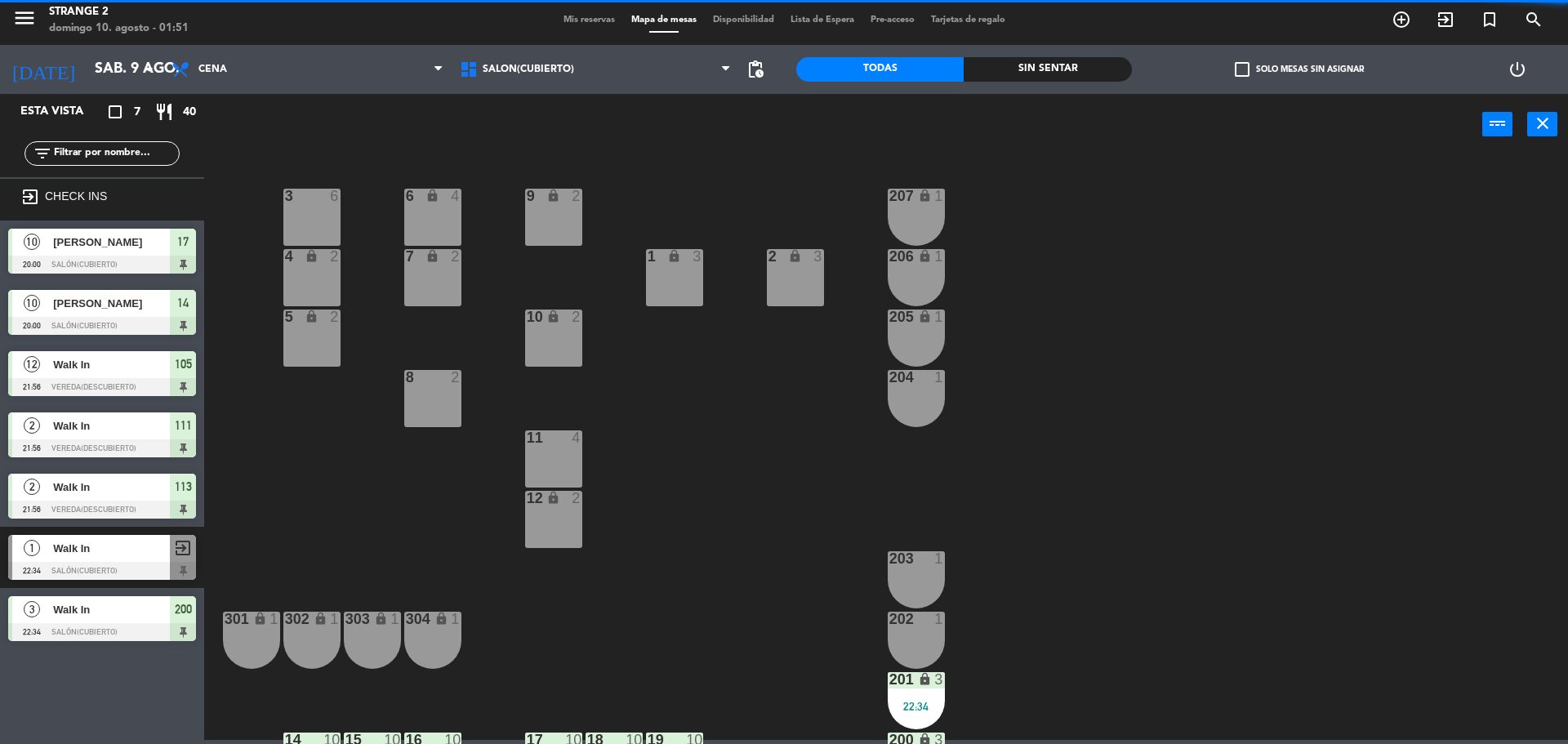
click at [908, 716] on div "201 lock 3 22:34" at bounding box center [916, 701] width 57 height 57
click at [986, 741] on div "Walk In" at bounding box center [984, 753] width 106 height 27
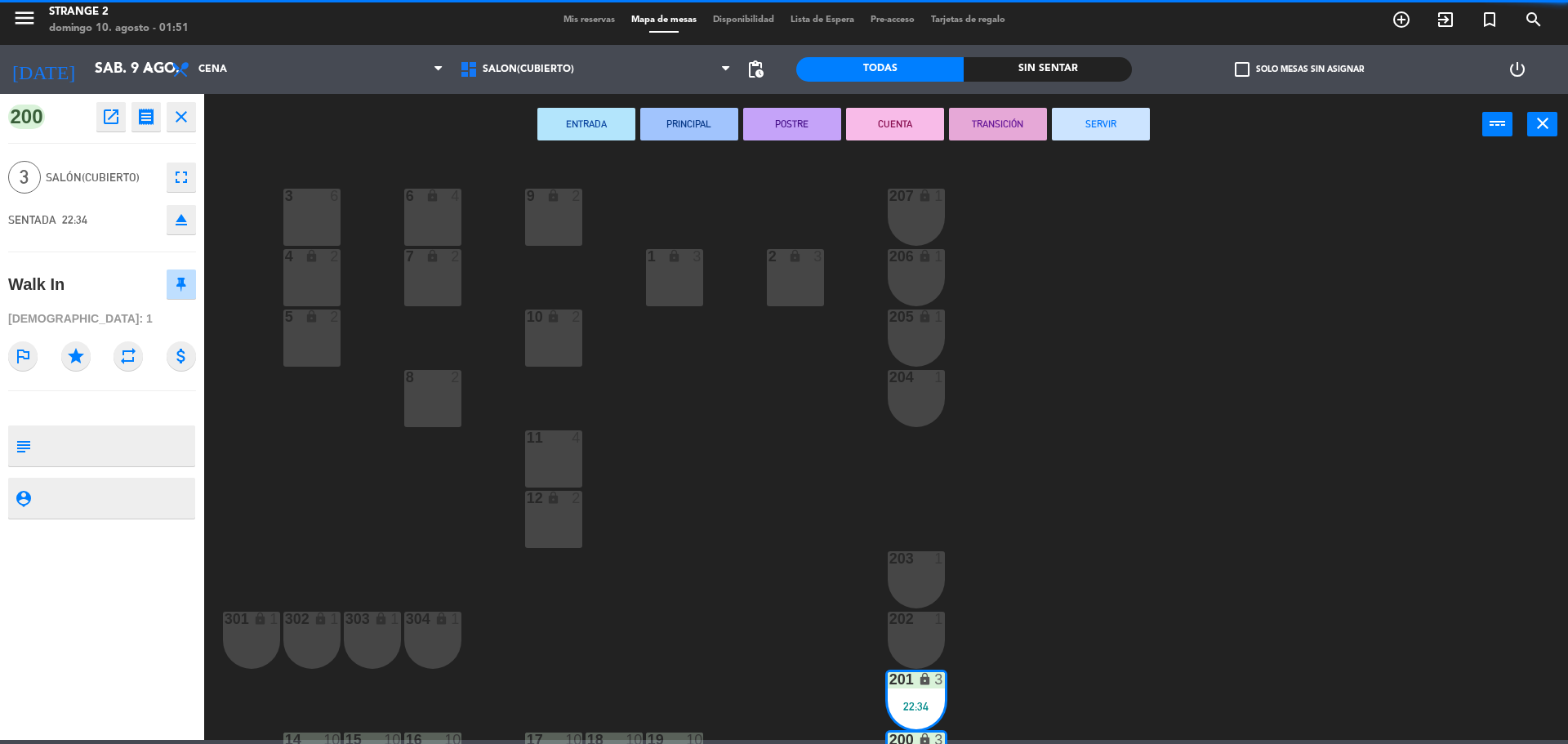
click at [1106, 128] on button "SERVIR" at bounding box center [1100, 124] width 98 height 33
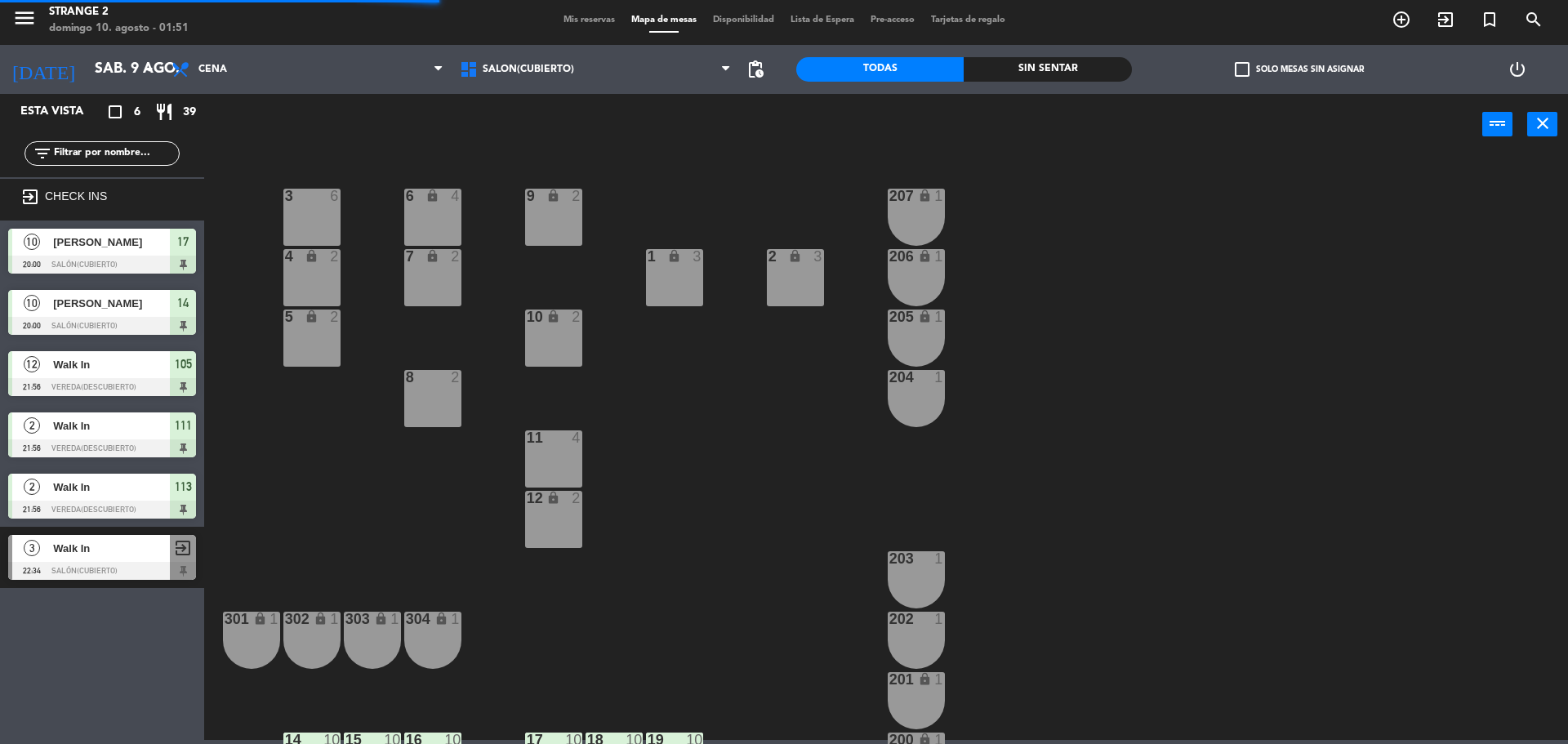
click at [680, 734] on div at bounding box center [673, 740] width 27 height 15
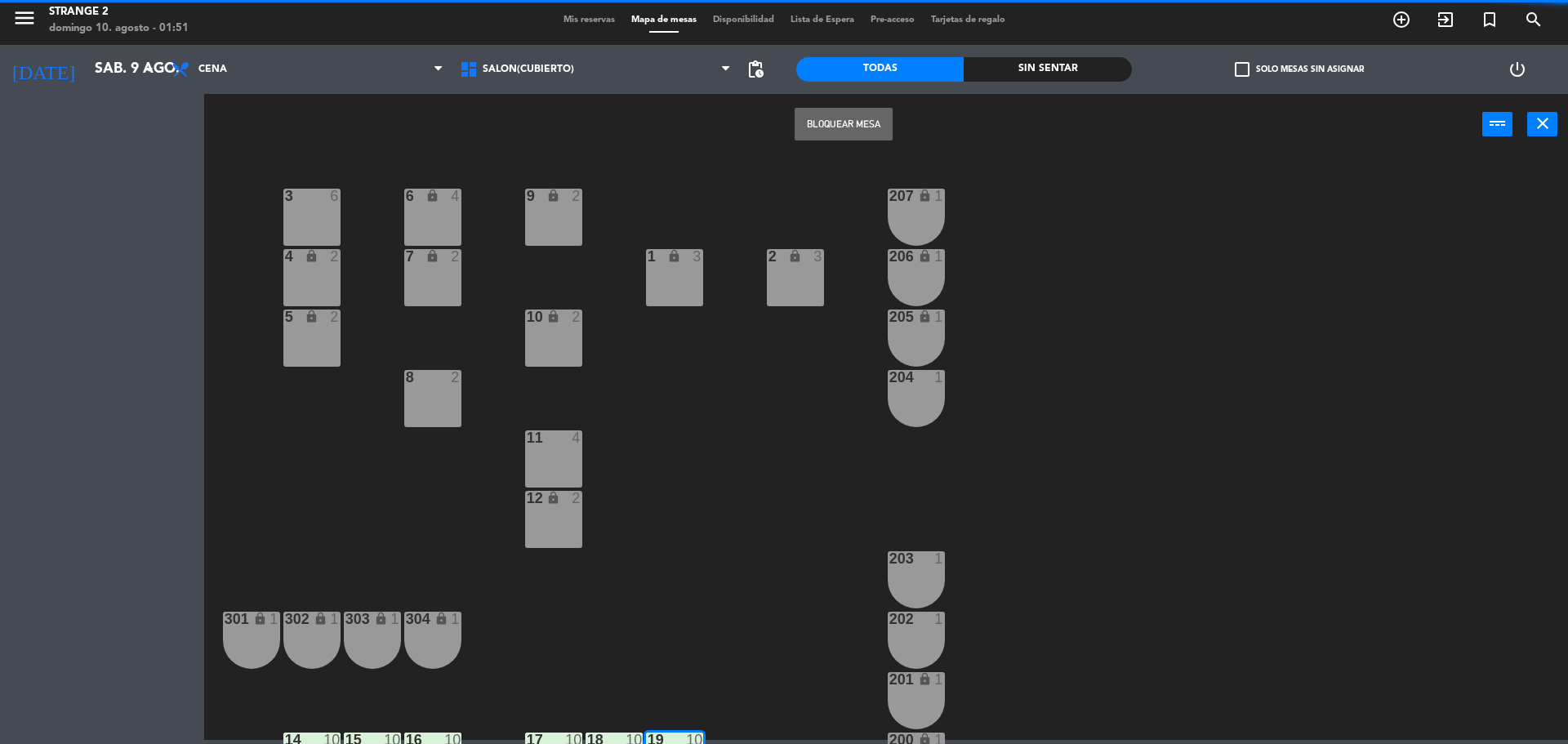
scroll to position [1, 0]
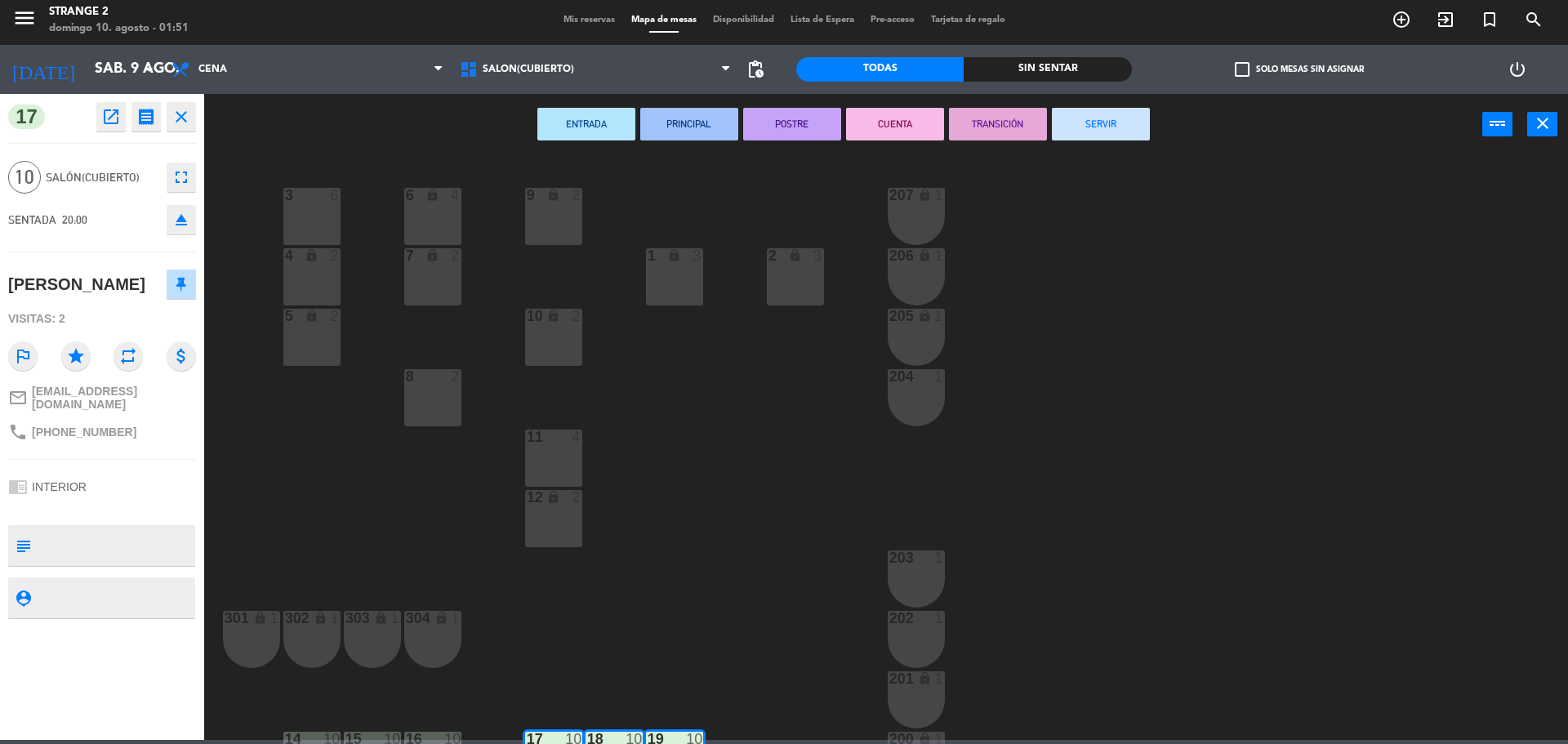
click at [1101, 123] on button "SERVIR" at bounding box center [1100, 124] width 98 height 33
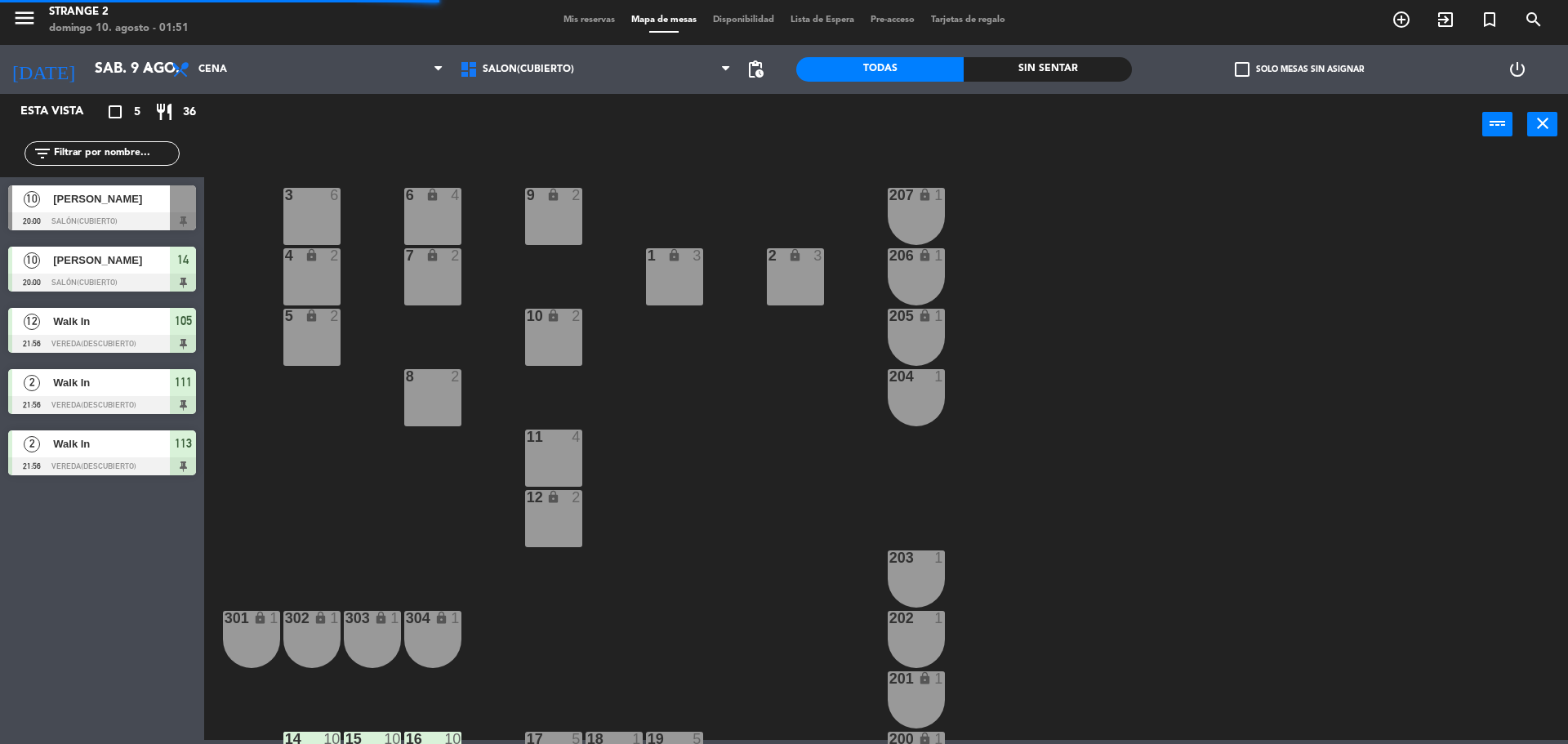
click at [446, 732] on div "10" at bounding box center [452, 739] width 16 height 15
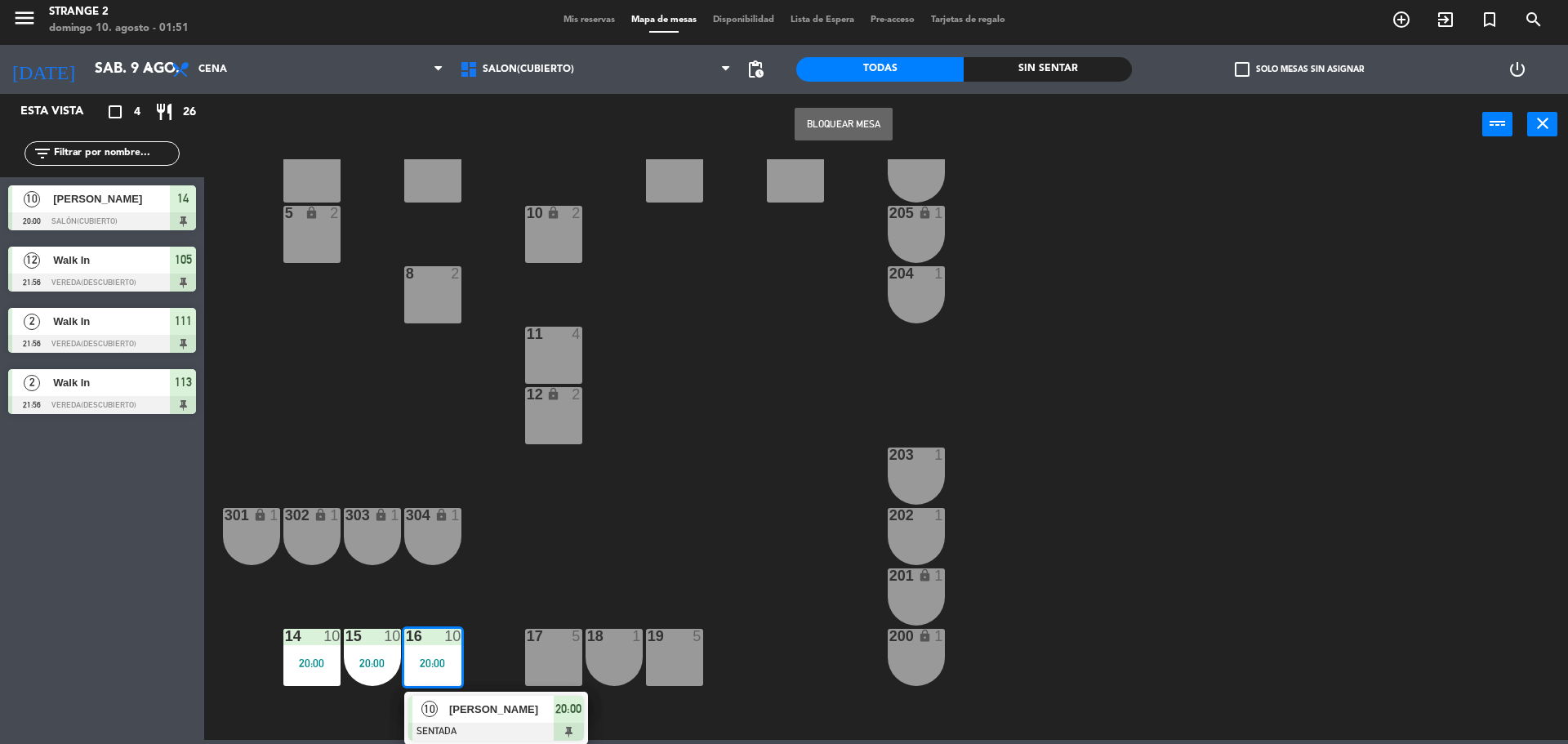
scroll to position [104, 0]
click at [520, 708] on span "[PERSON_NAME]" at bounding box center [502, 709] width 104 height 17
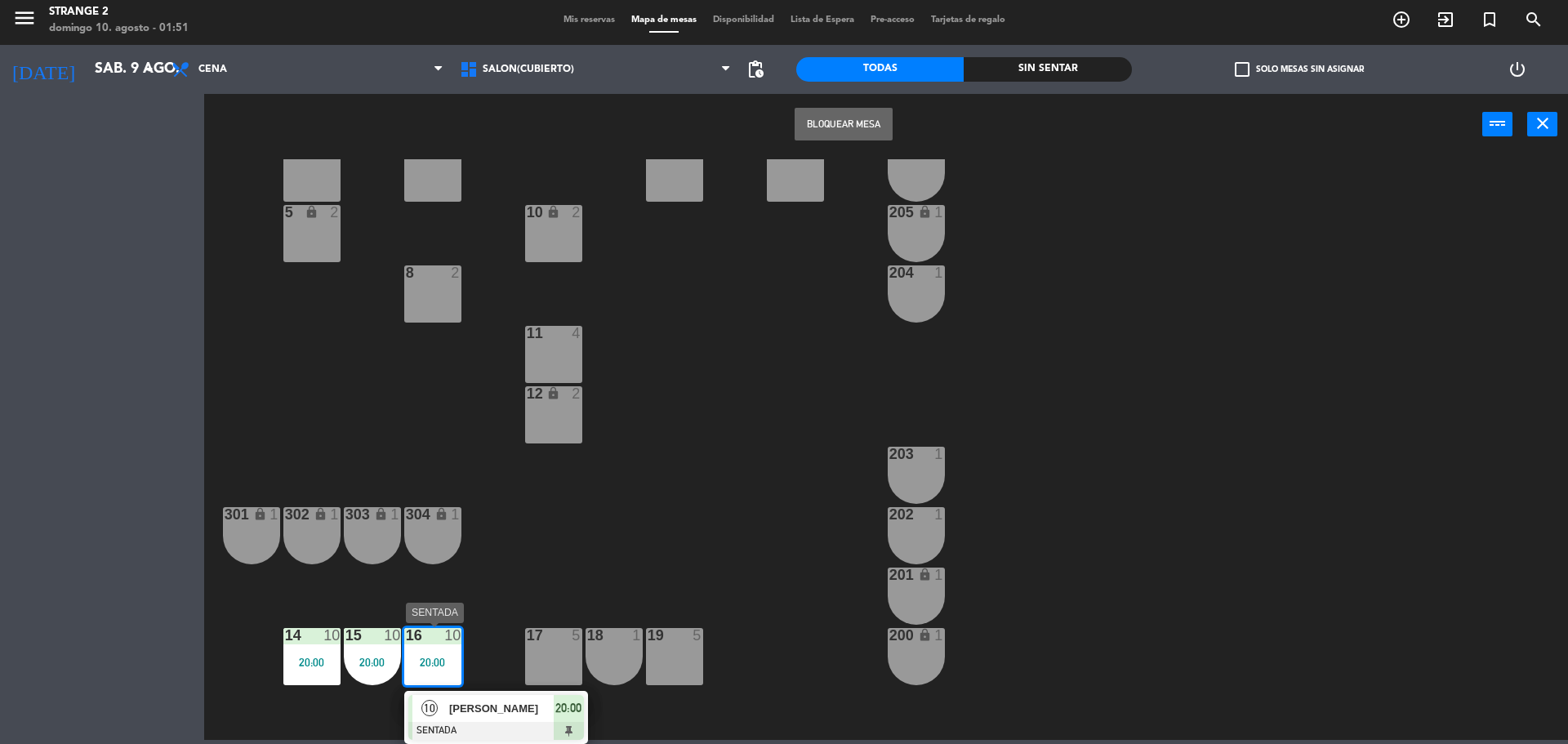
scroll to position [46, 0]
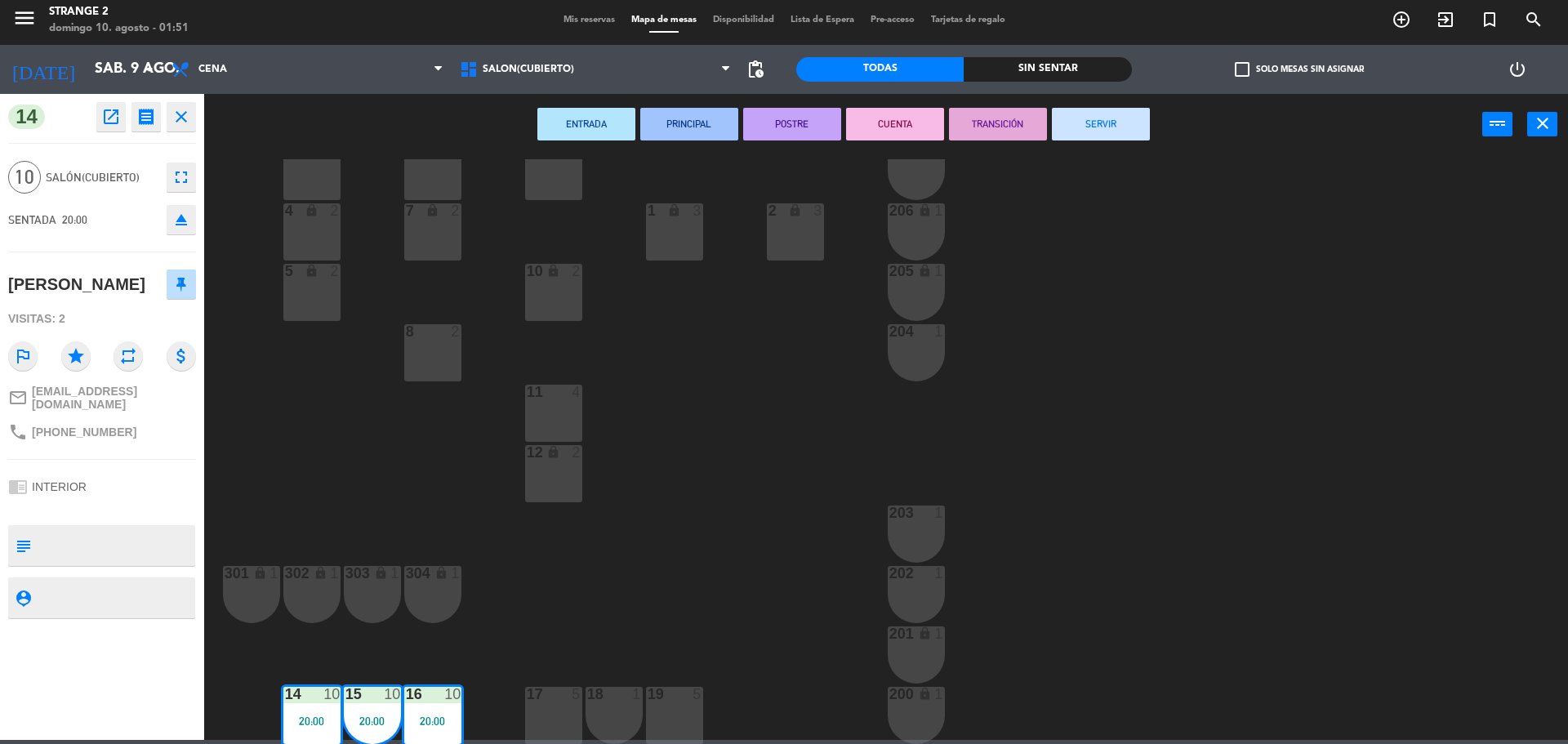
click at [1128, 128] on button "SERVIR" at bounding box center [1100, 124] width 98 height 33
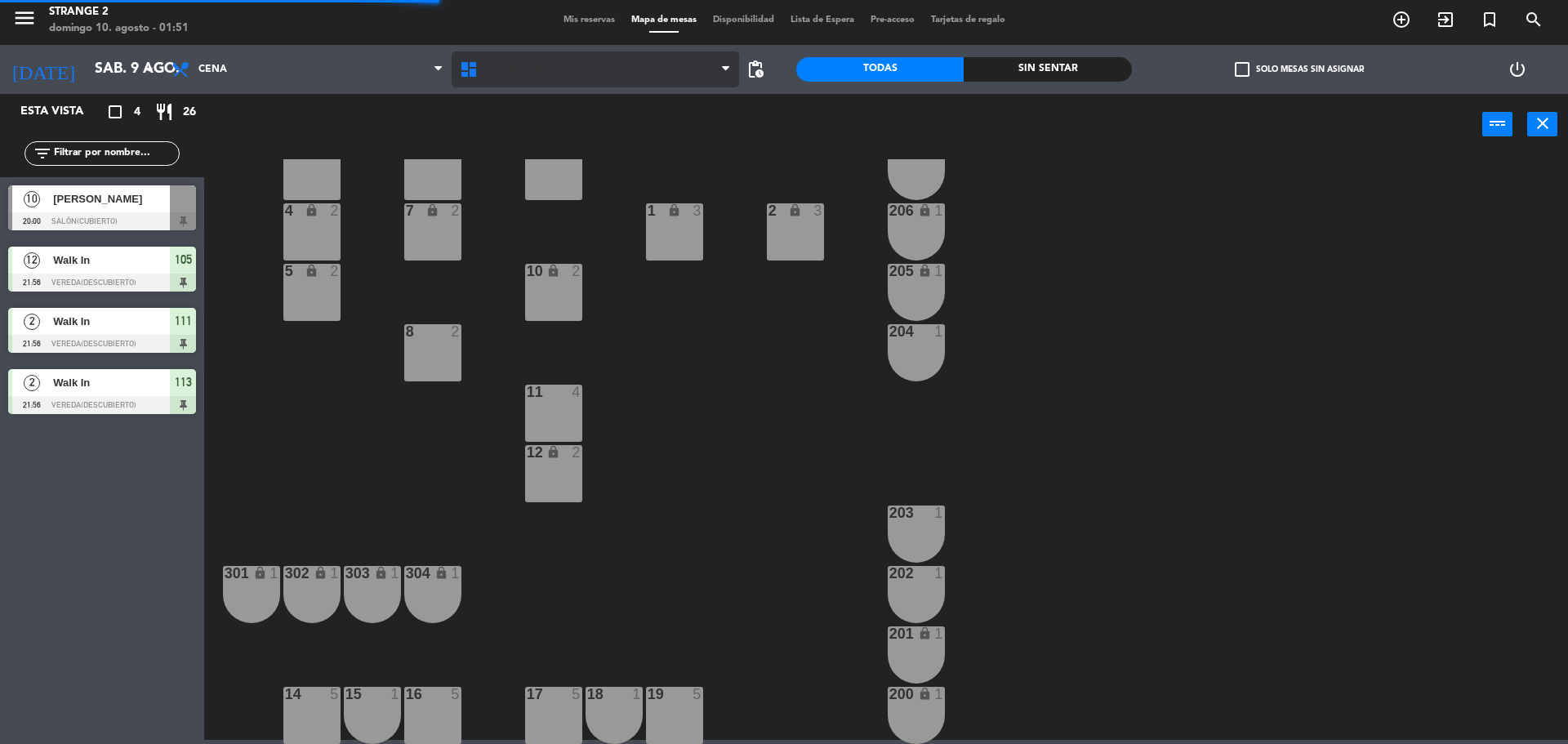
click at [541, 75] on span "Salón(Cubierto)" at bounding box center [528, 69] width 91 height 11
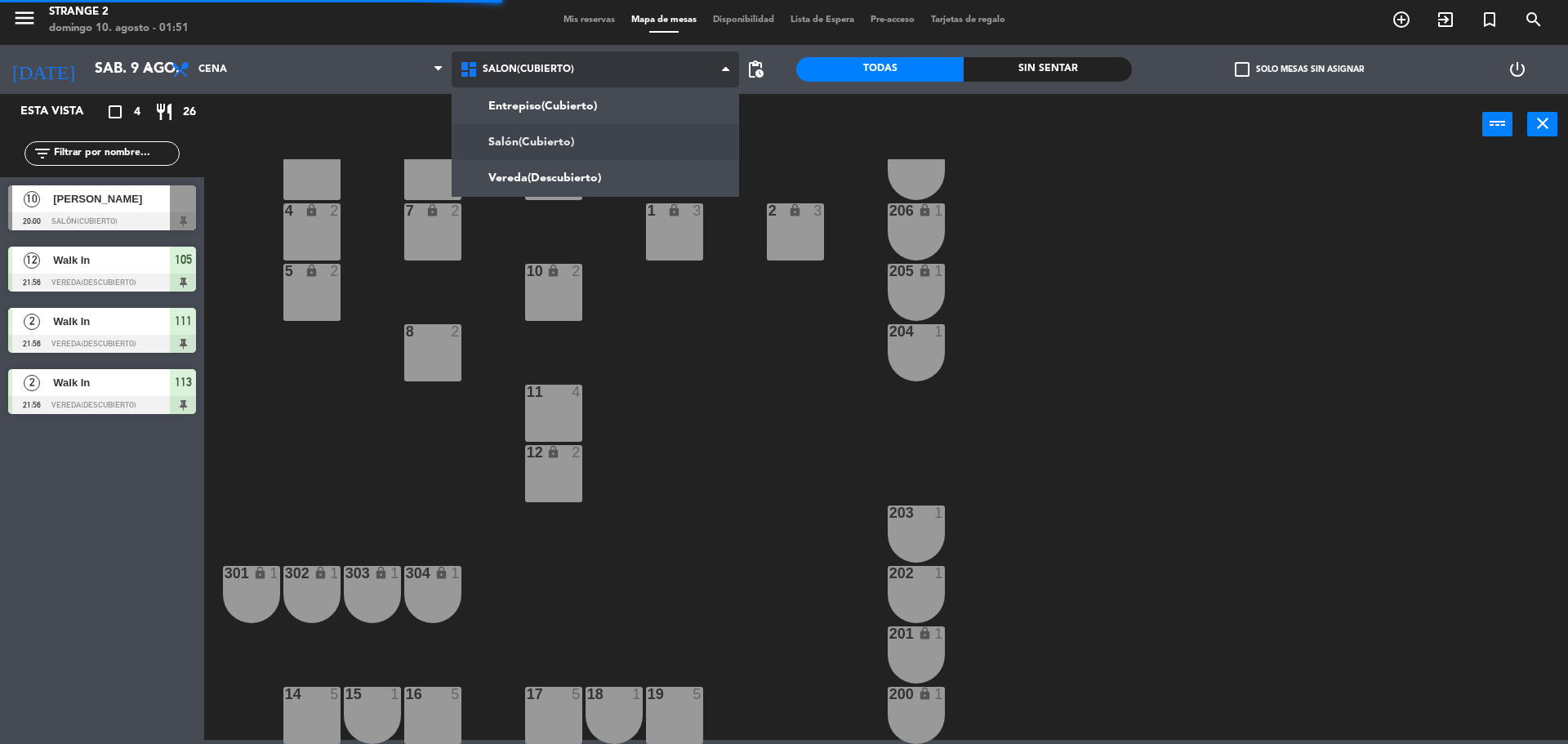
click at [536, 175] on ng-component "menu Strange 2 [PERSON_NAME] 10. [PERSON_NAME] - 01:51 Mis reservas Mapa de mes…" at bounding box center [784, 367] width 1568 height 744
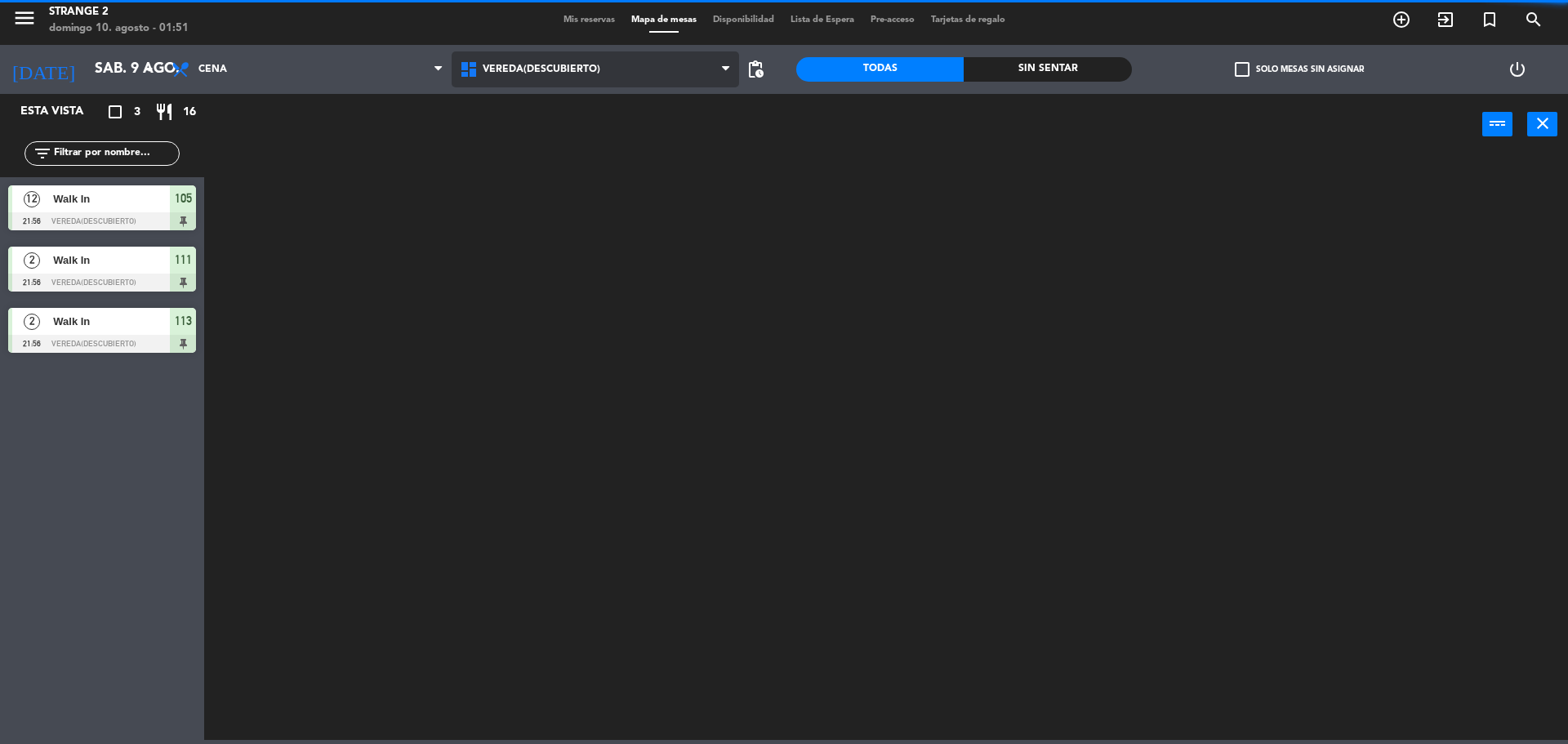
scroll to position [0, 0]
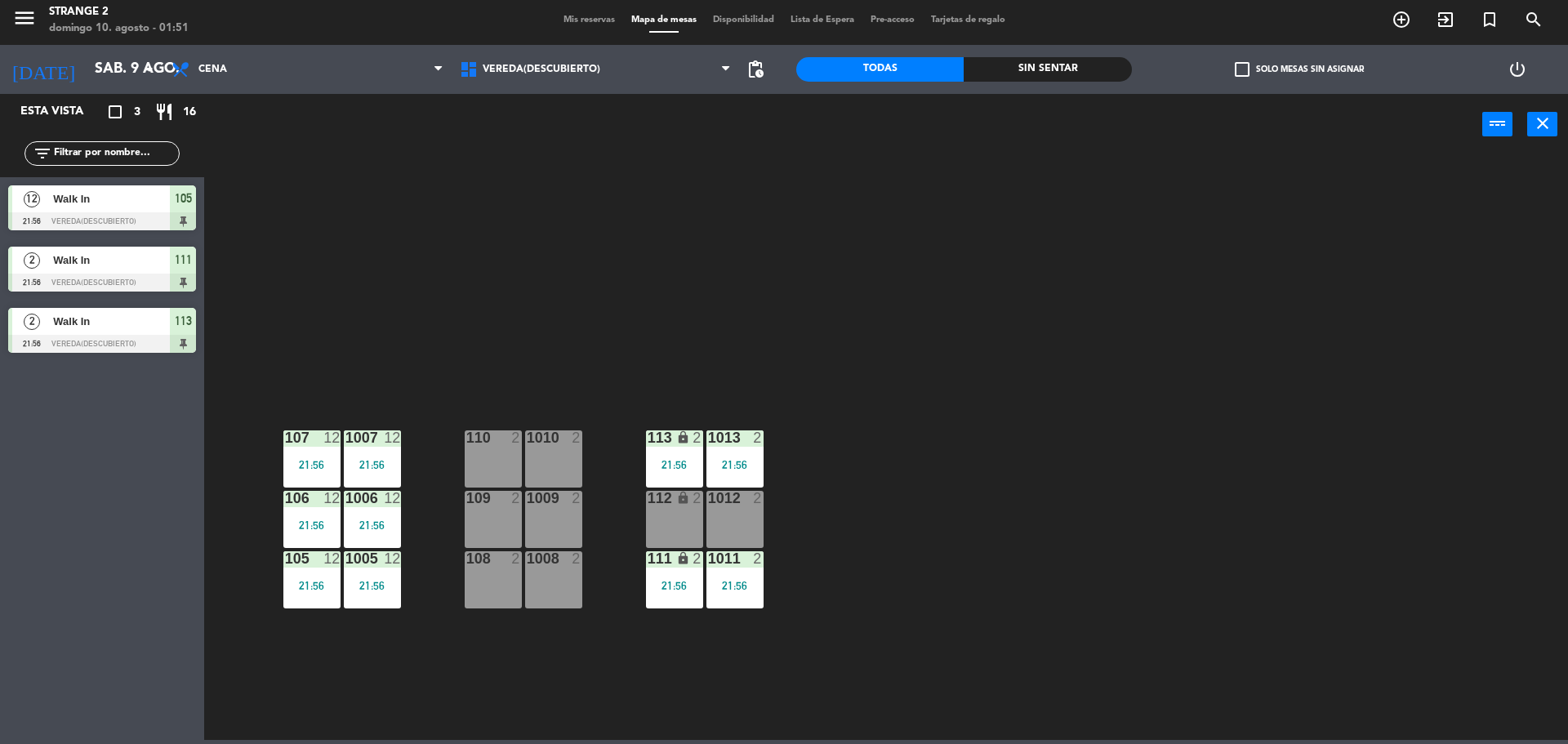
click at [346, 493] on div "1006" at bounding box center [345, 498] width 1 height 15
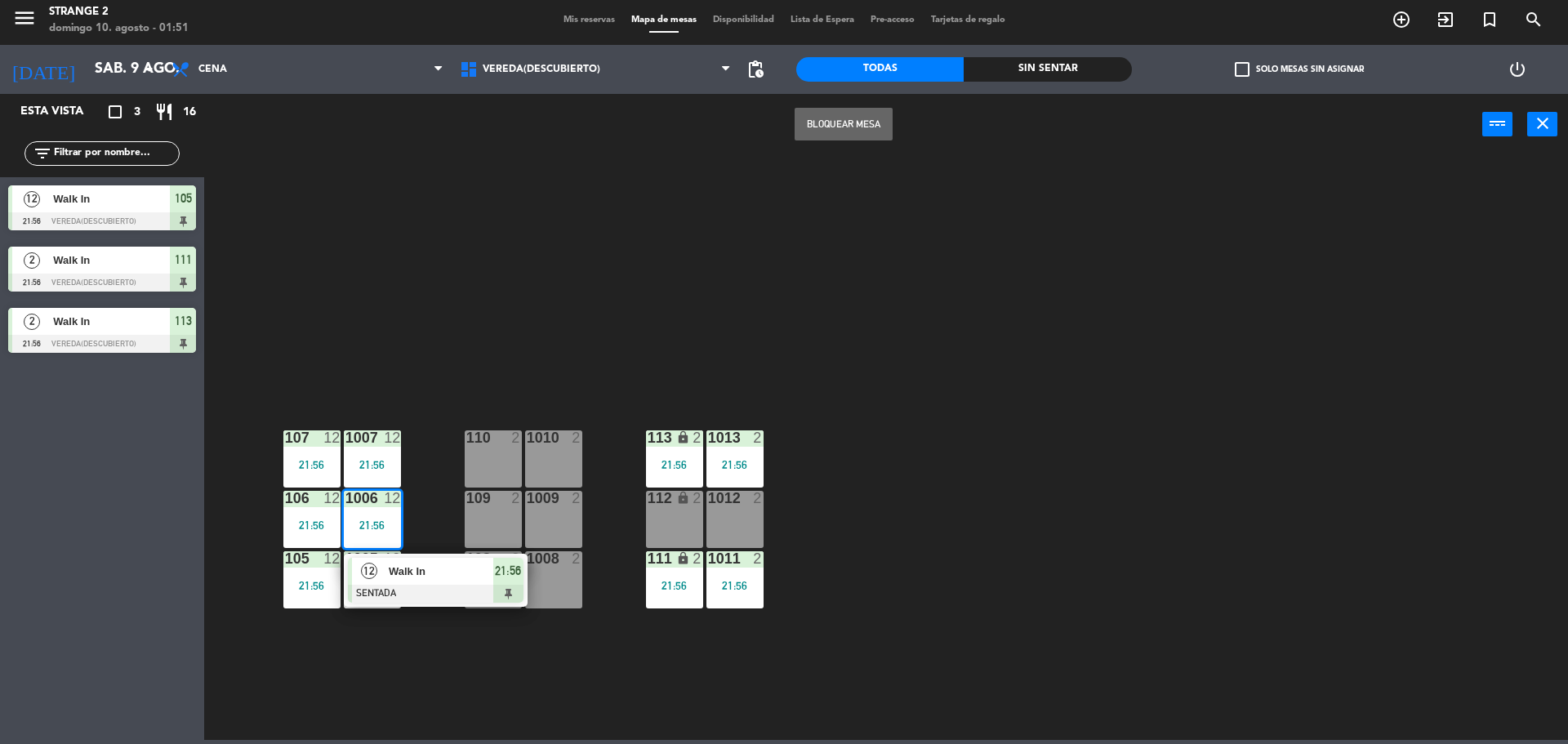
click at [435, 576] on span "Walk In" at bounding box center [441, 571] width 104 height 17
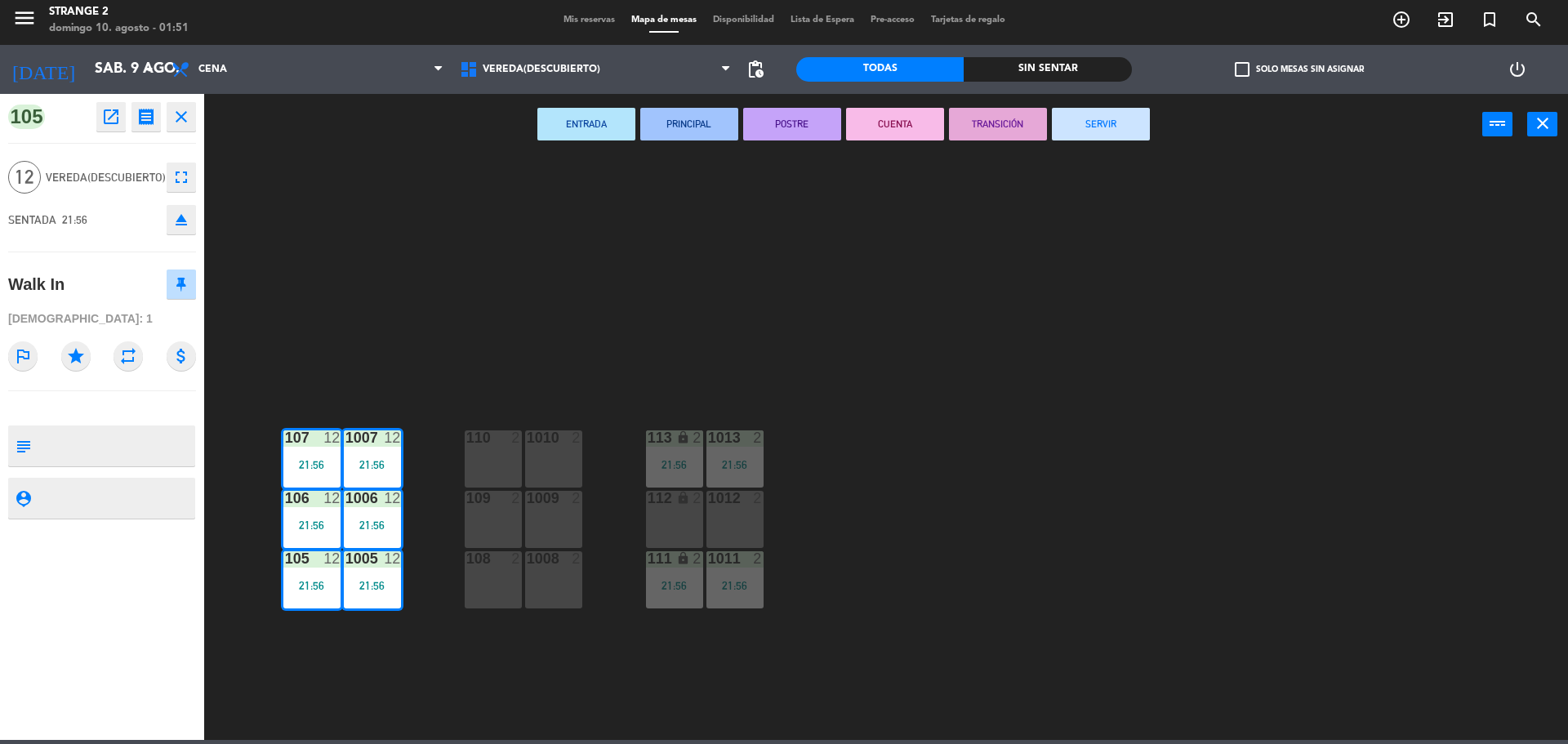
click at [1113, 136] on button "SERVIR" at bounding box center [1100, 124] width 98 height 33
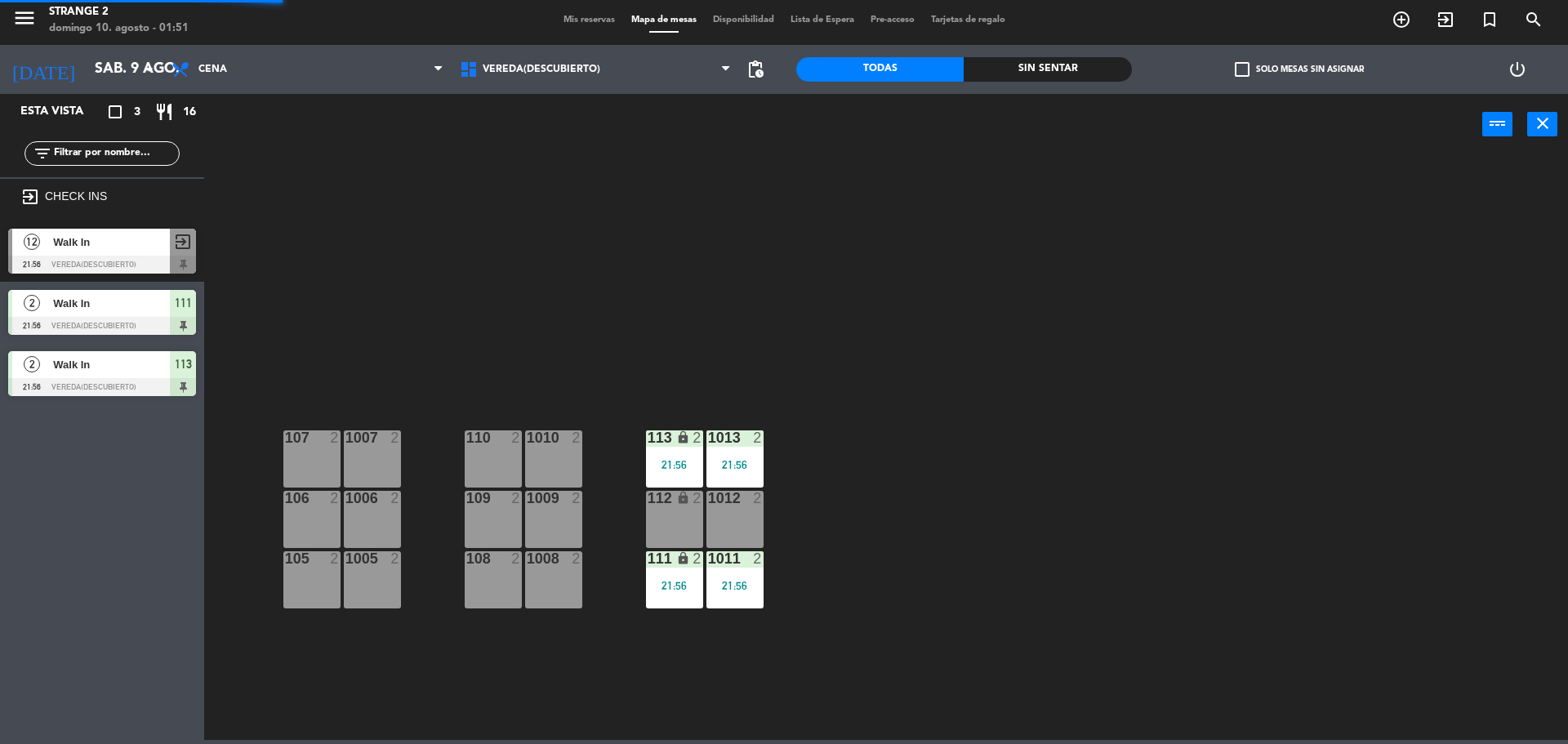
click at [741, 452] on div "1013 2 21:56" at bounding box center [735, 459] width 57 height 57
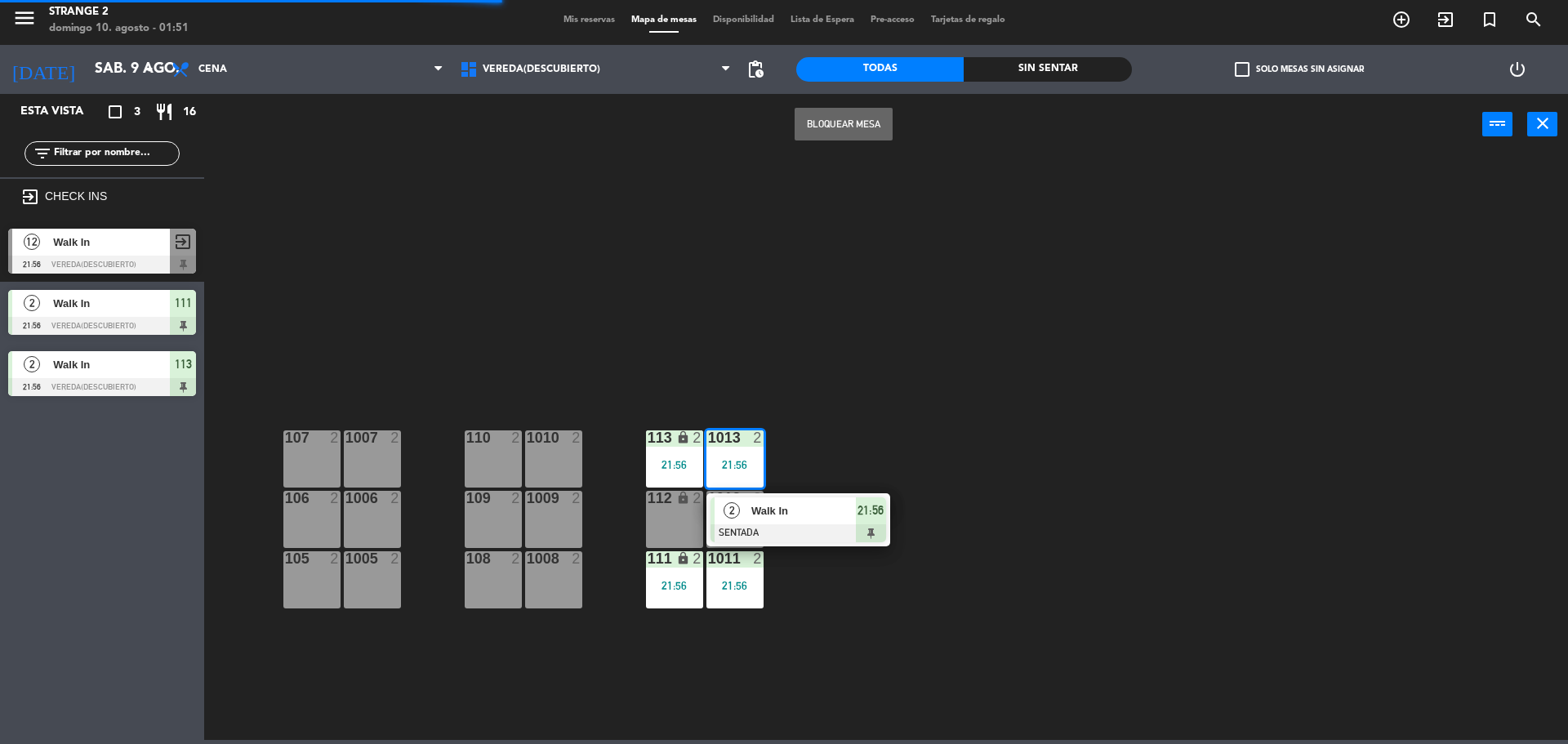
click at [830, 506] on span "Walk In" at bounding box center [804, 511] width 104 height 17
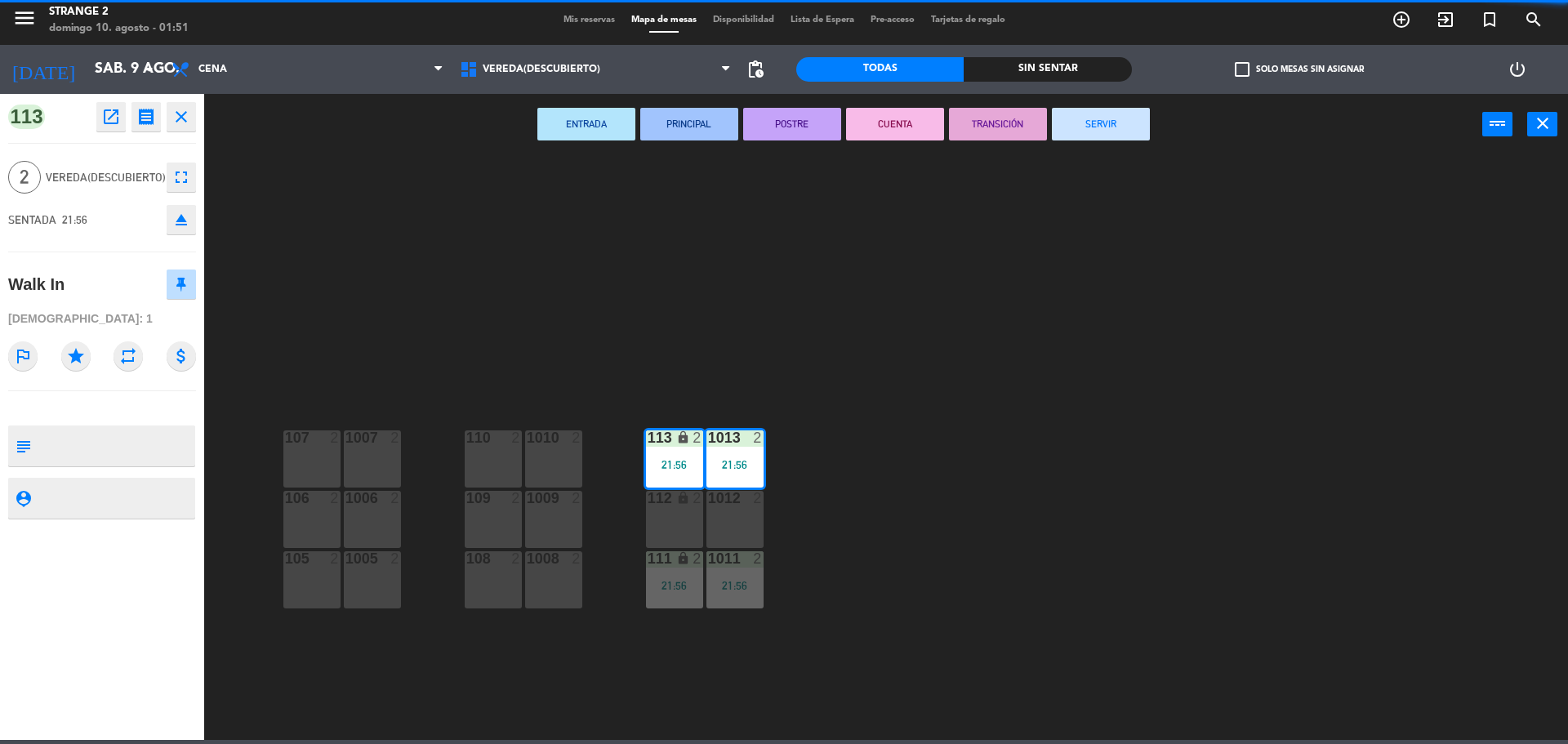
click at [1115, 135] on button "SERVIR" at bounding box center [1100, 124] width 98 height 33
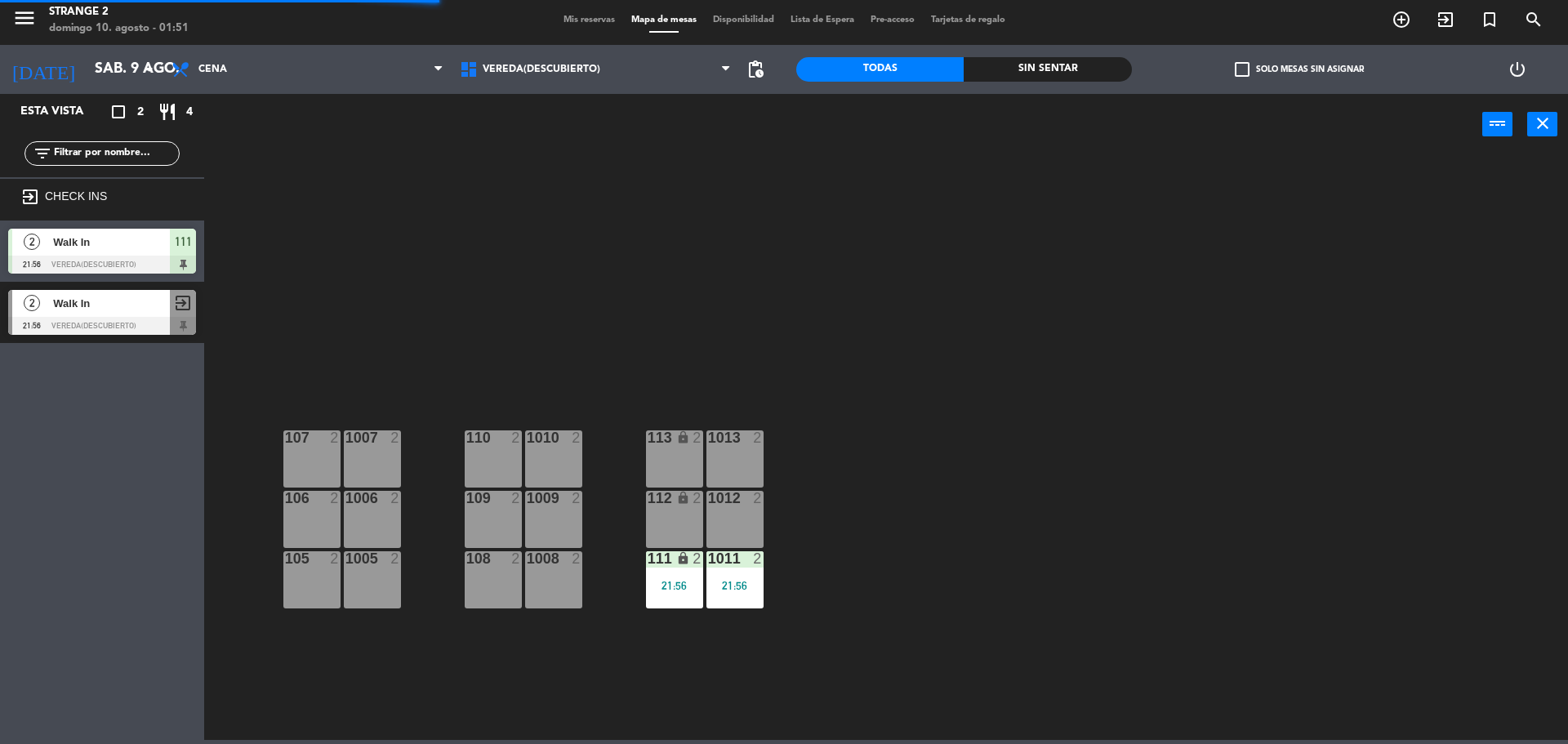
click at [725, 602] on div "1011 2 21:56" at bounding box center [735, 580] width 57 height 57
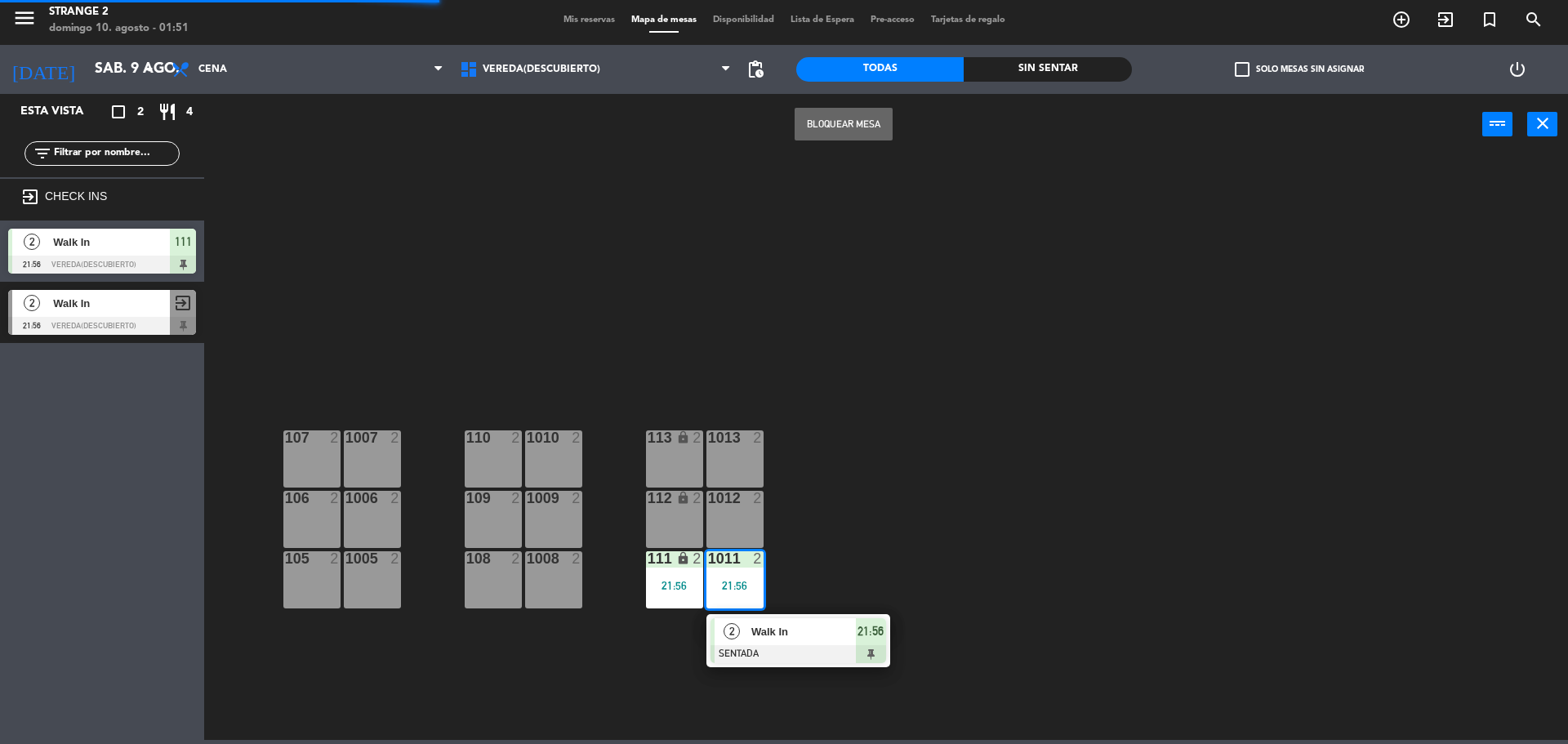
click at [834, 631] on span "Walk In" at bounding box center [804, 632] width 104 height 17
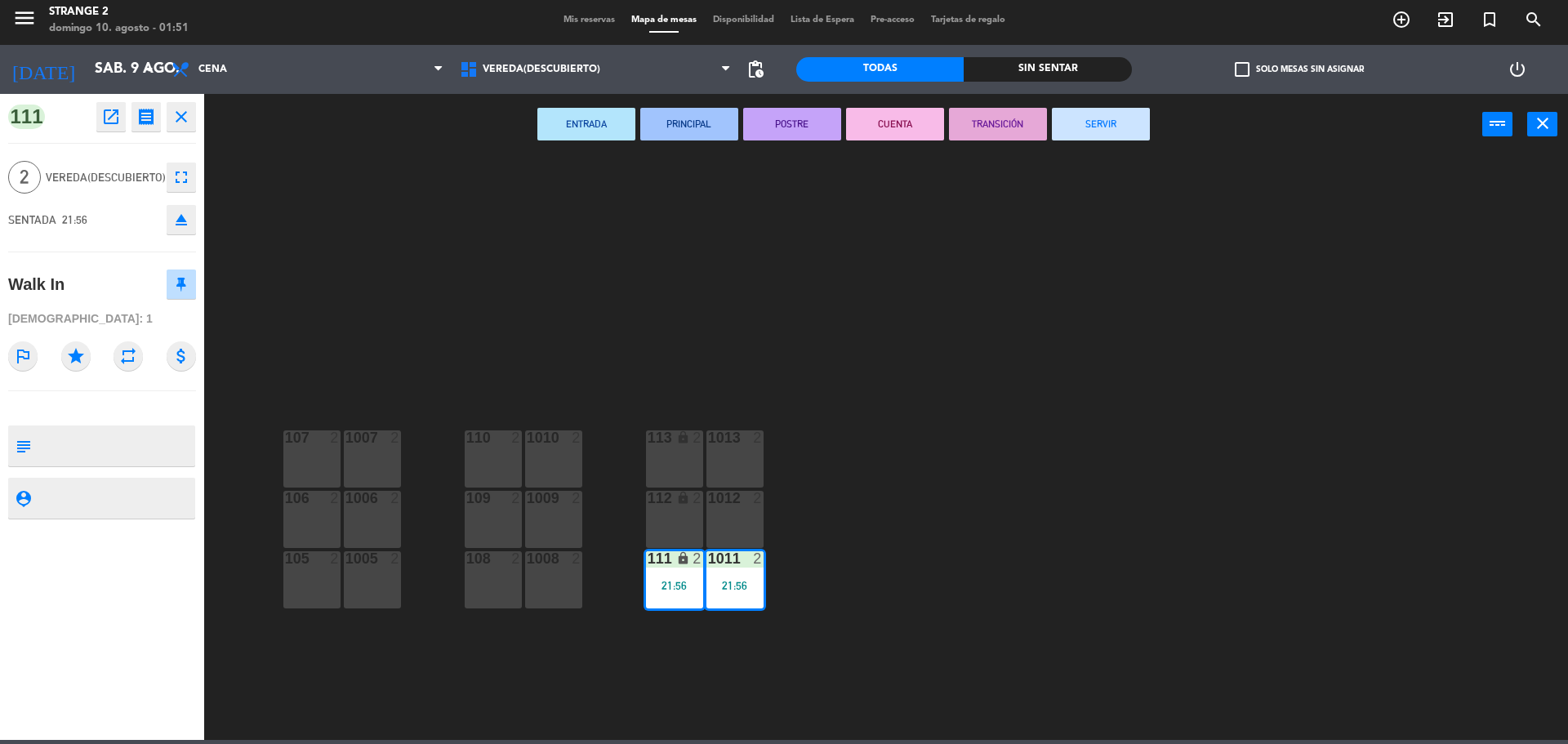
click at [1111, 139] on button "SERVIR" at bounding box center [1100, 124] width 98 height 33
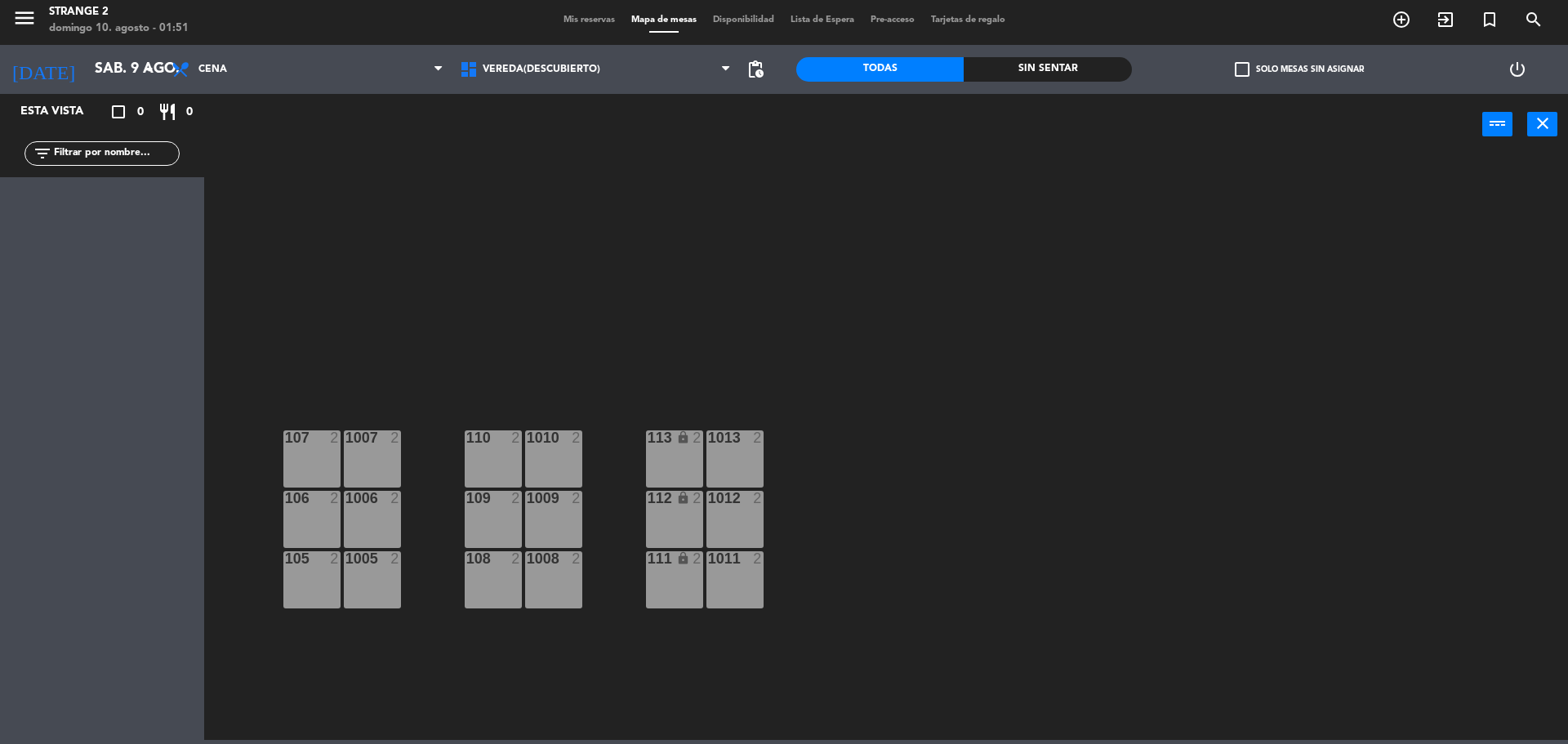
click at [17, 23] on icon "menu" at bounding box center [24, 18] width 24 height 24
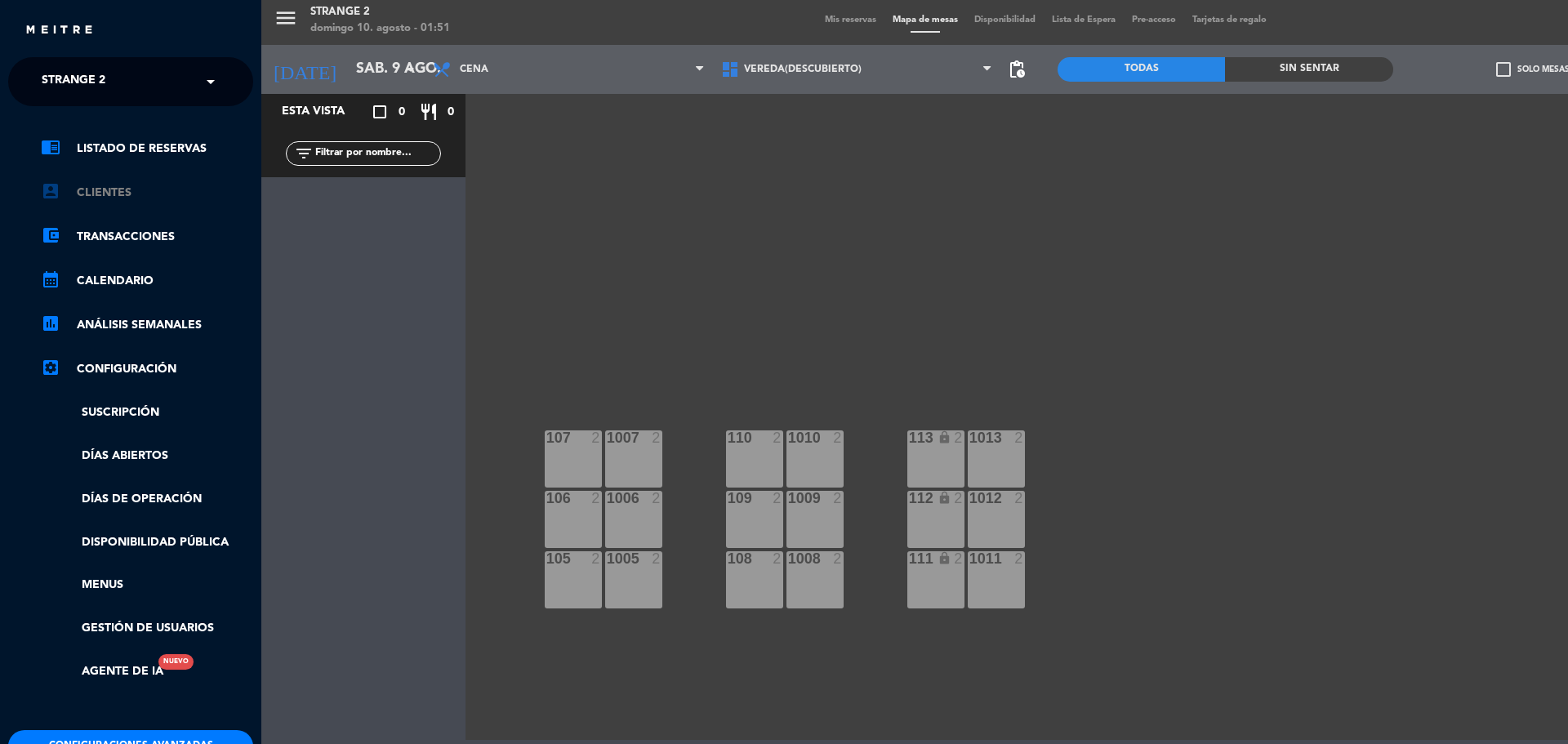
click at [138, 189] on link "account_box Clientes" at bounding box center [147, 193] width 213 height 20
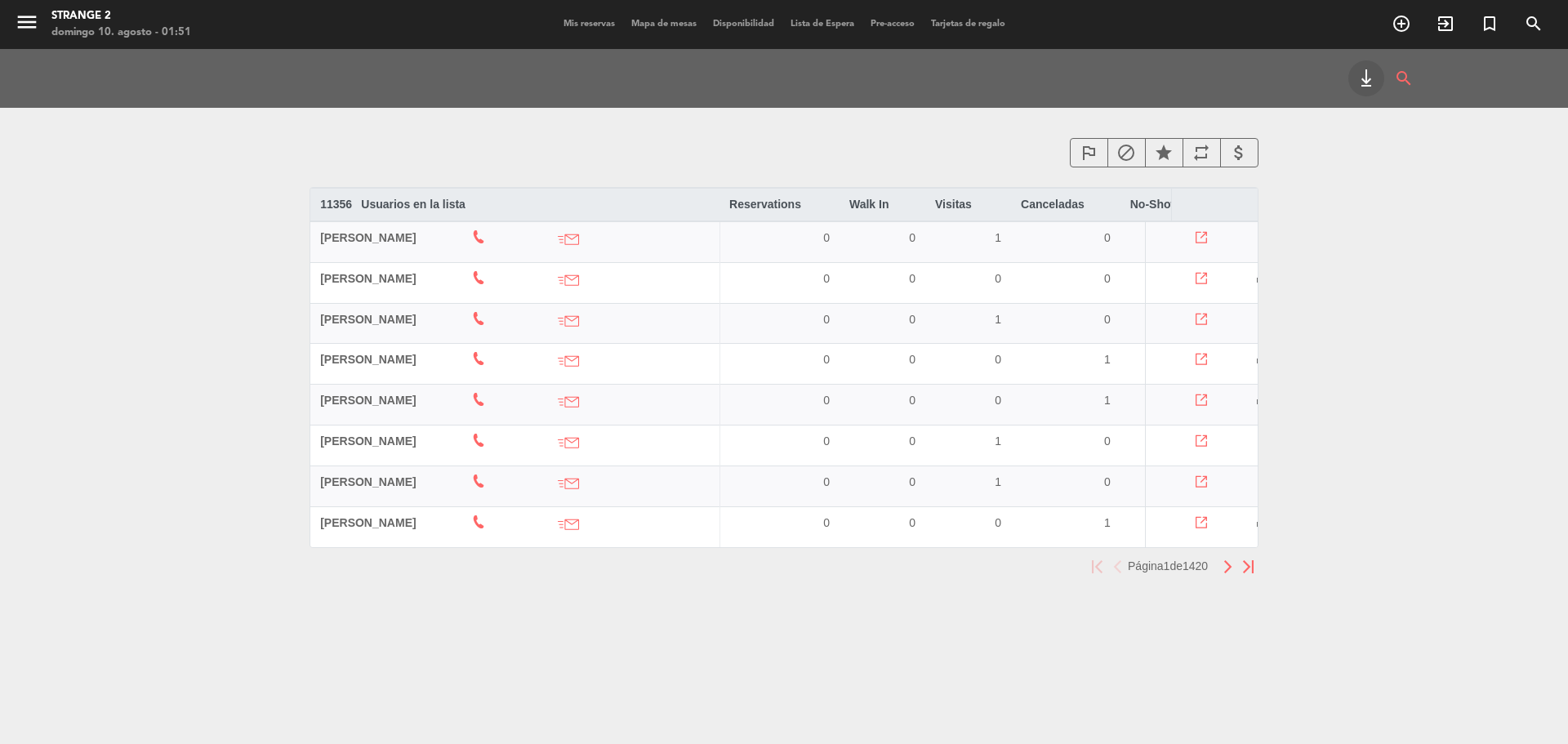
click at [1401, 81] on icon "search" at bounding box center [1403, 78] width 20 height 36
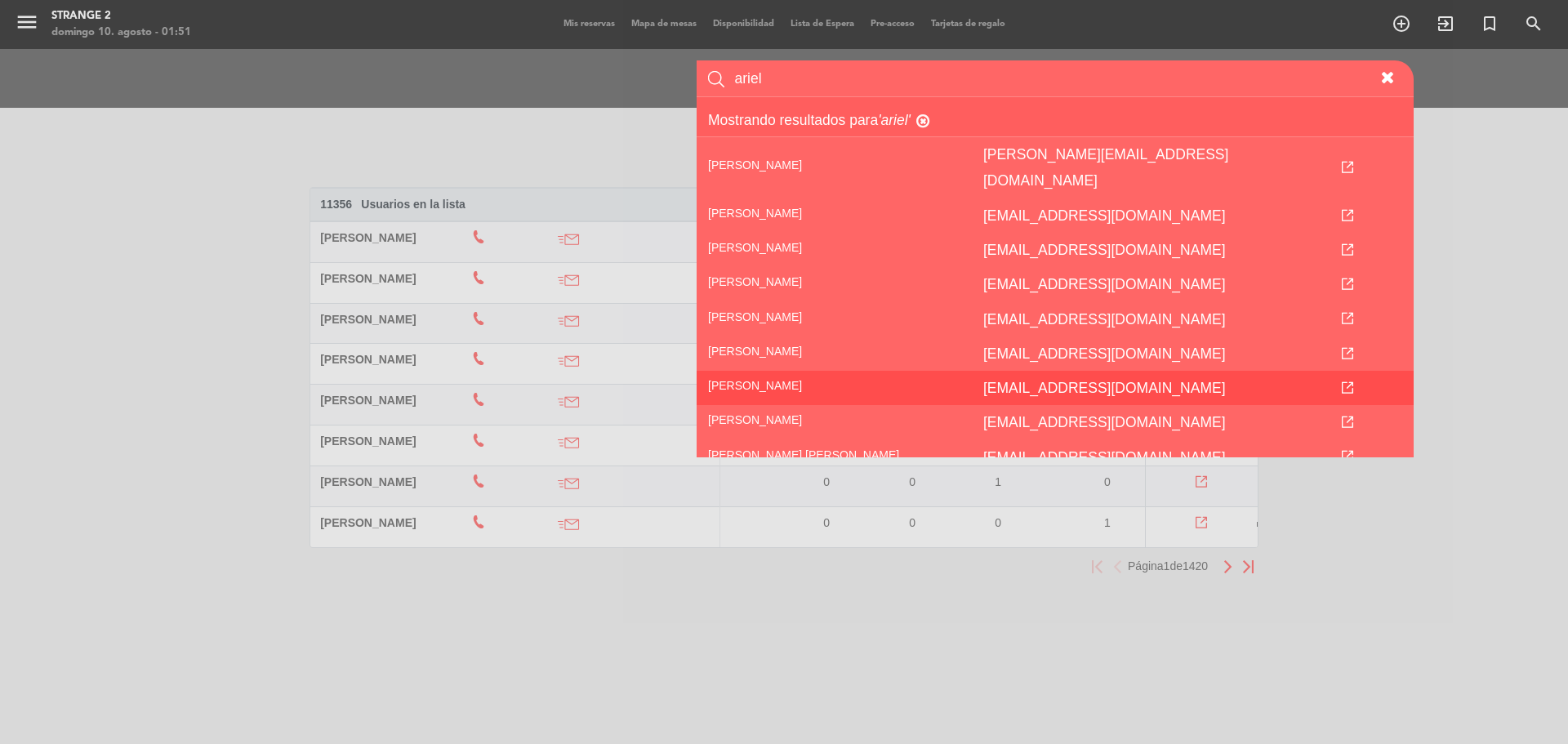
type input "ariel"
click at [763, 379] on span "[PERSON_NAME]" at bounding box center [755, 385] width 94 height 13
click at [1145, 371] on td "[EMAIL_ADDRESS][DOMAIN_NAME]" at bounding box center [1126, 388] width 309 height 35
click at [983, 380] on icon "[EMAIL_ADDRESS][DOMAIN_NAME]" at bounding box center [1105, 388] width 243 height 16
click at [757, 379] on span "[PERSON_NAME]" at bounding box center [755, 385] width 94 height 13
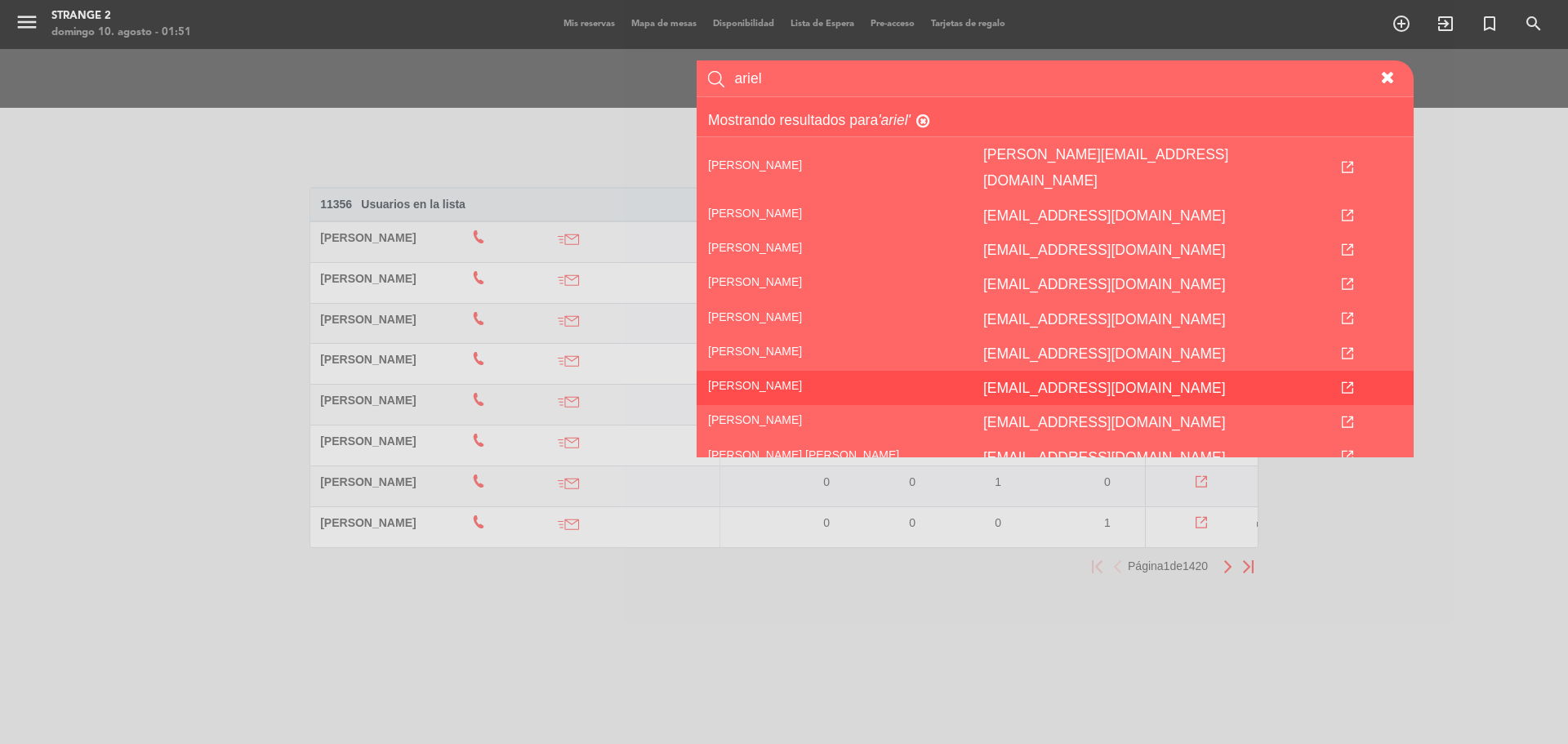
click at [1354, 371] on td at bounding box center [1347, 388] width 133 height 35
click at [1353, 382] on icon at bounding box center [1347, 387] width 11 height 11
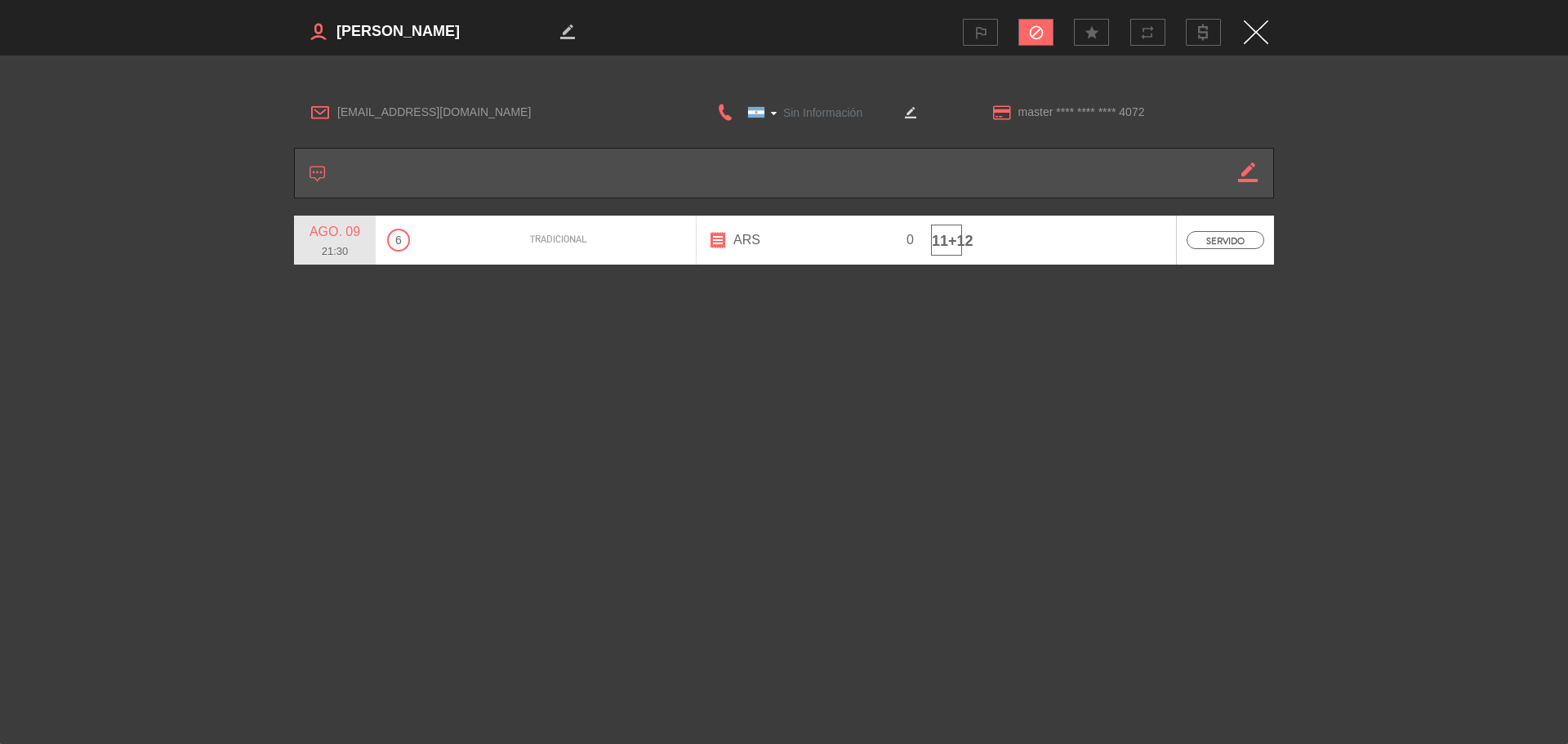
type input "[PHONE_NUMBER]"
click at [1243, 175] on icon "border_color" at bounding box center [1248, 172] width 20 height 20
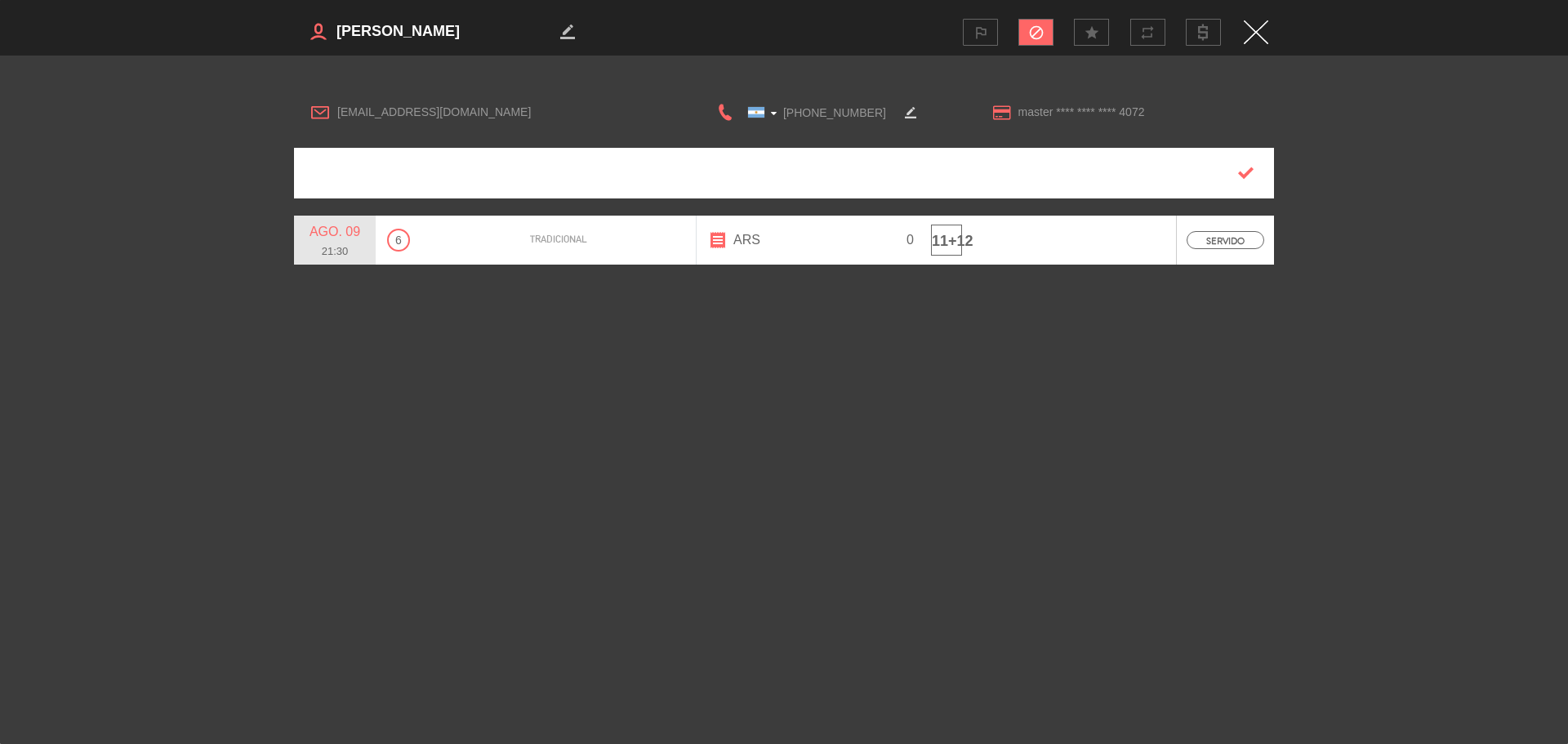
click at [919, 168] on textarea at bounding box center [784, 173] width 907 height 49
click at [1248, 173] on icon "button" at bounding box center [1246, 173] width 16 height 16
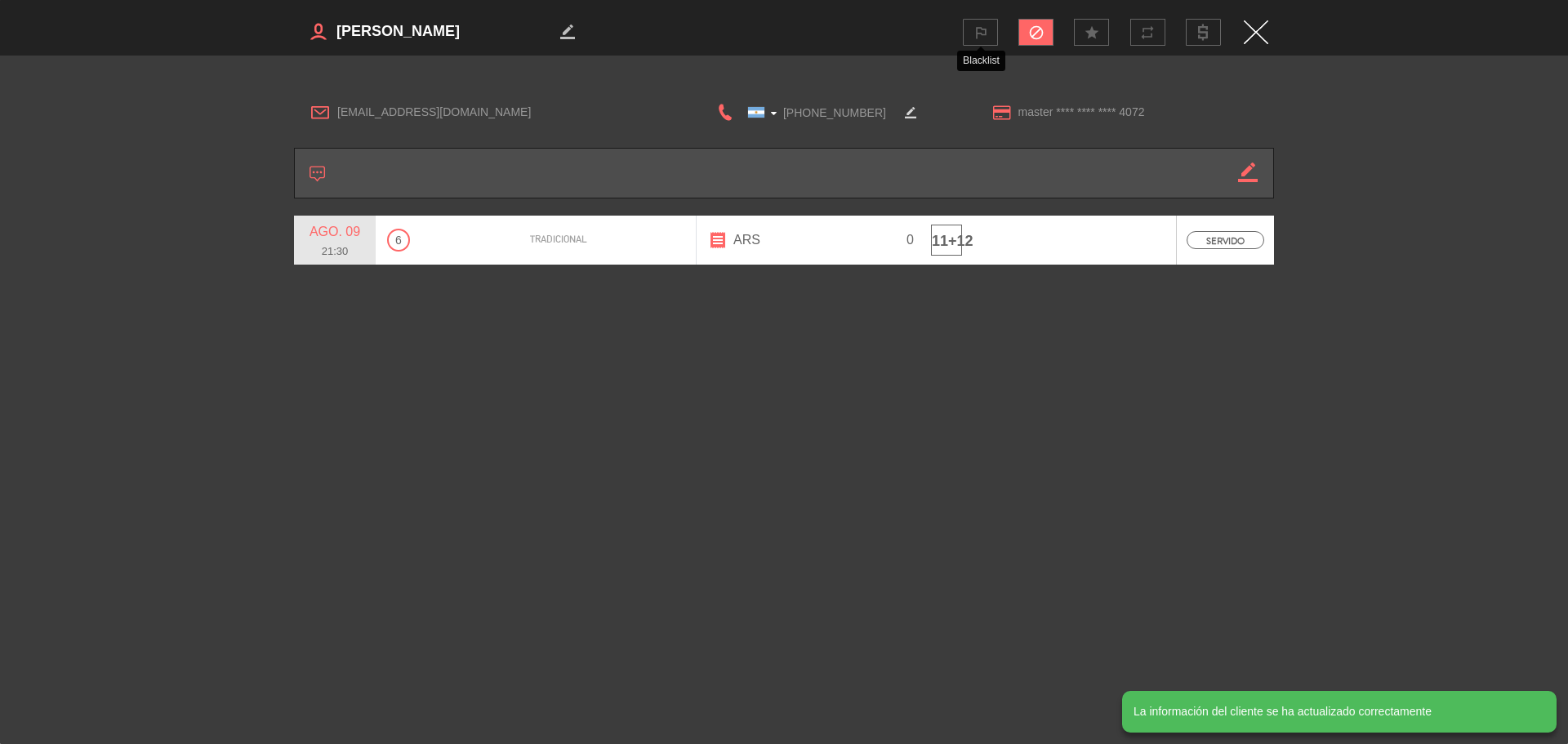
click at [987, 29] on icon "outlined_flag" at bounding box center [981, 32] width 16 height 16
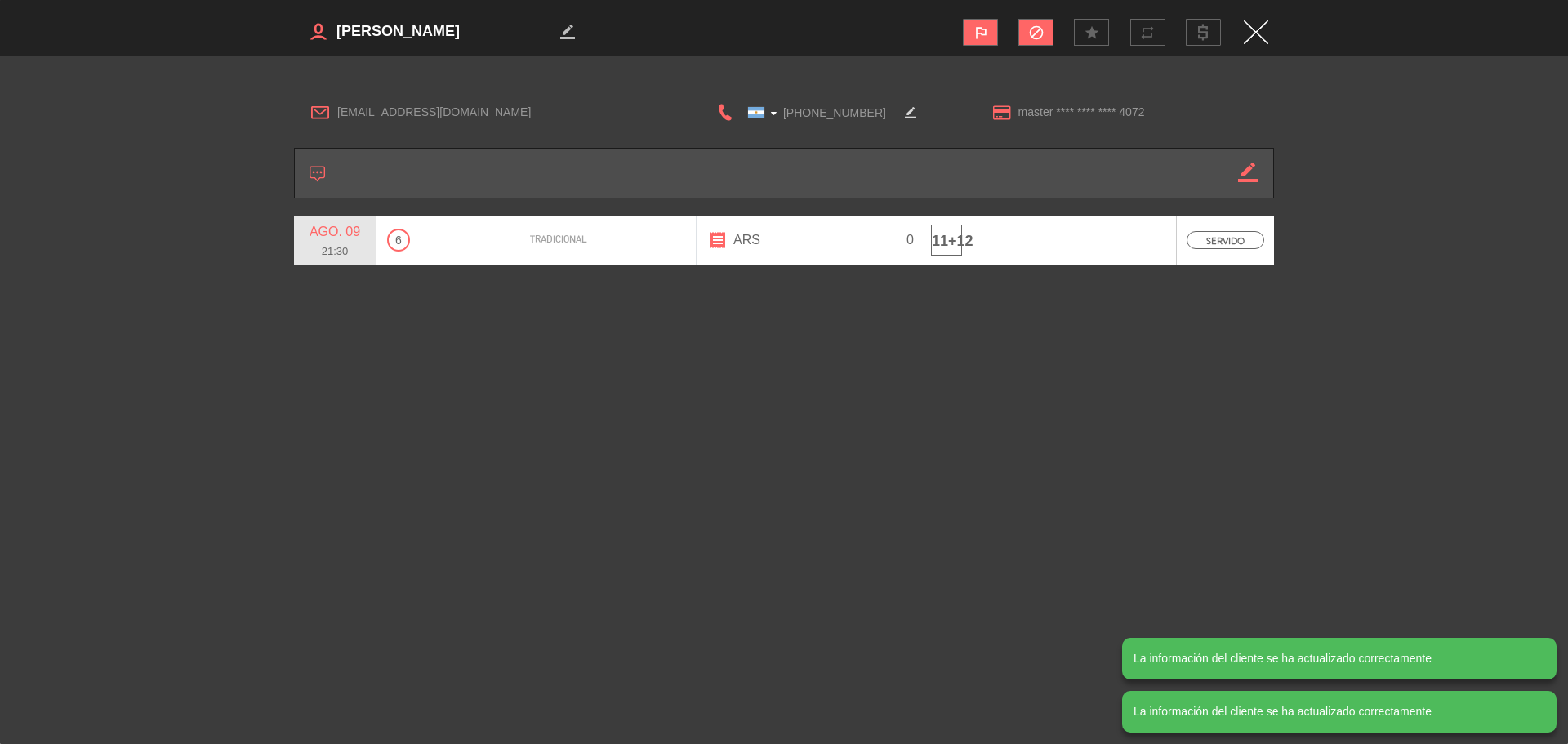
click at [1255, 30] on img "Close" at bounding box center [1256, 32] width 24 height 23
